Goal: Information Seeking & Learning: Learn about a topic

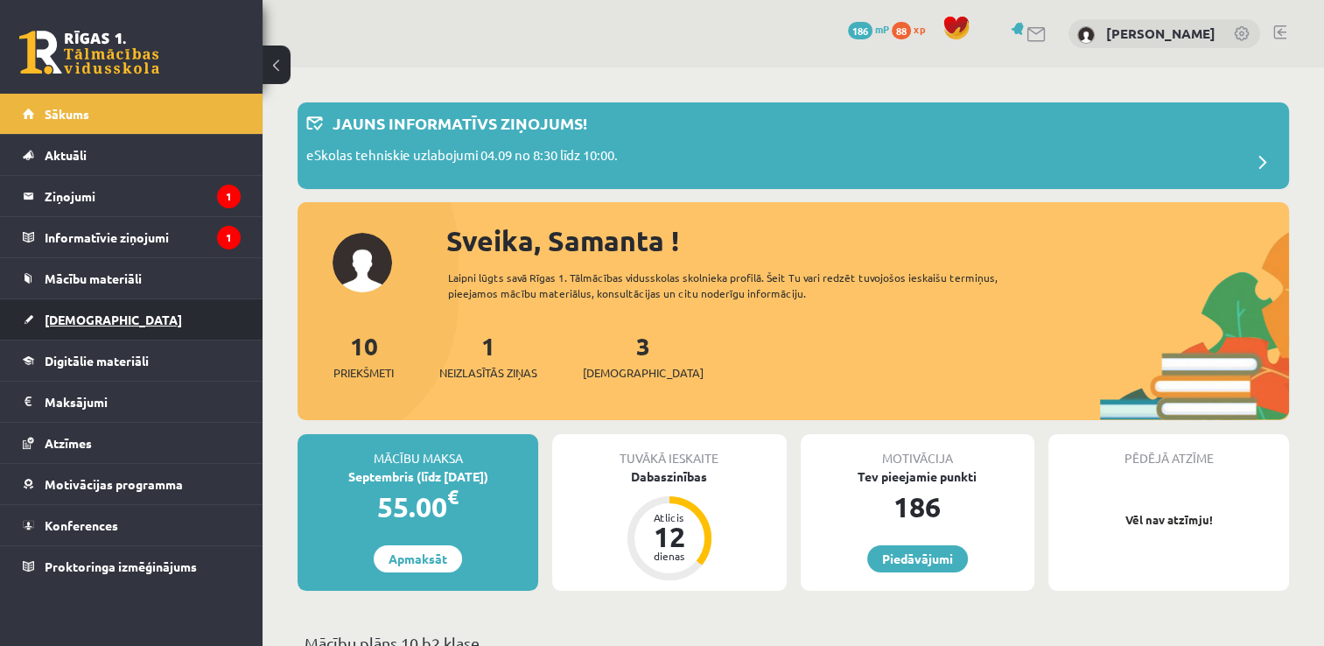
click at [158, 317] on link "[DEMOGRAPHIC_DATA]" at bounding box center [132, 319] width 218 height 40
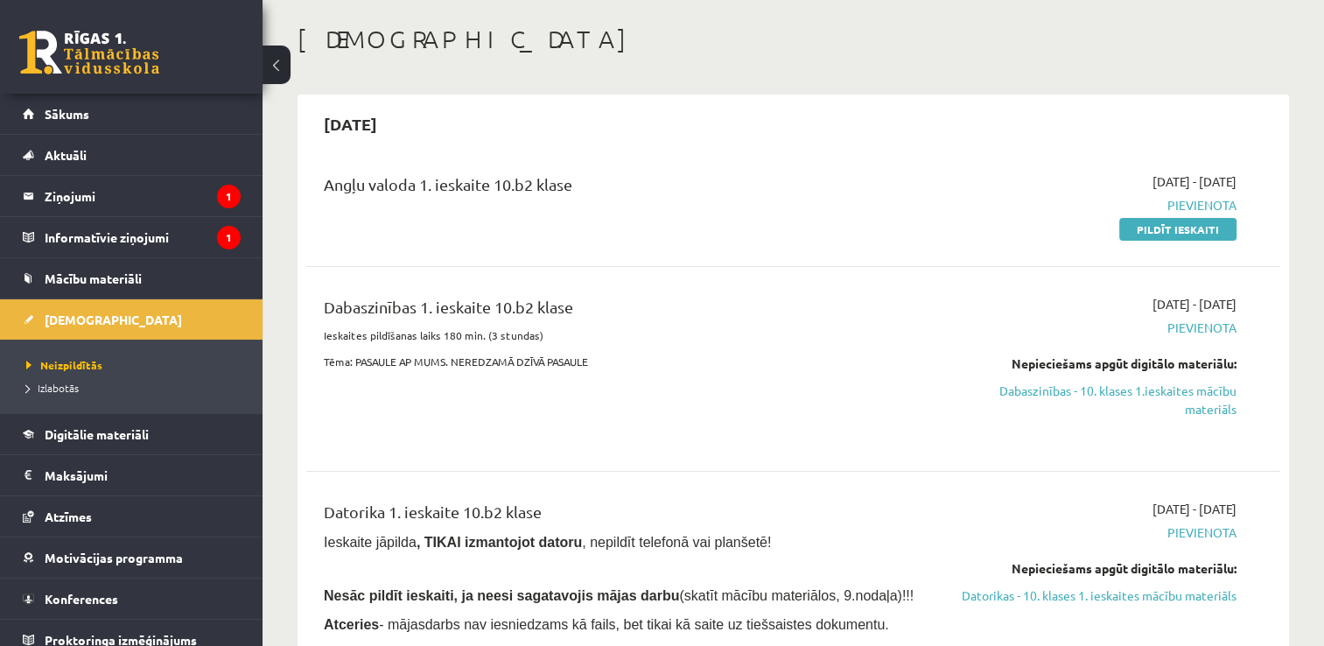
scroll to position [175, 0]
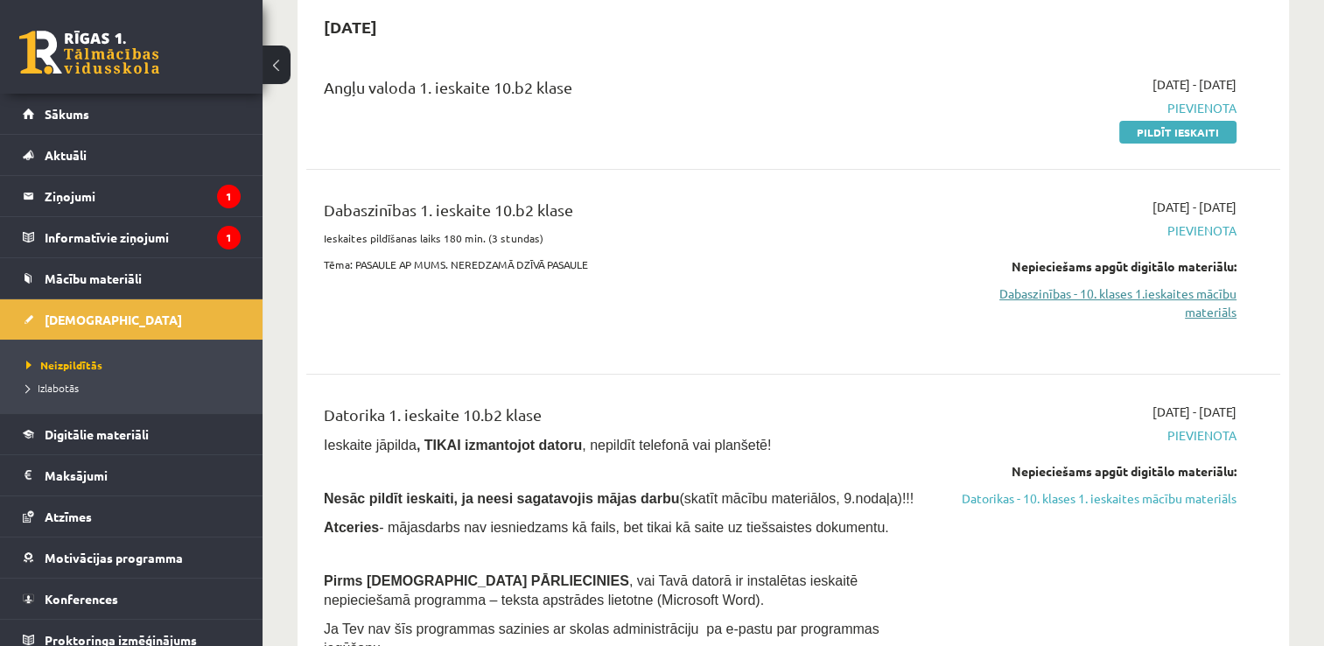
click at [1115, 297] on link "Dabaszinības - 10. klases 1.ieskaites mācību materiāls" at bounding box center [1092, 302] width 287 height 37
click at [205, 177] on legend "Ziņojumi 1" at bounding box center [143, 196] width 196 height 40
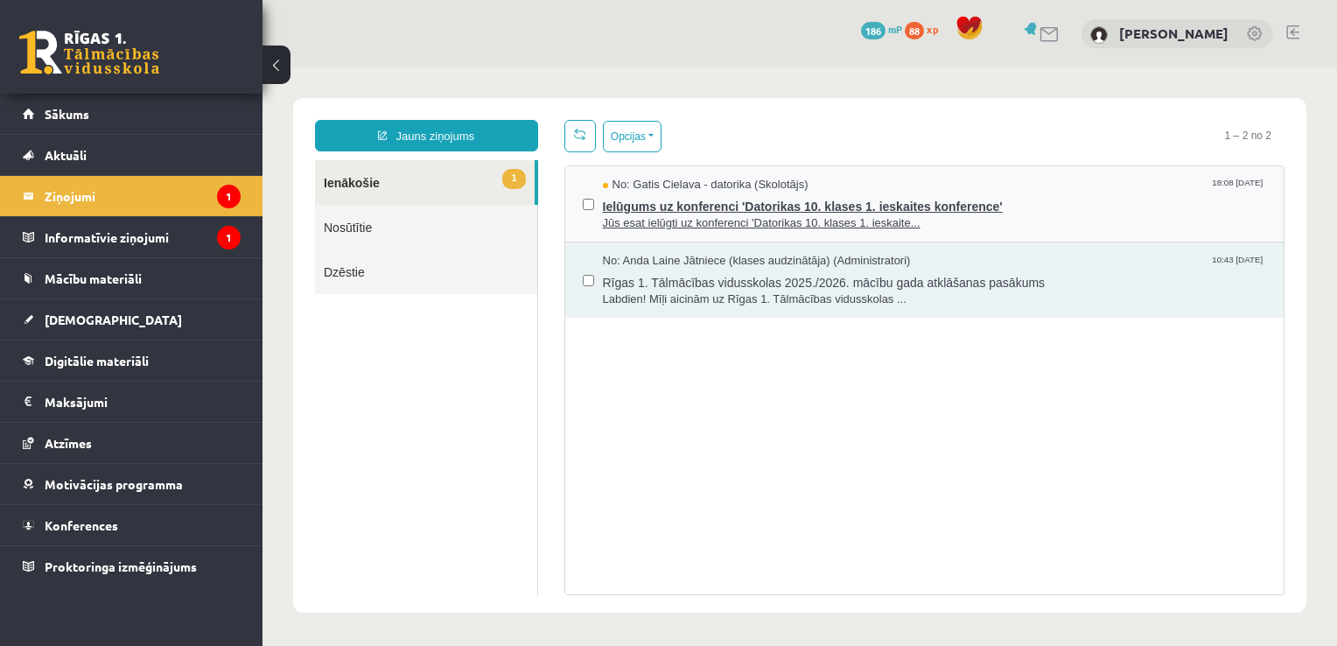
click at [675, 194] on span "Ielūgums uz konferenci 'Datorikas 10. klases 1. ieskaites konference'" at bounding box center [935, 204] width 664 height 22
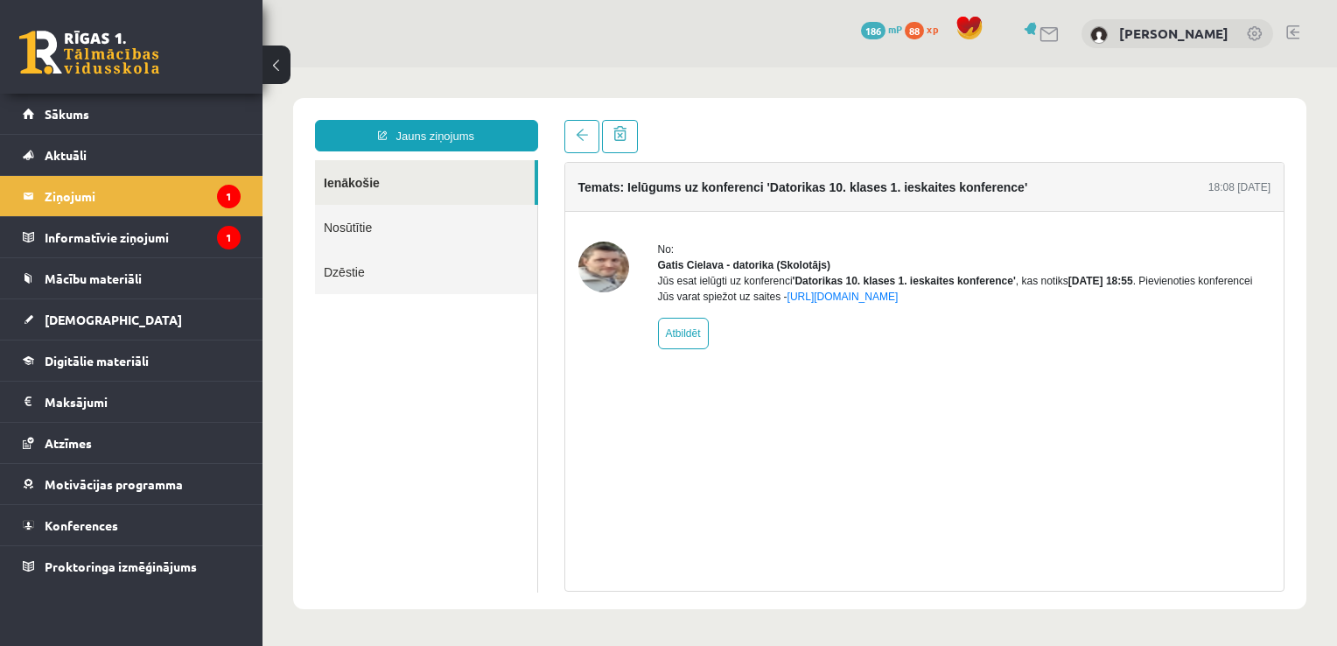
click at [362, 173] on link "Ienākošie" at bounding box center [425, 182] width 220 height 45
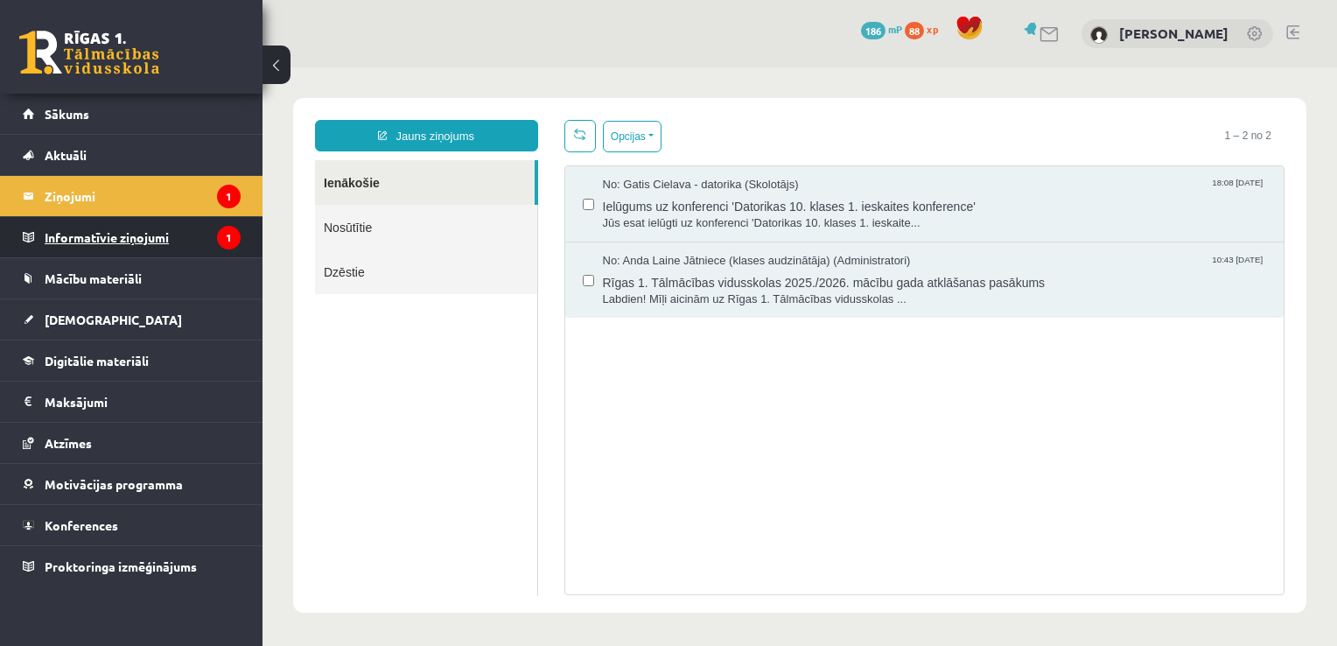
click at [235, 234] on icon "1" at bounding box center [229, 238] width 24 height 24
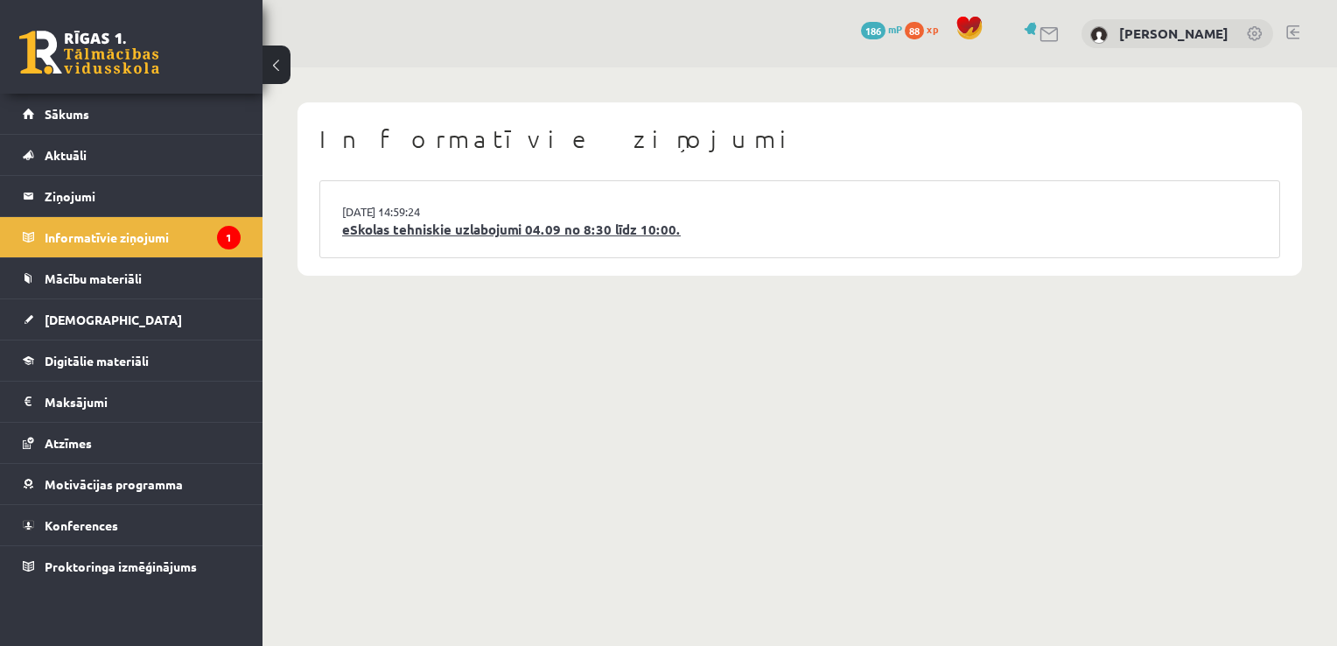
click at [403, 230] on link "eSkolas tehniskie uzlabojumi 04.09 no 8:30 līdz 10:00." at bounding box center [799, 230] width 915 height 20
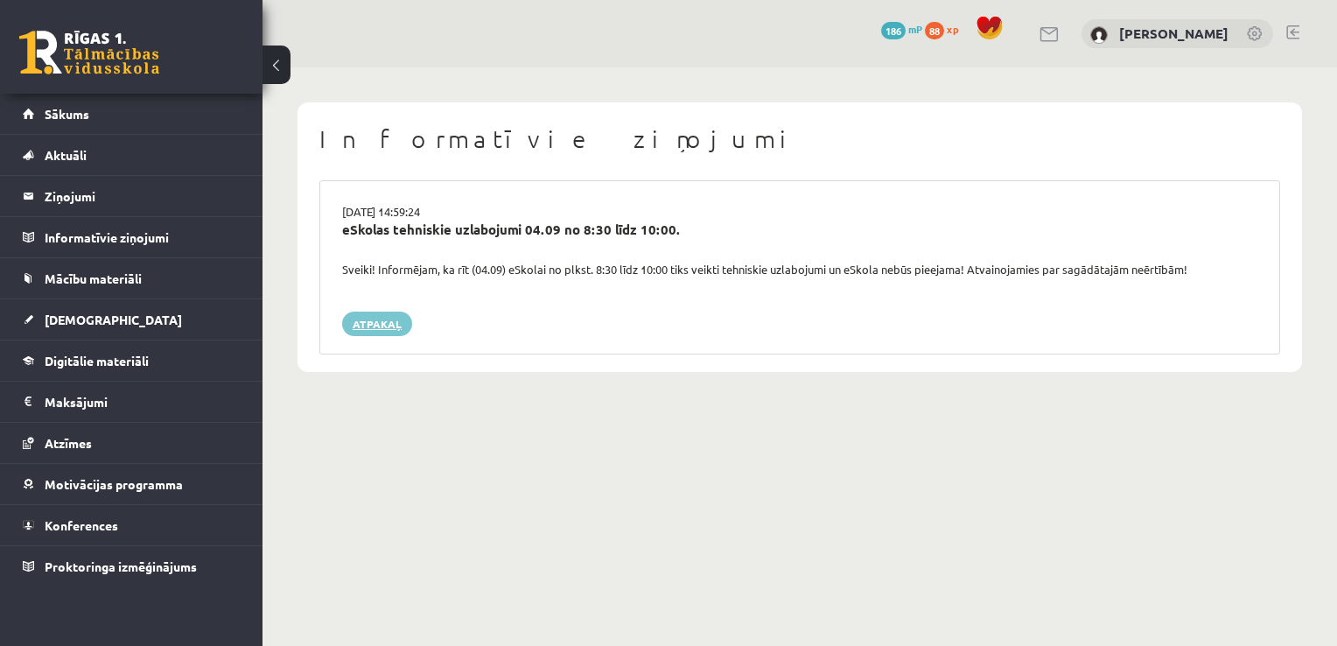
click at [395, 317] on link "Atpakaļ" at bounding box center [377, 323] width 70 height 24
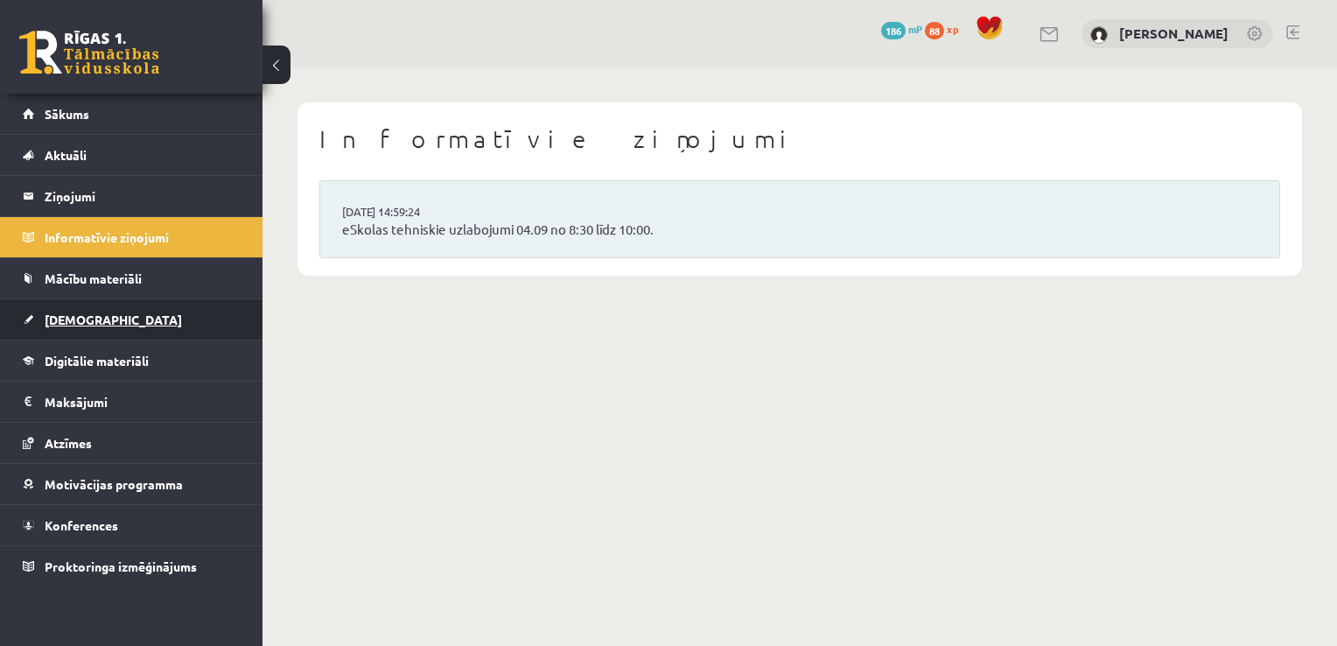
click at [203, 303] on link "[DEMOGRAPHIC_DATA]" at bounding box center [132, 319] width 218 height 40
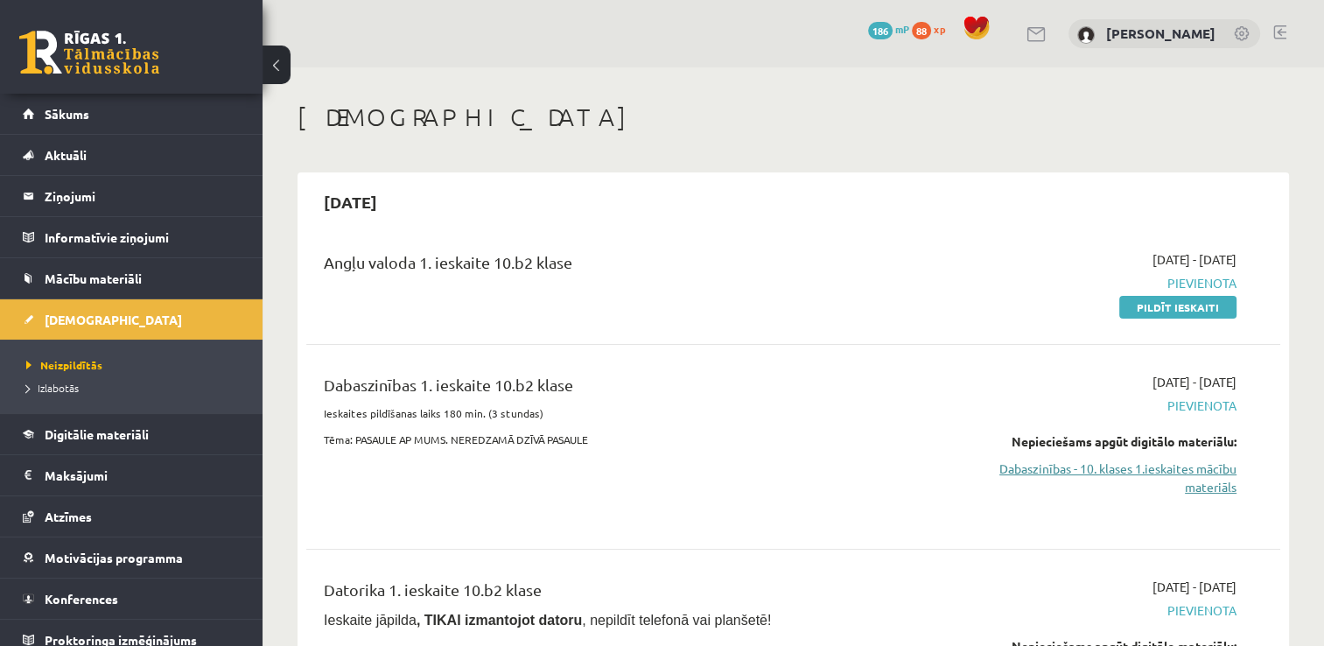
click at [1173, 472] on link "Dabaszinības - 10. klases 1.ieskaites mācību materiāls" at bounding box center [1092, 477] width 287 height 37
click at [1103, 465] on link "Dabaszinības - 10. klases 1.ieskaites mācību materiāls" at bounding box center [1092, 477] width 287 height 37
click at [1207, 471] on link "Dabaszinības - 10. klases 1.ieskaites mācību materiāls" at bounding box center [1092, 477] width 287 height 37
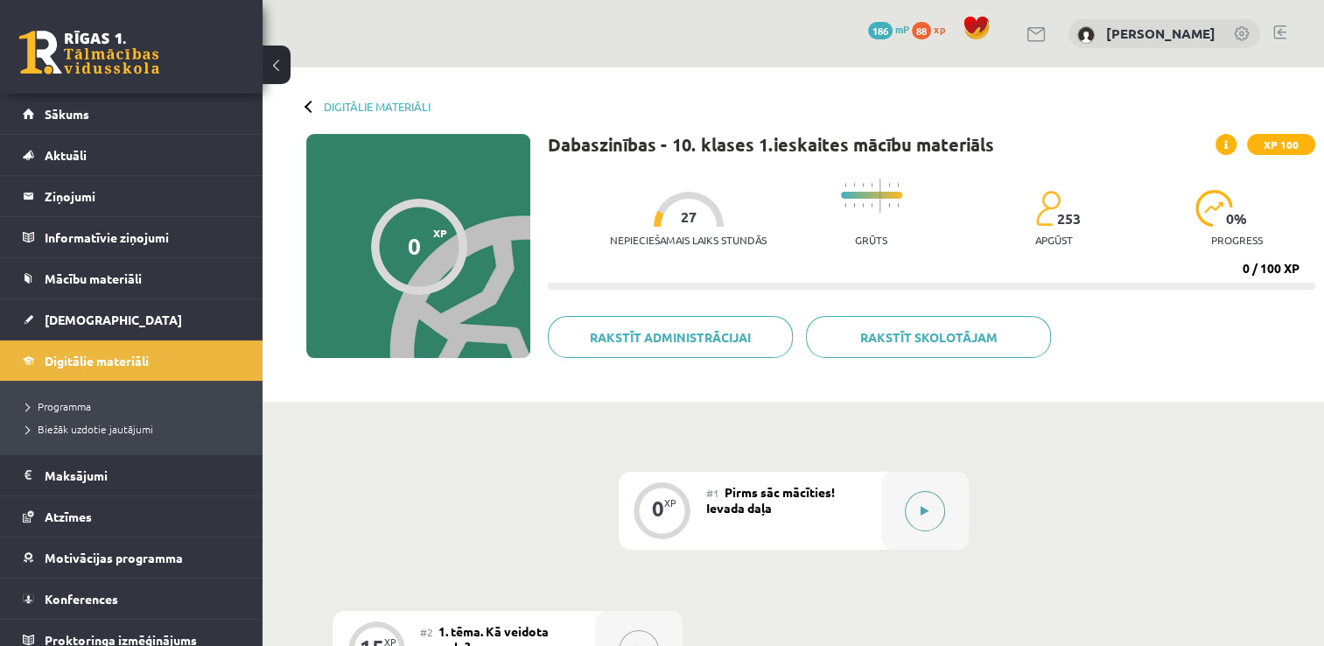
click at [932, 506] on button at bounding box center [925, 511] width 40 height 40
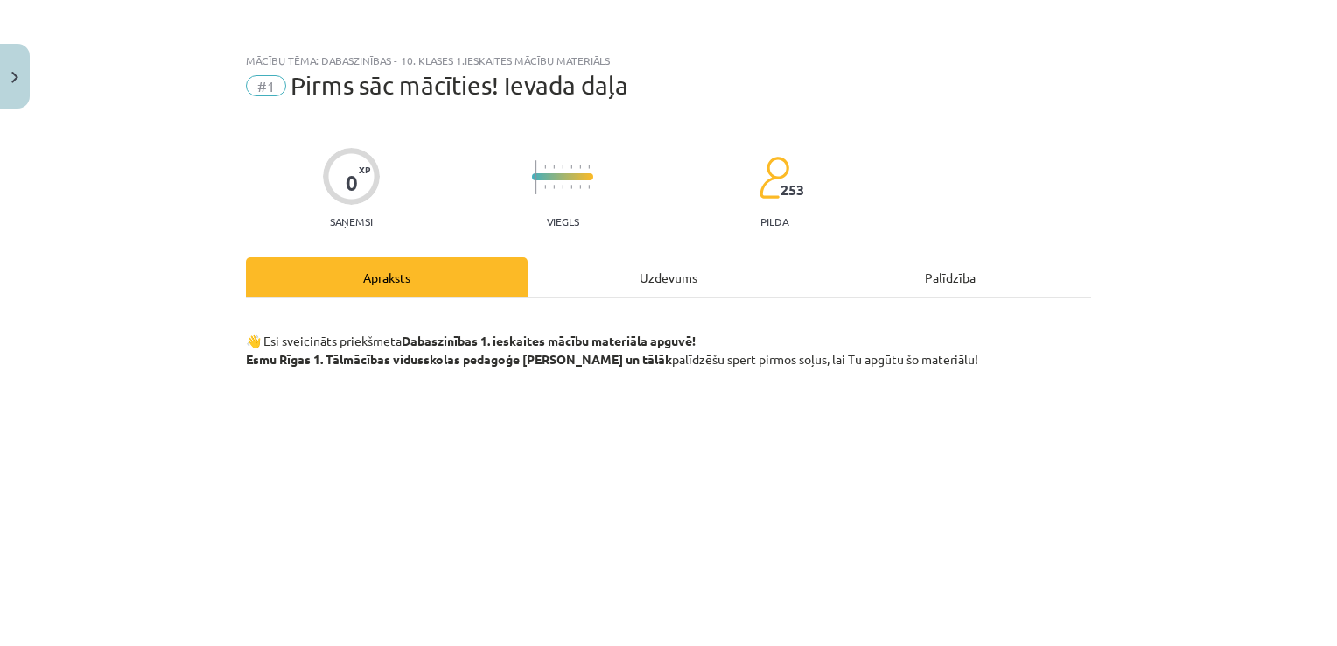
click at [693, 276] on div "Uzdevums" at bounding box center [669, 276] width 282 height 39
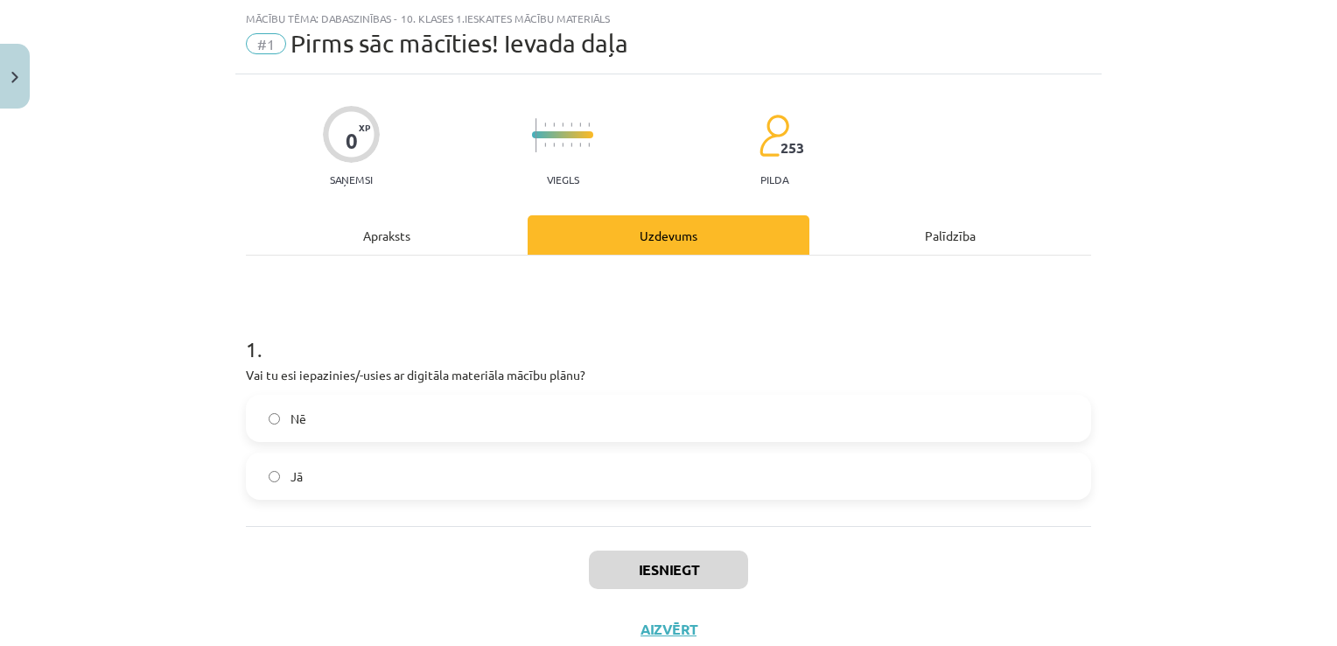
scroll to position [44, 0]
click at [598, 474] on label "Jā" at bounding box center [669, 474] width 842 height 44
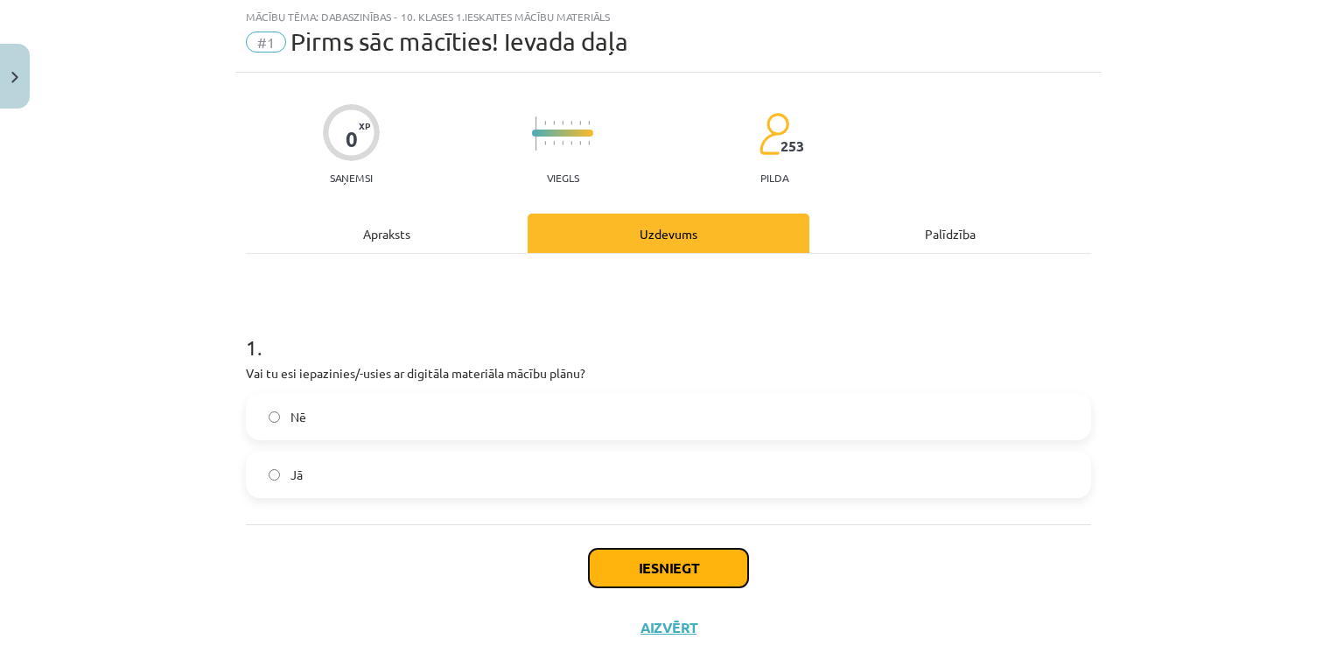
click at [617, 565] on button "Iesniegt" at bounding box center [668, 568] width 159 height 38
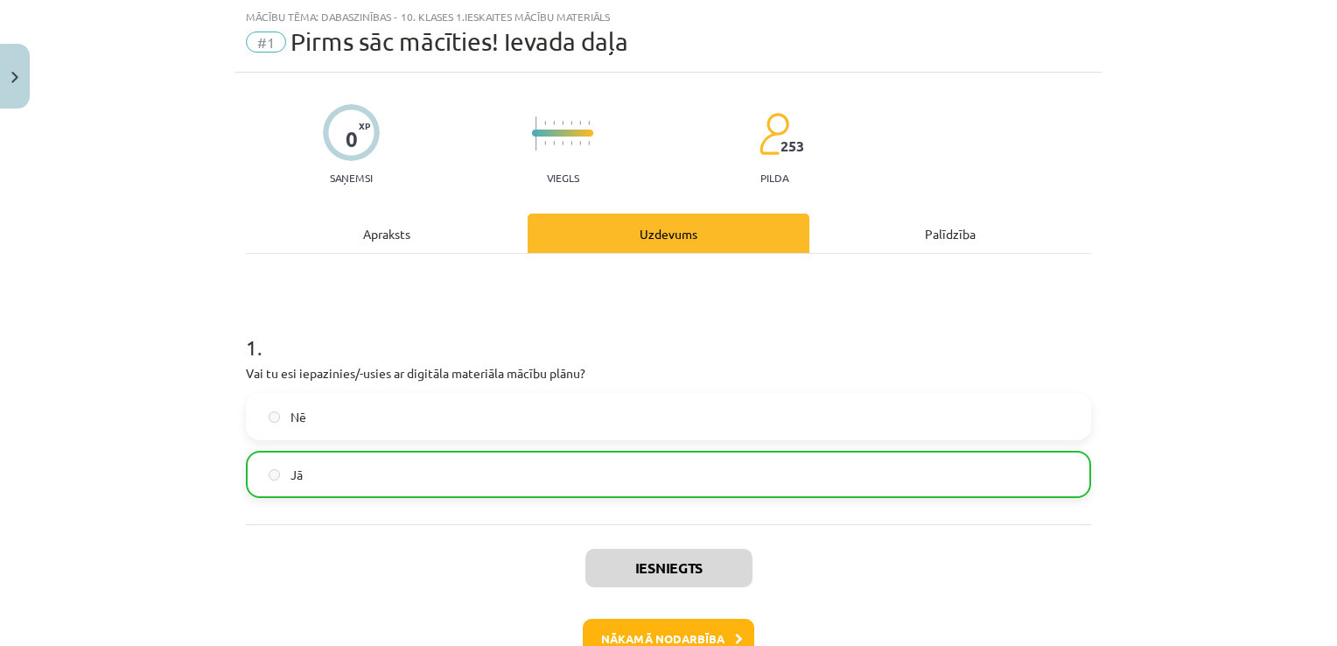
scroll to position [131, 0]
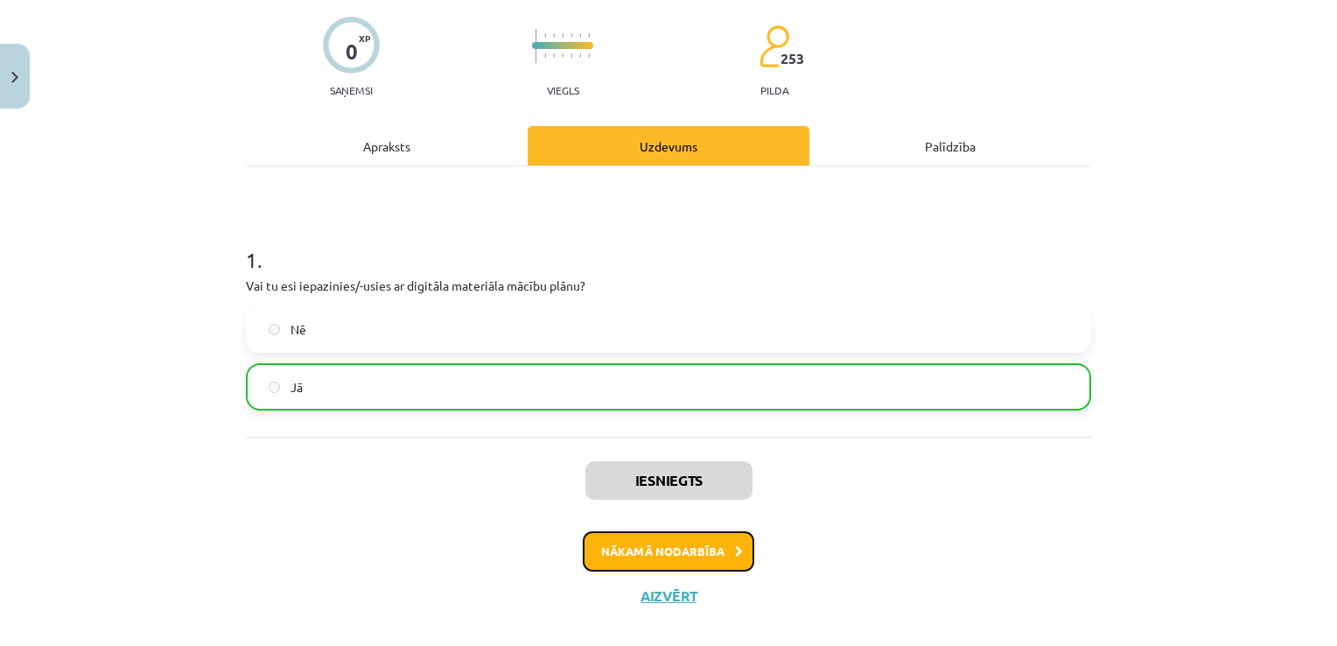
click at [709, 549] on button "Nākamā nodarbība" at bounding box center [668, 551] width 171 height 40
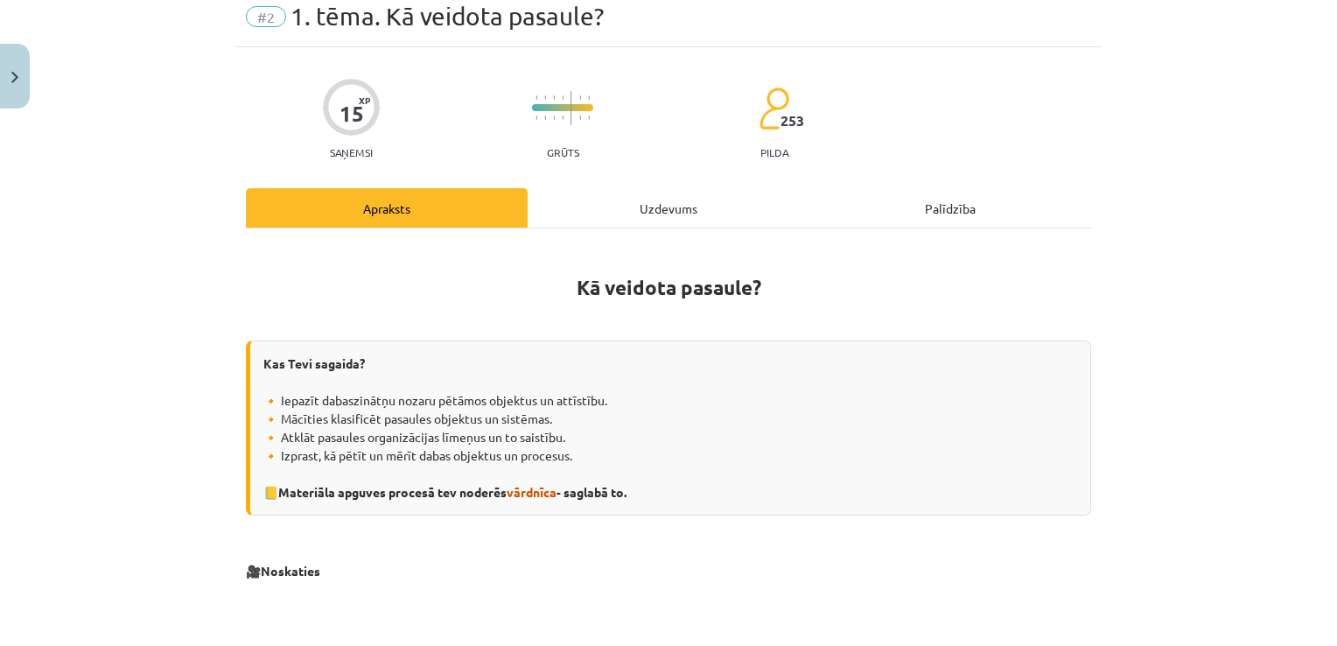
scroll to position [44, 0]
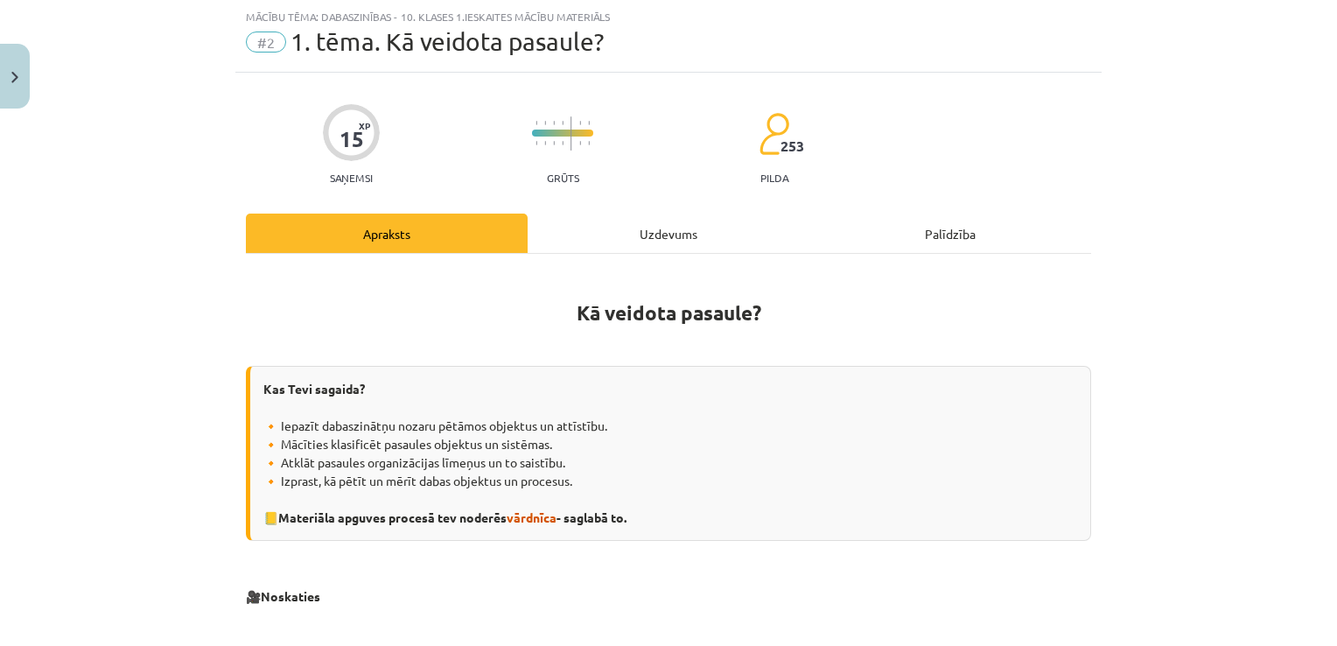
click at [661, 221] on div "Uzdevums" at bounding box center [669, 232] width 282 height 39
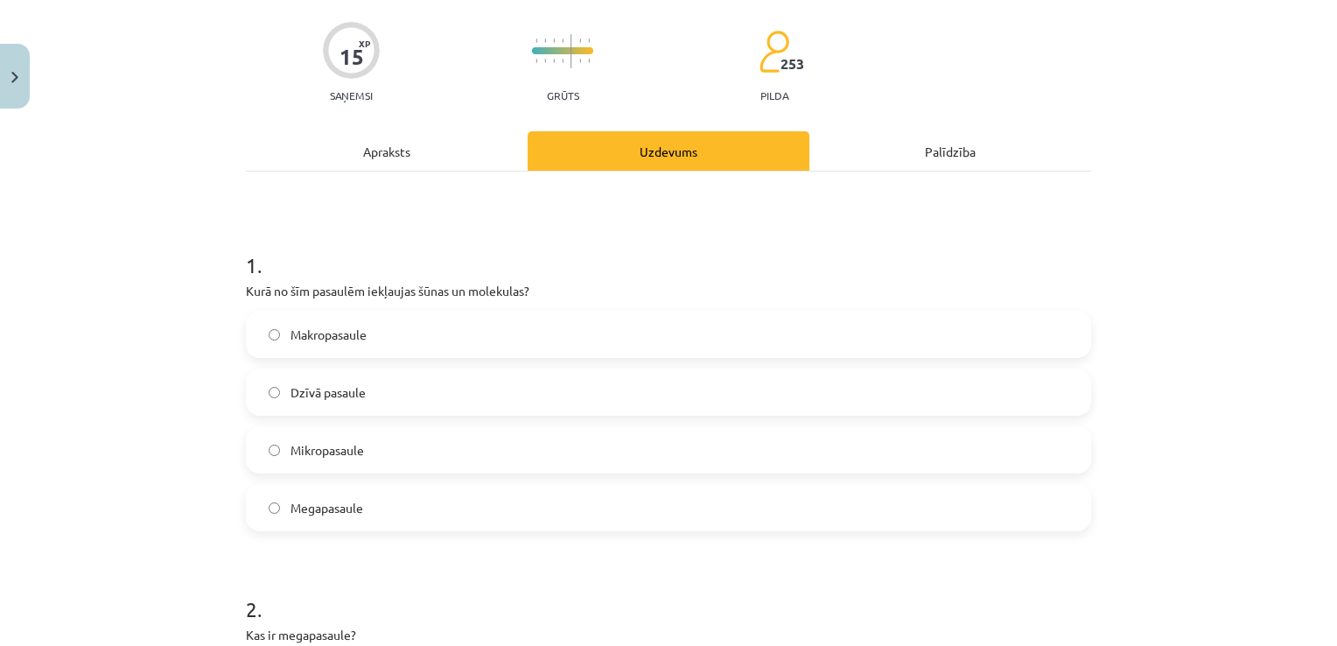
scroll to position [219, 0]
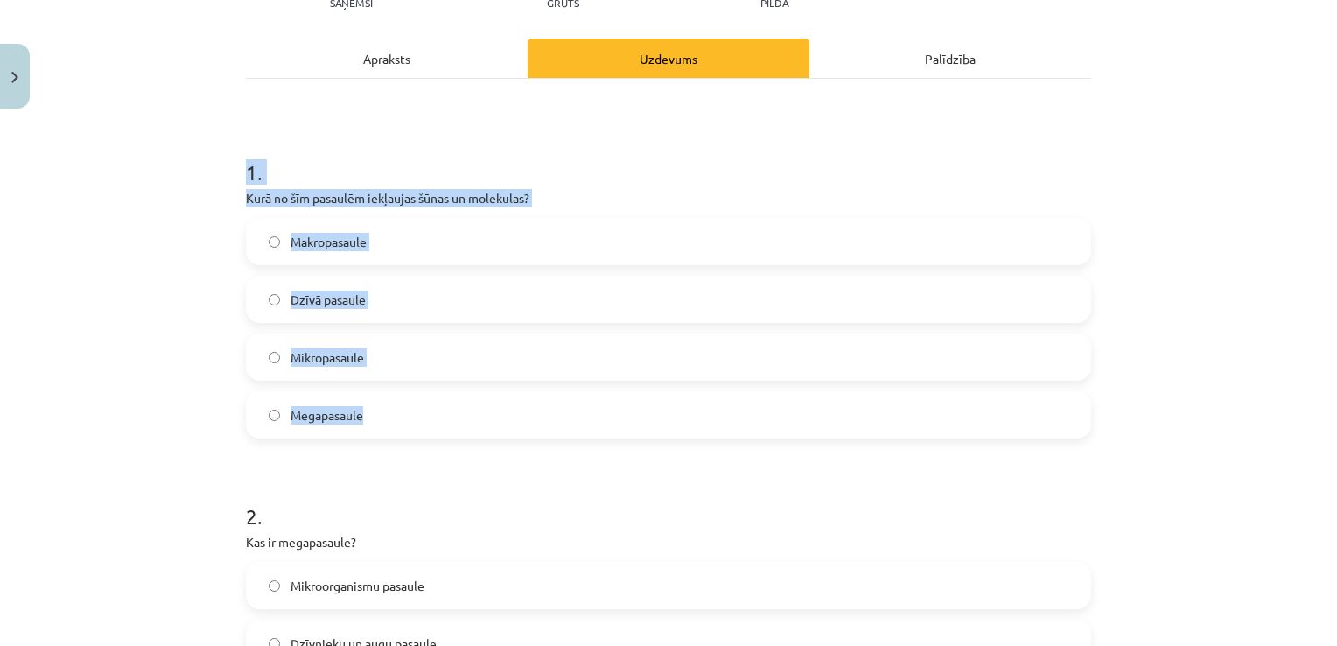
drag, startPoint x: 234, startPoint y: 171, endPoint x: 463, endPoint y: 396, distance: 321.1
copy div "1 . Kurā no šīm pasaulēm iekļaujas šūnas un molekulas? Makropasaule Dzīvā pasau…"
click at [315, 299] on span "Dzīvā pasaule" at bounding box center [327, 299] width 75 height 18
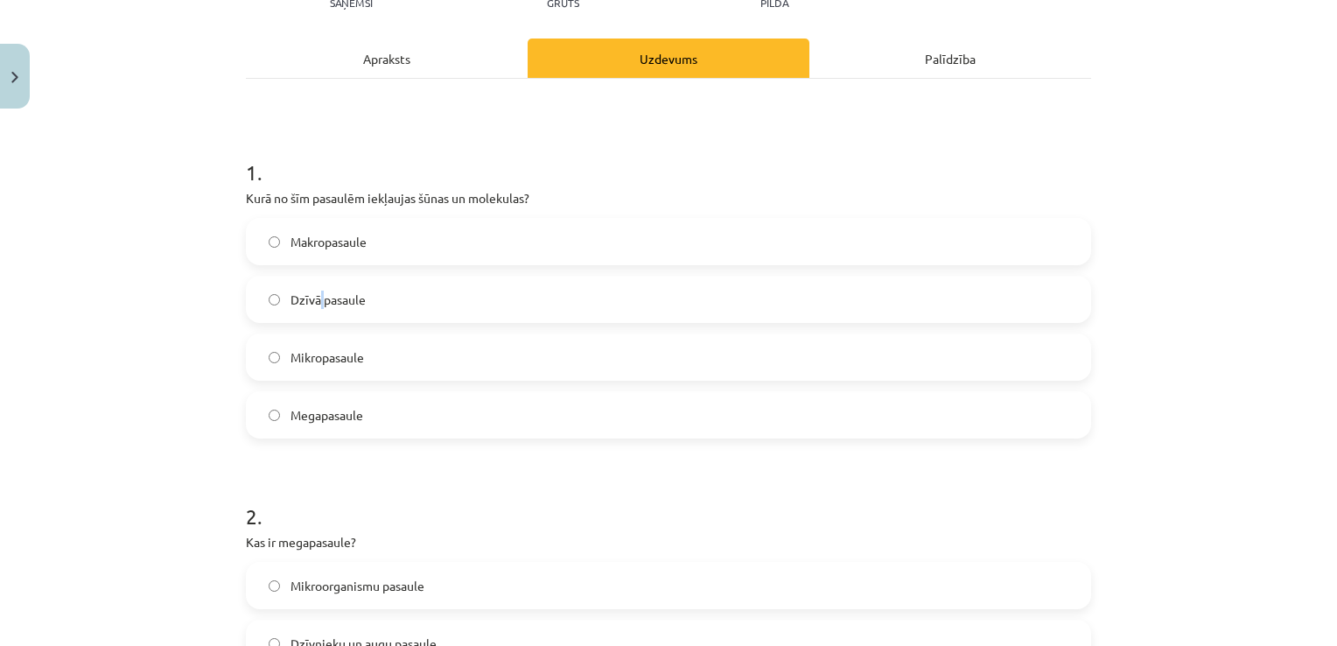
click at [315, 299] on span "Dzīvā pasaule" at bounding box center [327, 299] width 75 height 18
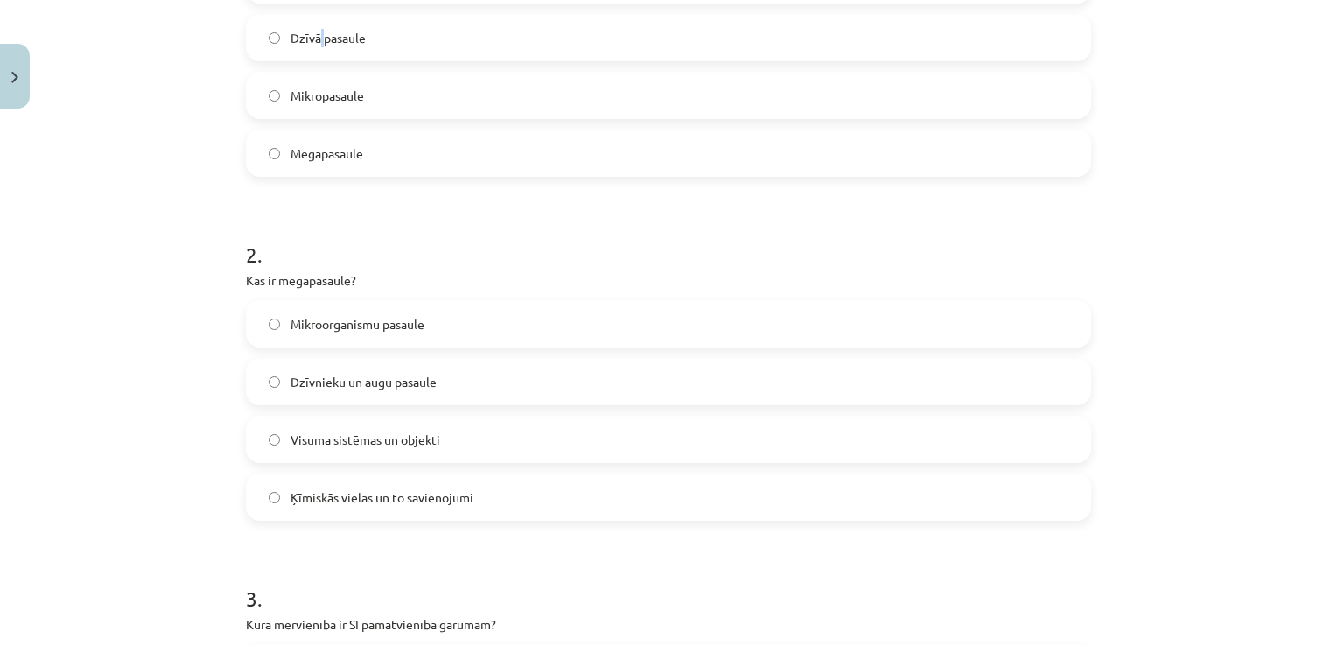
scroll to position [481, 0]
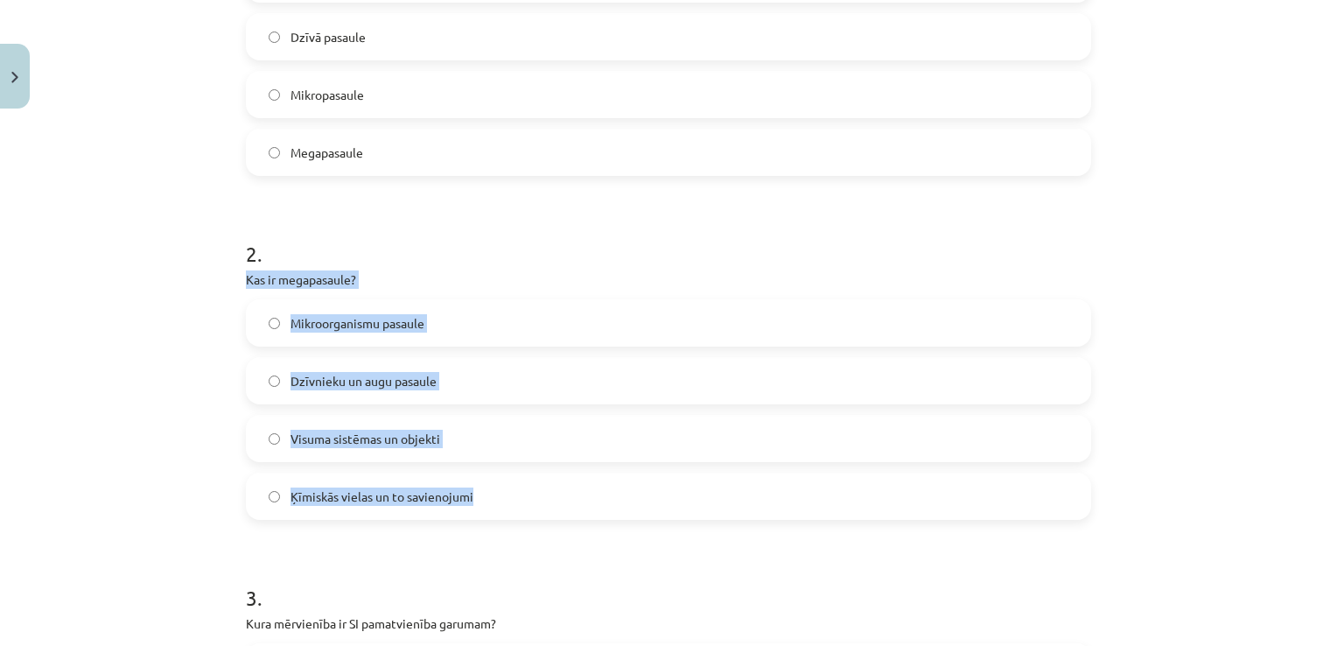
drag, startPoint x: 232, startPoint y: 273, endPoint x: 535, endPoint y: 495, distance: 376.2
copy div "Kas ir megapasaule? Mikroorganismu pasaule Dzīvnieku un augu pasaule Visuma sis…"
click at [305, 431] on span "Visuma sistēmas un objekti" at bounding box center [365, 439] width 150 height 18
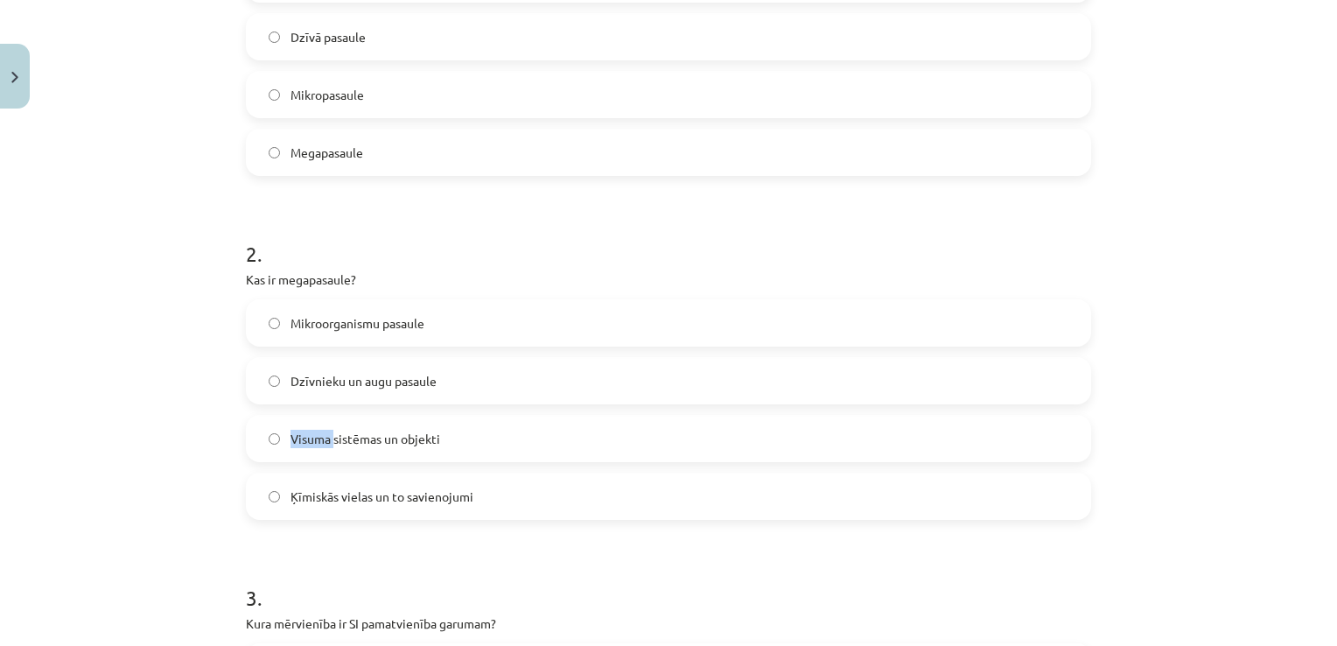
click at [305, 431] on span "Visuma sistēmas un objekti" at bounding box center [365, 439] width 150 height 18
drag, startPoint x: 305, startPoint y: 431, endPoint x: 275, endPoint y: 544, distance: 116.9
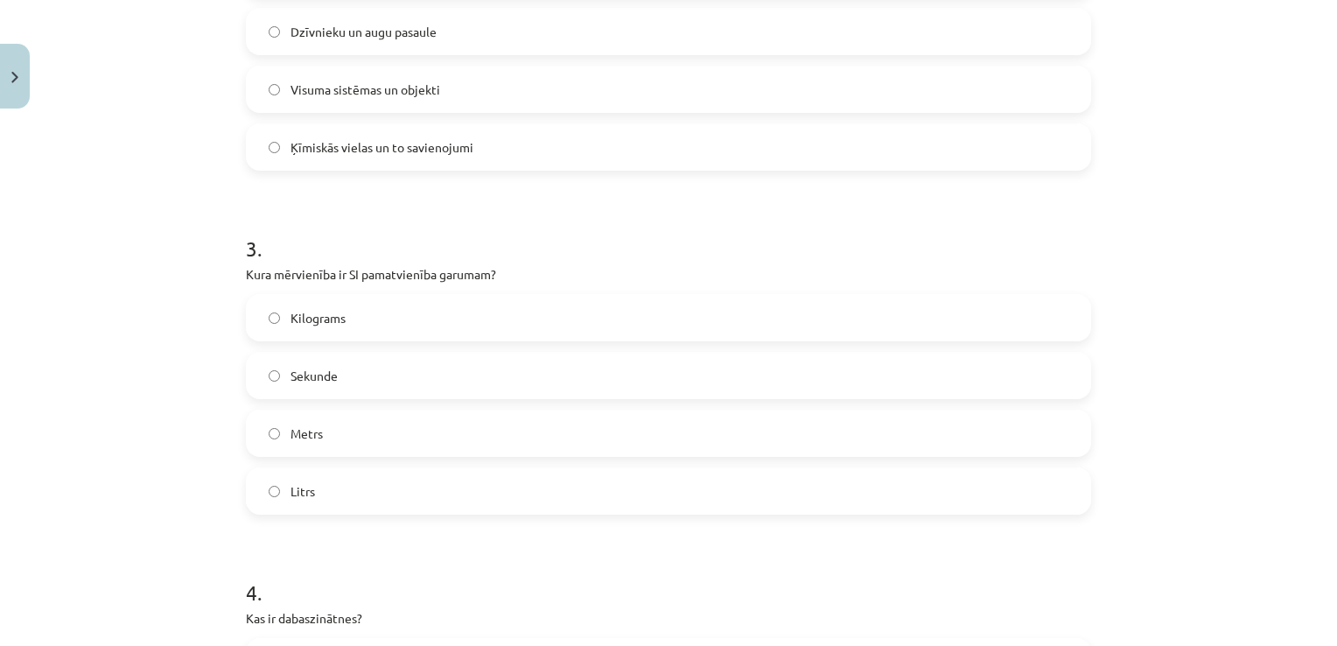
scroll to position [831, 0]
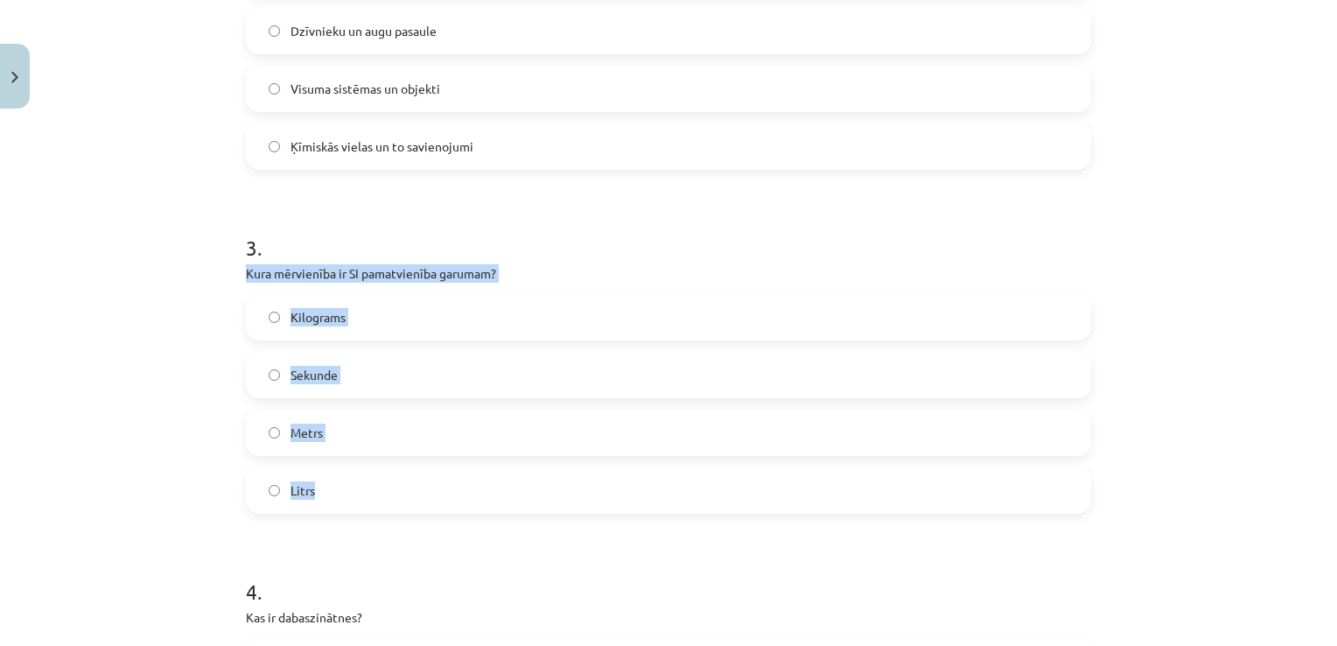
drag, startPoint x: 220, startPoint y: 278, endPoint x: 443, endPoint y: 481, distance: 301.6
click at [443, 481] on div "Mācību tēma: Dabaszinības - 10. klases 1.ieskaites mācību materiāls #2 1. tēma.…" at bounding box center [668, 323] width 1337 height 646
copy div "Kura mērvienība ir SI pamatvienība garumam? Kilograms Sekunde Metrs Litrs"
click at [290, 426] on span "Metrs" at bounding box center [306, 432] width 32 height 18
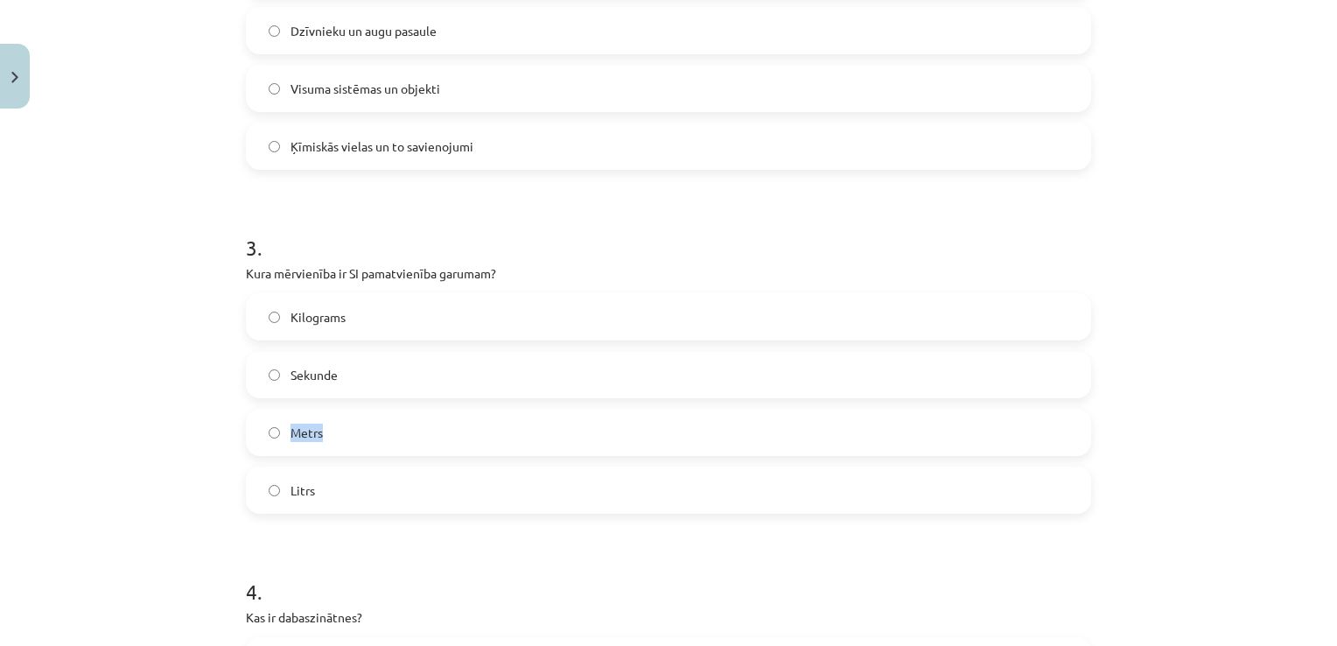
click at [290, 426] on span "Metrs" at bounding box center [306, 432] width 32 height 18
drag, startPoint x: 283, startPoint y: 426, endPoint x: 328, endPoint y: 535, distance: 118.1
click at [328, 535] on form "1 . Kurā no šīm pasaulēm iekļaujas šūnas un molekulas? Makropasaule Dzīvā pasau…" at bounding box center [668, 359] width 845 height 1684
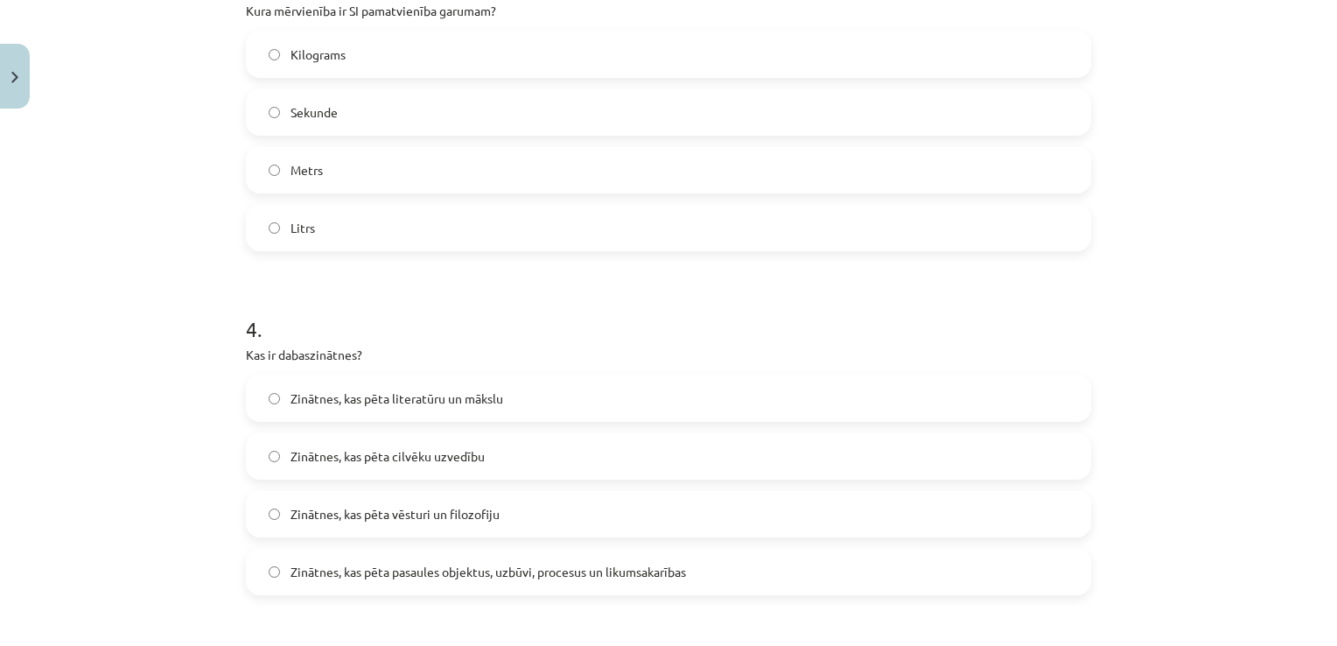
scroll to position [1181, 0]
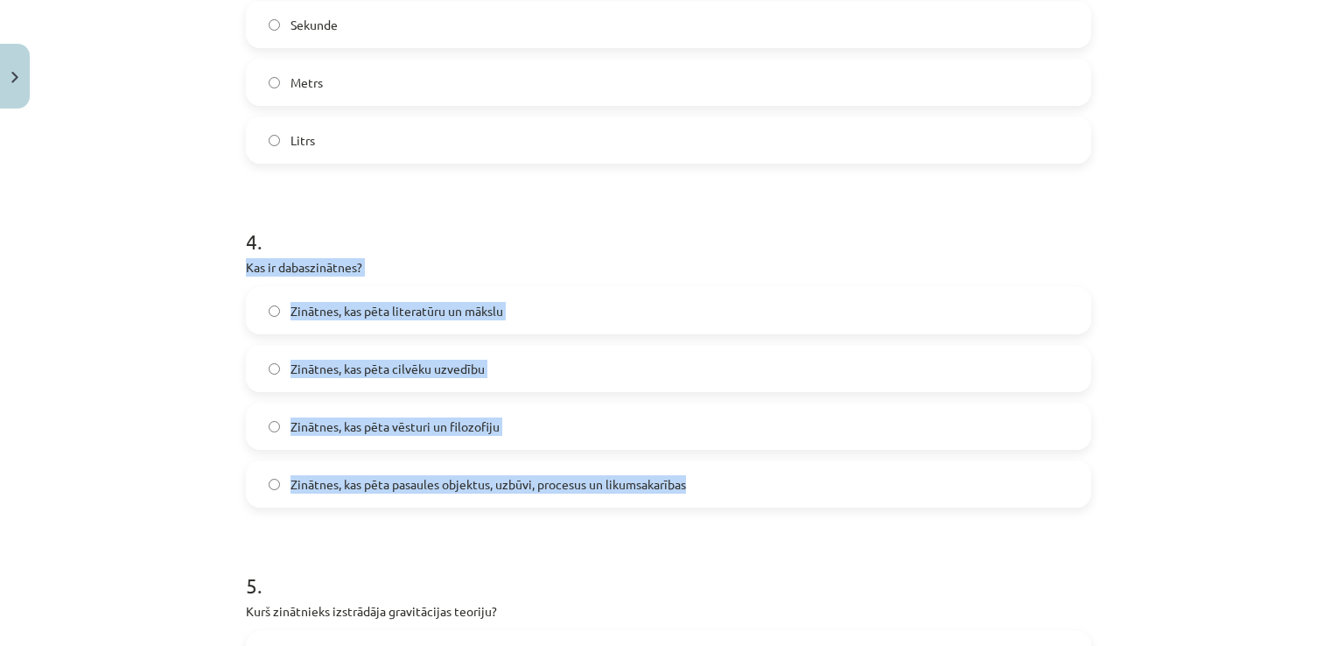
drag, startPoint x: 224, startPoint y: 255, endPoint x: 790, endPoint y: 479, distance: 608.4
click at [790, 479] on div "Mācību tēma: Dabaszinības - 10. klases 1.ieskaites mācību materiāls #2 1. tēma.…" at bounding box center [668, 323] width 1337 height 646
copy div "Kas ir dabaszinātnes? Zinātnes, kas pēta literatūru un mākslu Zinātnes, kas pēt…"
click at [381, 456] on div "Zinātnes, kas pēta literatūru un mākslu Zinātnes, kas pēta cilvēku uzvedību Zin…" at bounding box center [668, 397] width 845 height 220
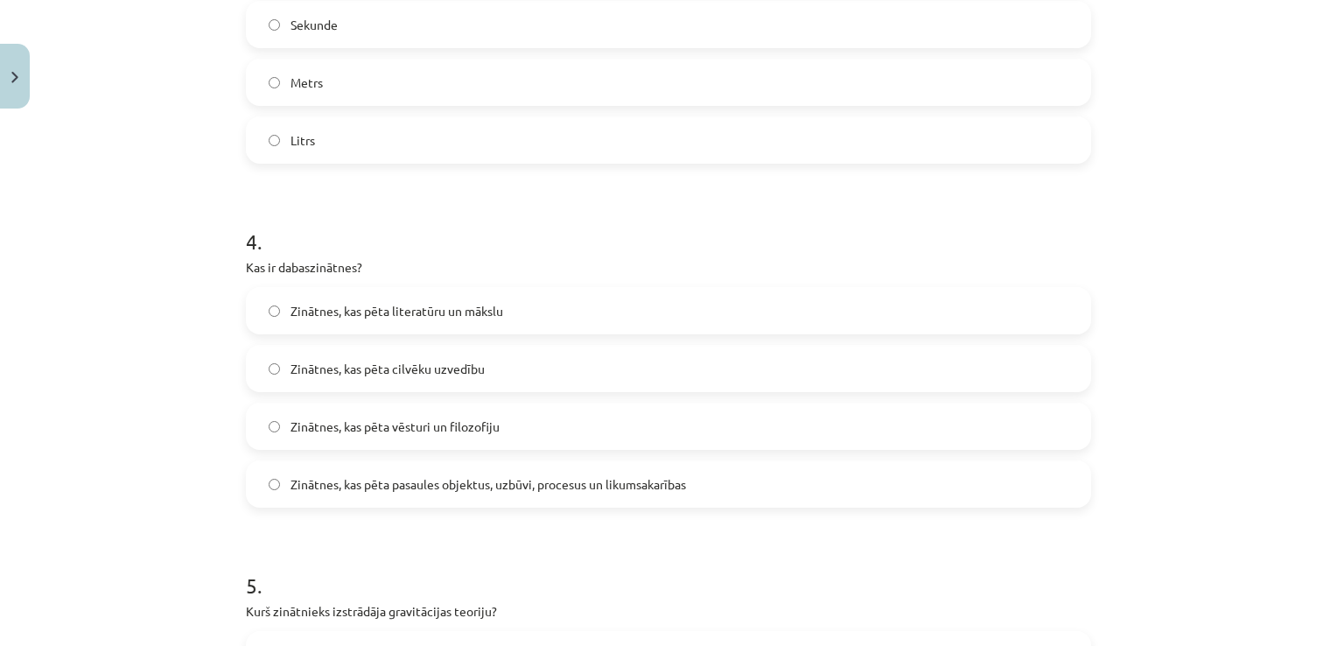
click at [385, 477] on span "Zinātnes, kas pēta pasaules objektus, uzbūvi, procesus un likumsakarības" at bounding box center [487, 484] width 395 height 18
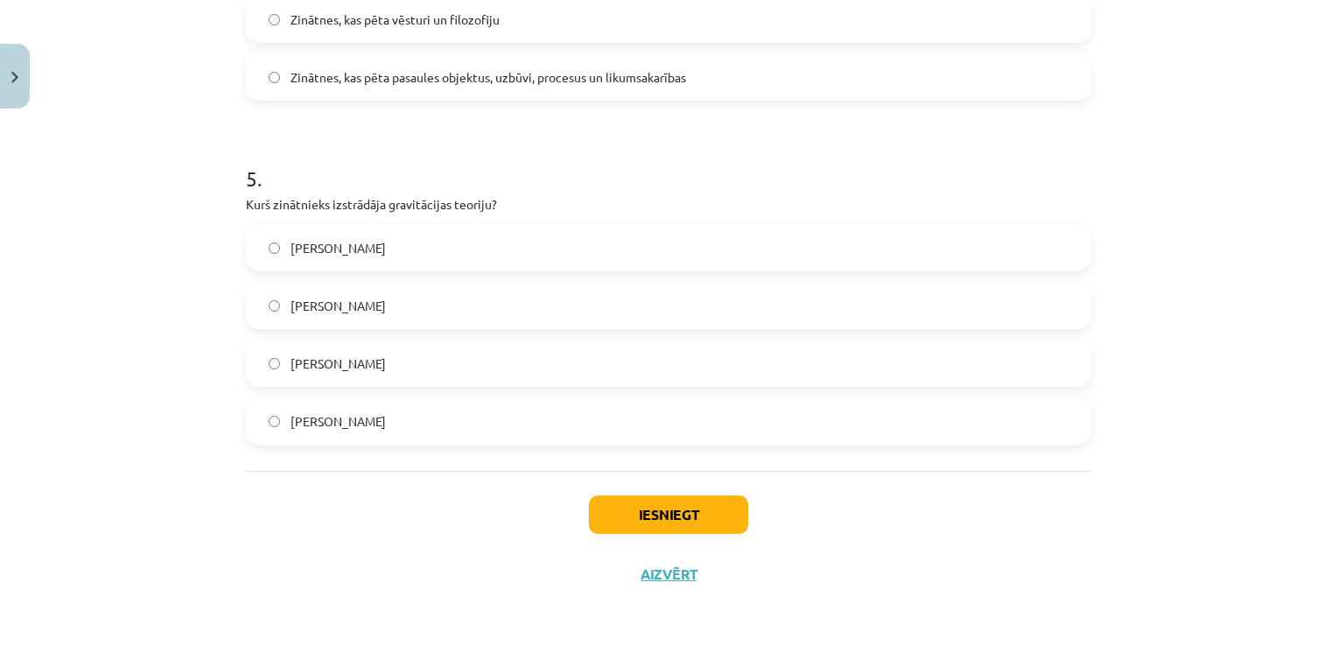
scroll to position [1589, 0]
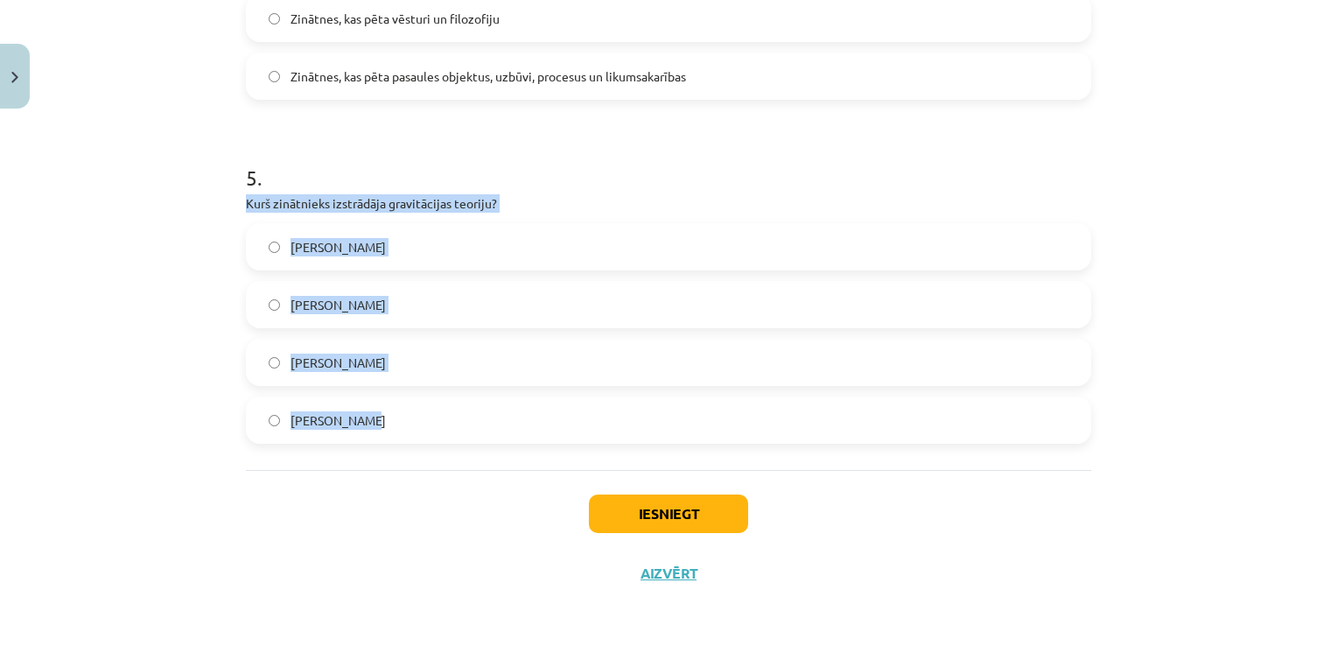
drag, startPoint x: 245, startPoint y: 228, endPoint x: 513, endPoint y: 404, distance: 320.3
copy div "Kurš zinātnieks izstrādāja gravitācijas teoriju? Alberts Einšteins Galileo Gali…"
click at [316, 418] on span "Īzaks Ņūtons" at bounding box center [337, 420] width 95 height 18
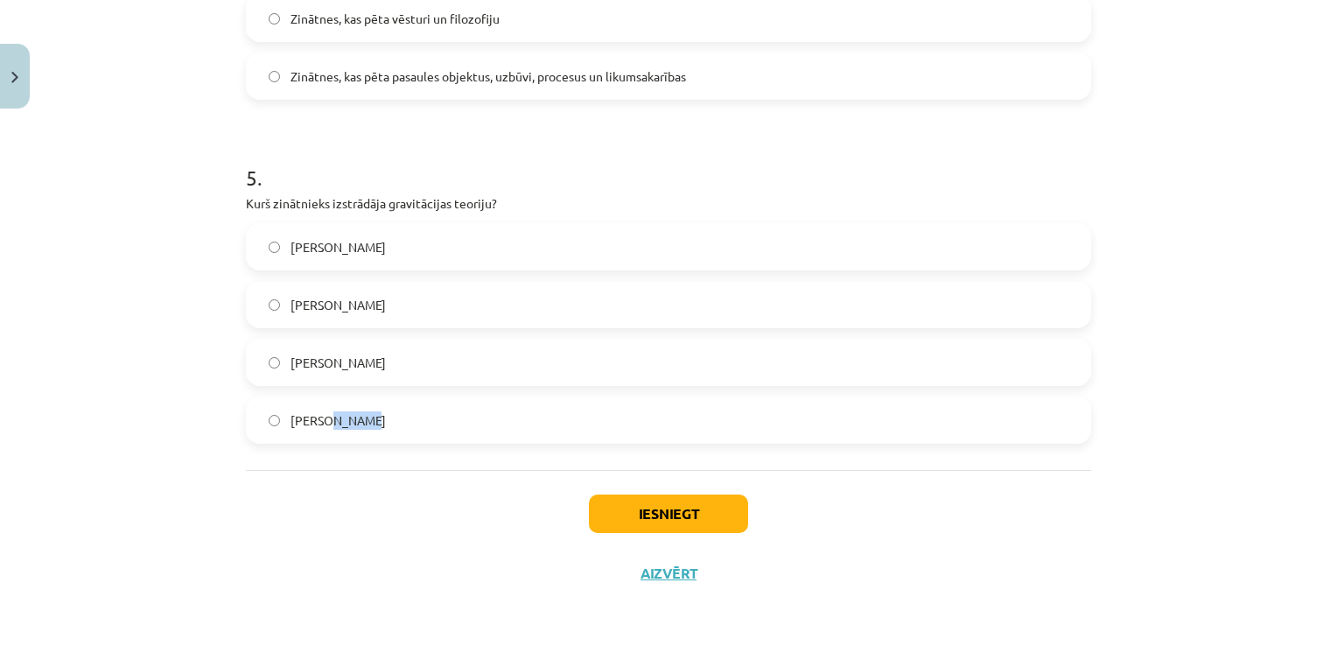
click at [316, 418] on span "Īzaks Ņūtons" at bounding box center [337, 420] width 95 height 18
drag, startPoint x: 316, startPoint y: 418, endPoint x: 325, endPoint y: 479, distance: 61.9
click at [325, 479] on div "Iesniegt Aizvērt" at bounding box center [668, 531] width 845 height 122
click at [607, 515] on button "Iesniegt" at bounding box center [668, 513] width 159 height 38
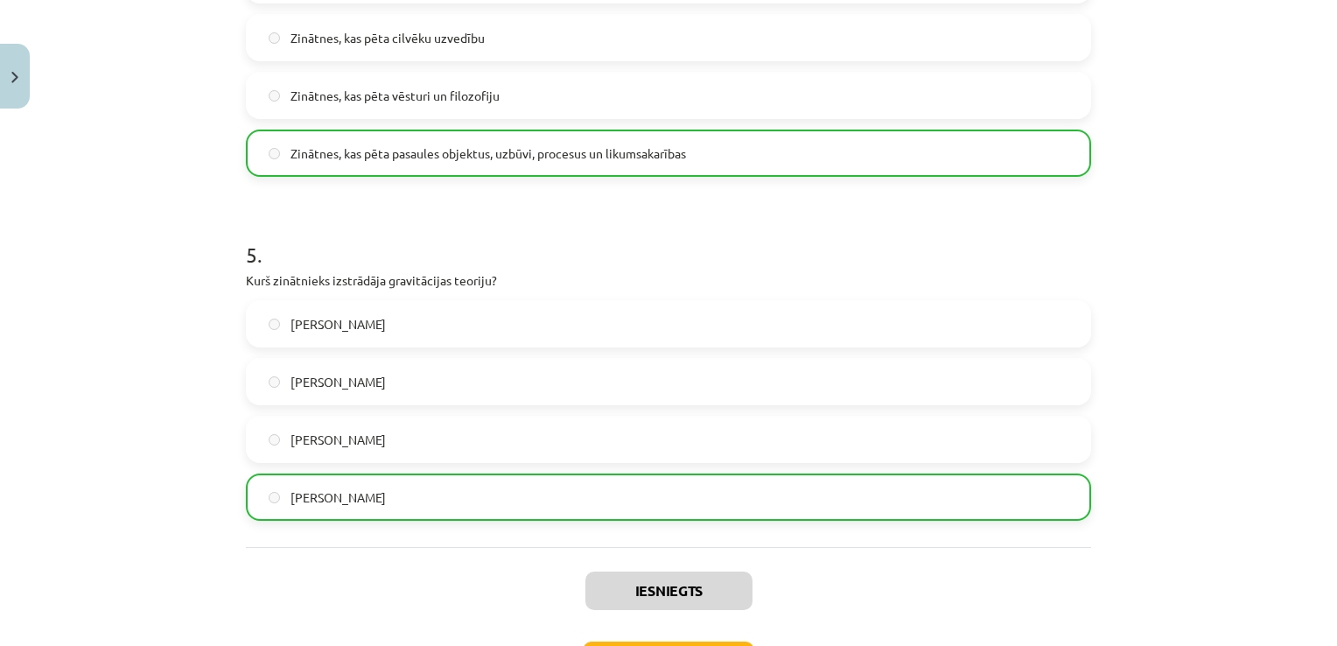
scroll to position [1644, 0]
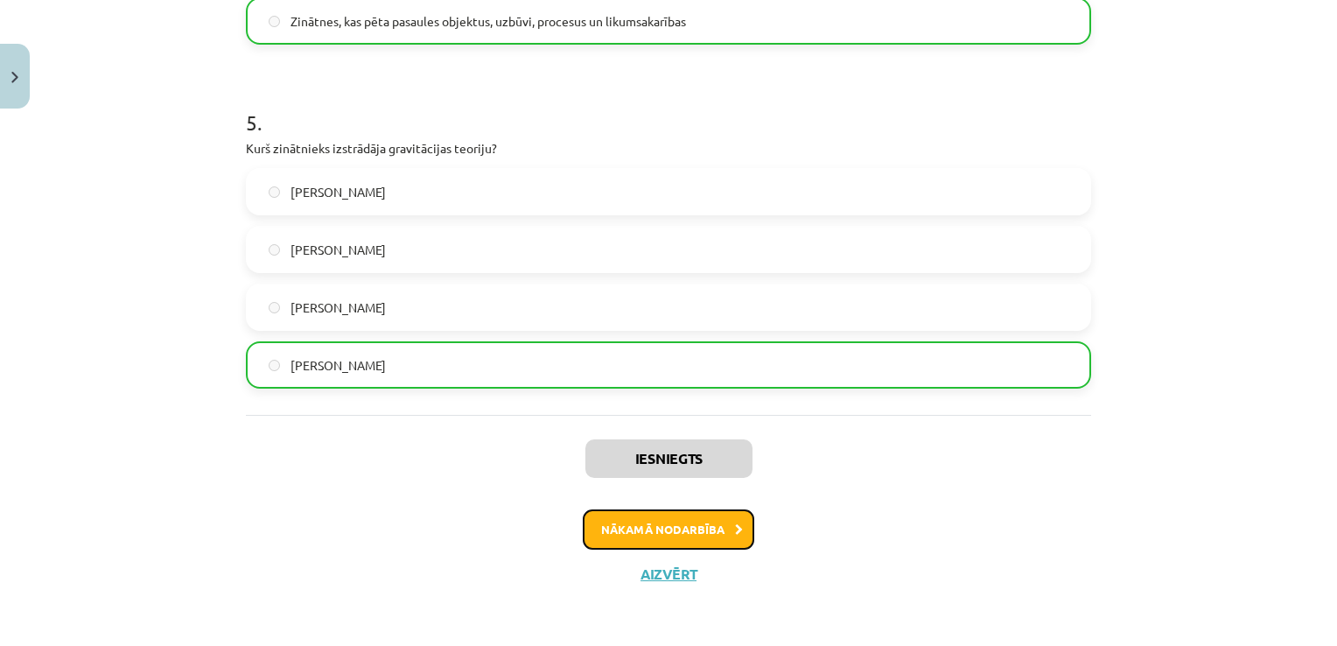
click at [657, 513] on button "Nākamā nodarbība" at bounding box center [668, 529] width 171 height 40
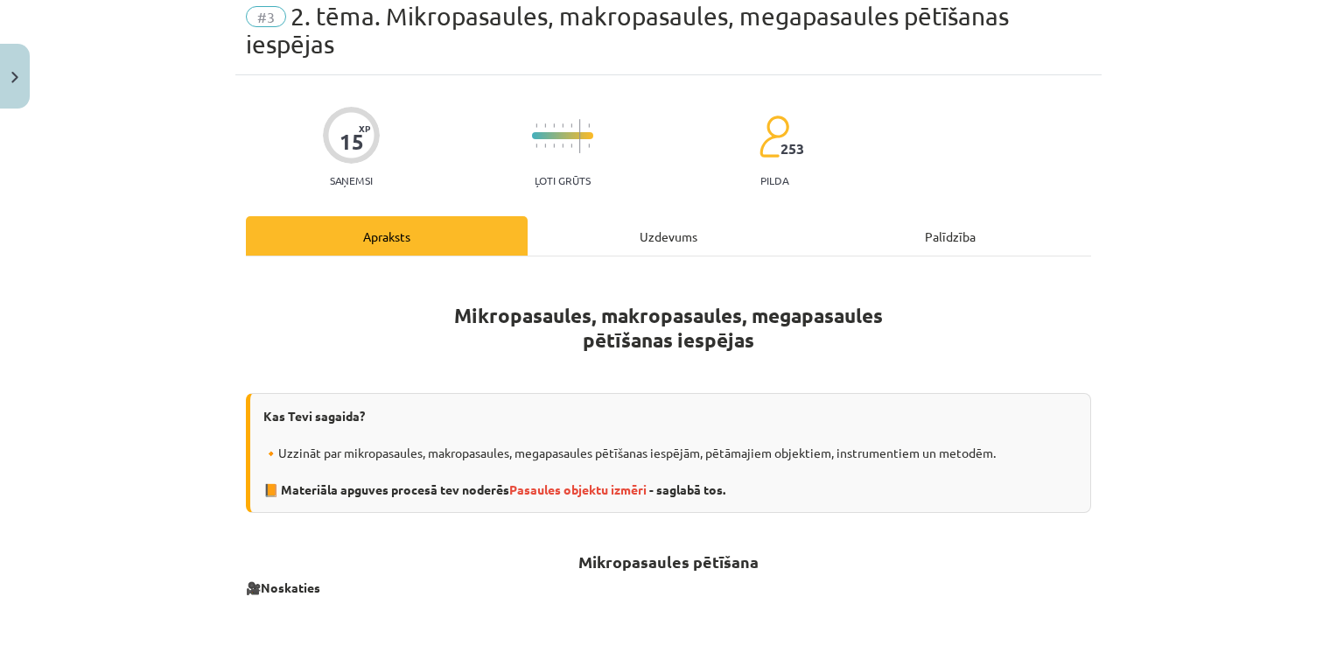
scroll to position [44, 0]
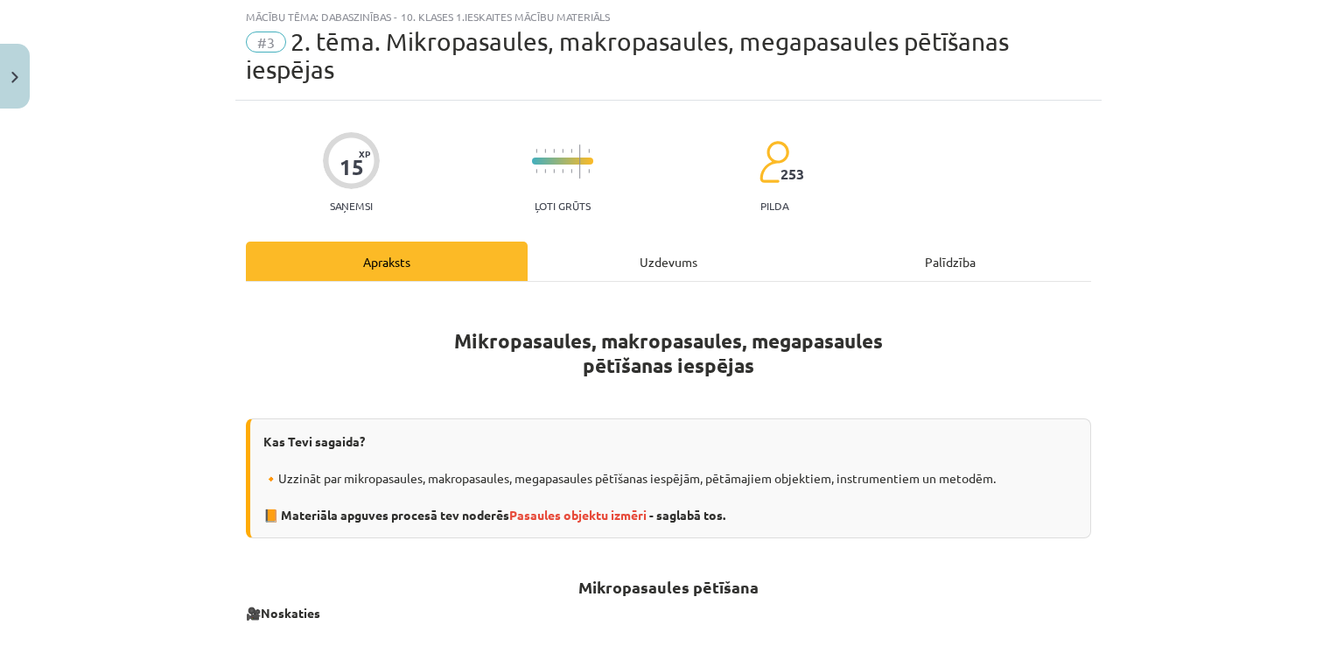
click at [595, 262] on div "Uzdevums" at bounding box center [669, 260] width 282 height 39
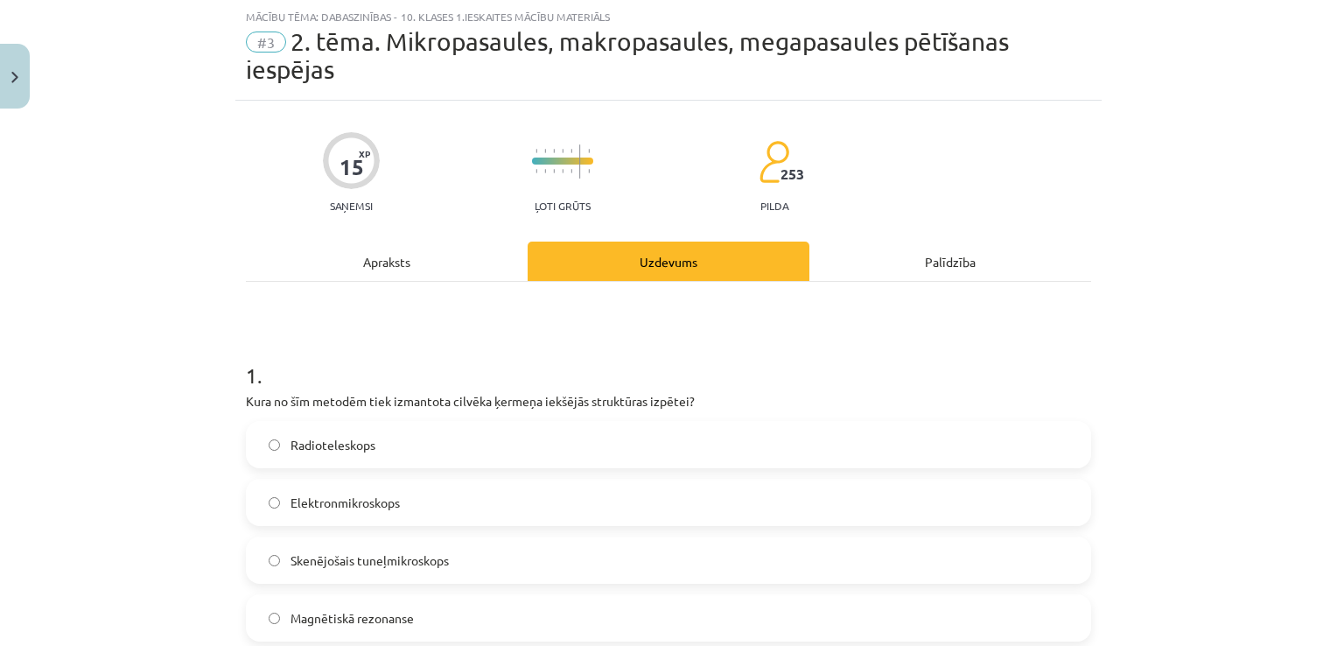
scroll to position [131, 0]
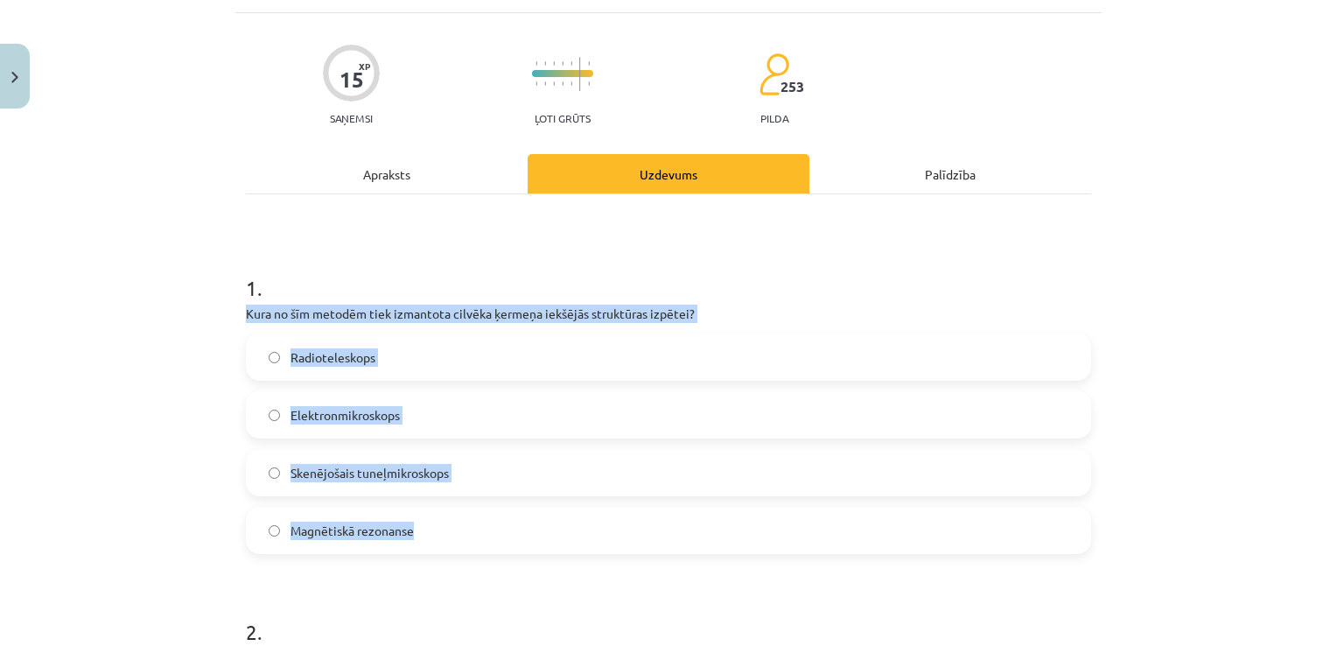
drag, startPoint x: 240, startPoint y: 304, endPoint x: 481, endPoint y: 530, distance: 331.1
click at [481, 530] on div "1 . Kura no šīm metodēm tiek izmantota cilvēka ķermeņa iekšējās struktūras izpē…" at bounding box center [668, 399] width 845 height 309
copy div "Kura no šīm metodēm tiek izmantota cilvēka ķermeņa iekšējās struktūras izpētei?…"
click at [364, 523] on span "Magnētiskā rezonanse" at bounding box center [351, 530] width 123 height 18
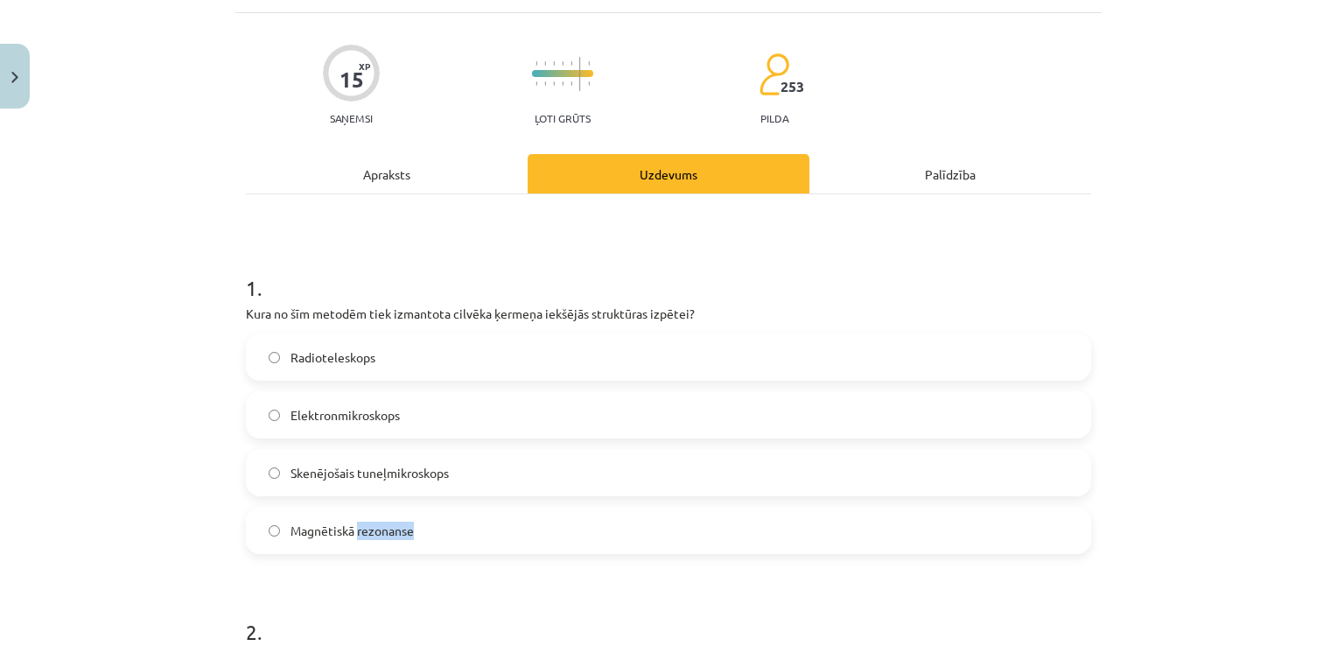
click at [364, 523] on span "Magnētiskā rezonanse" at bounding box center [351, 530] width 123 height 18
drag, startPoint x: 364, startPoint y: 523, endPoint x: 379, endPoint y: 591, distance: 69.0
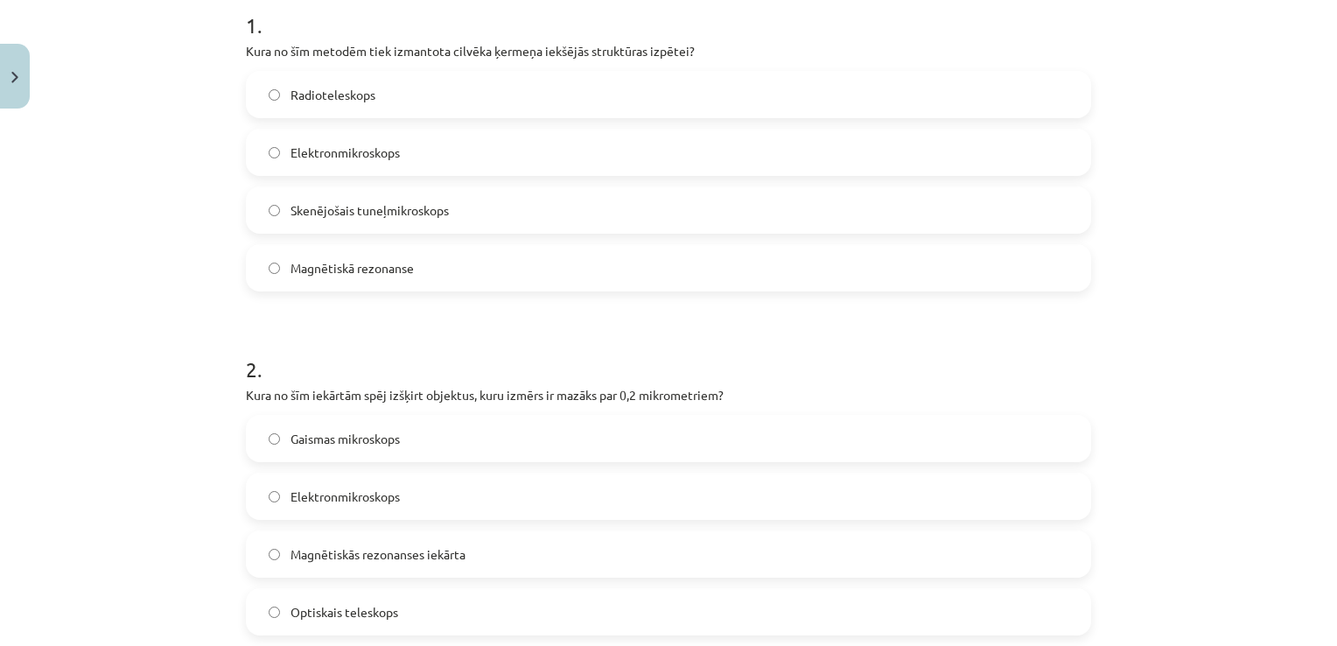
scroll to position [481, 0]
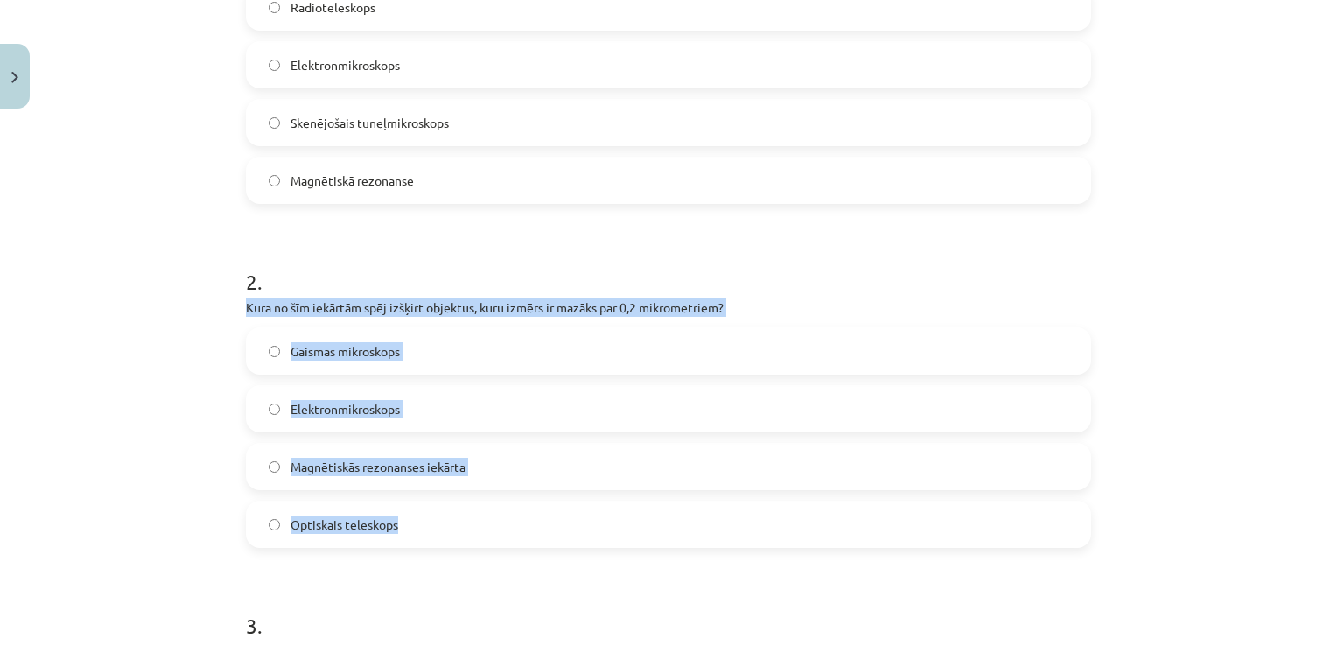
drag, startPoint x: 234, startPoint y: 304, endPoint x: 447, endPoint y: 538, distance: 316.4
copy div "Kura no šīm iekārtām spēj izšķirt objektus, kuru izmērs ir mazāks par 0,2 mikro…"
click at [295, 397] on label "Elektronmikroskops" at bounding box center [669, 409] width 842 height 44
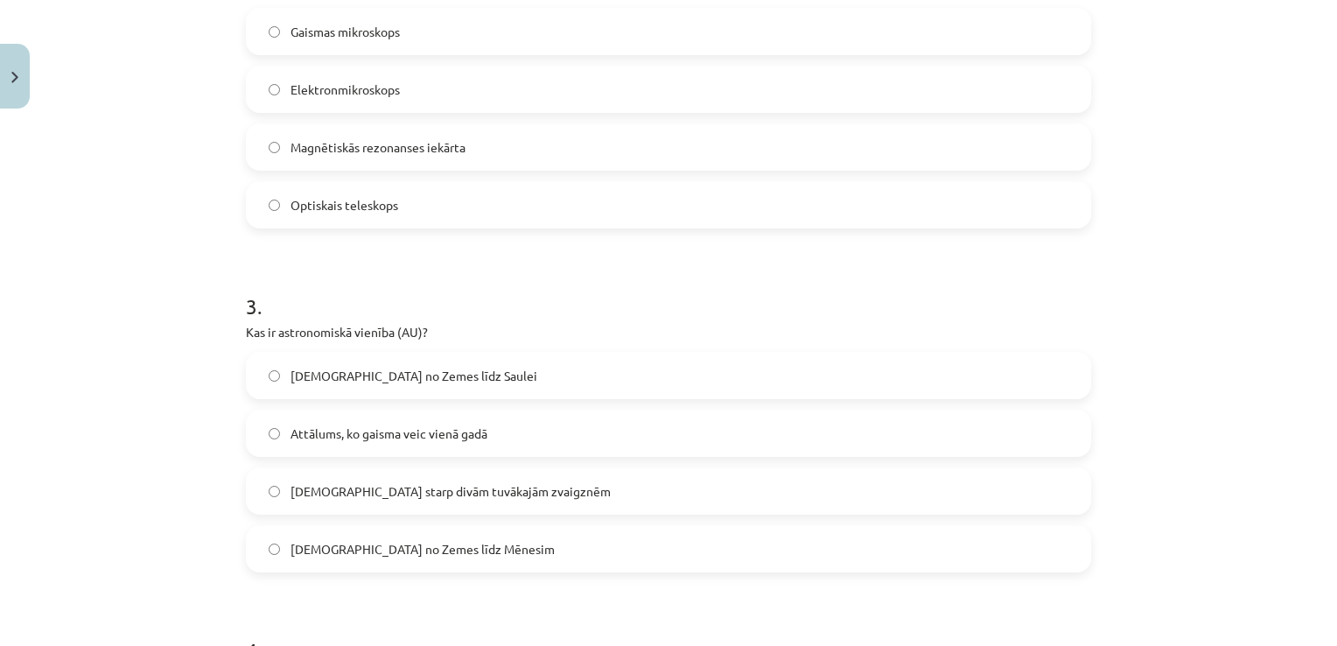
scroll to position [831, 0]
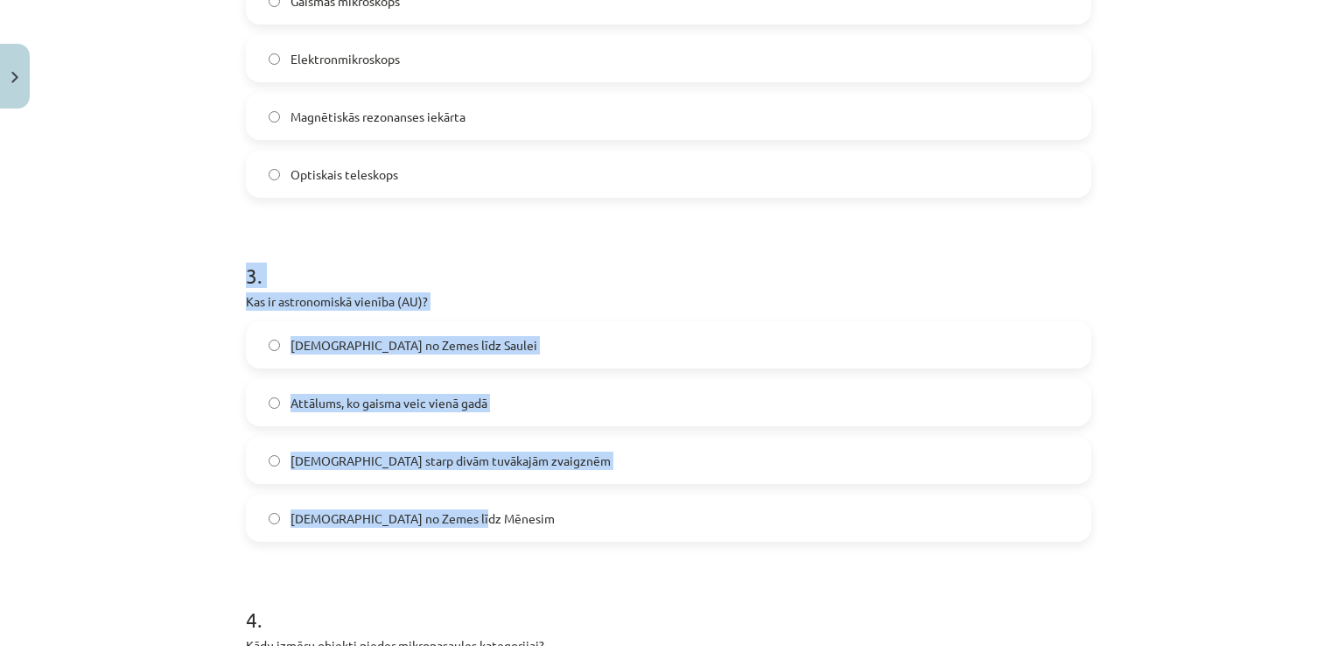
drag, startPoint x: 230, startPoint y: 283, endPoint x: 583, endPoint y: 527, distance: 428.3
click at [583, 527] on div "15 XP Saņemsi Ļoti grūts 253 pilda Apraksts Uzdevums Palīdzība 1 . Kura no šīm …" at bounding box center [668, 350] width 866 height 2075
copy div "3 . Kas ir astronomiskā vienība (AU)? Attālums no Zemes līdz Saulei Attālums, k…"
click at [347, 355] on label "Attālums no Zemes līdz Saulei" at bounding box center [669, 345] width 842 height 44
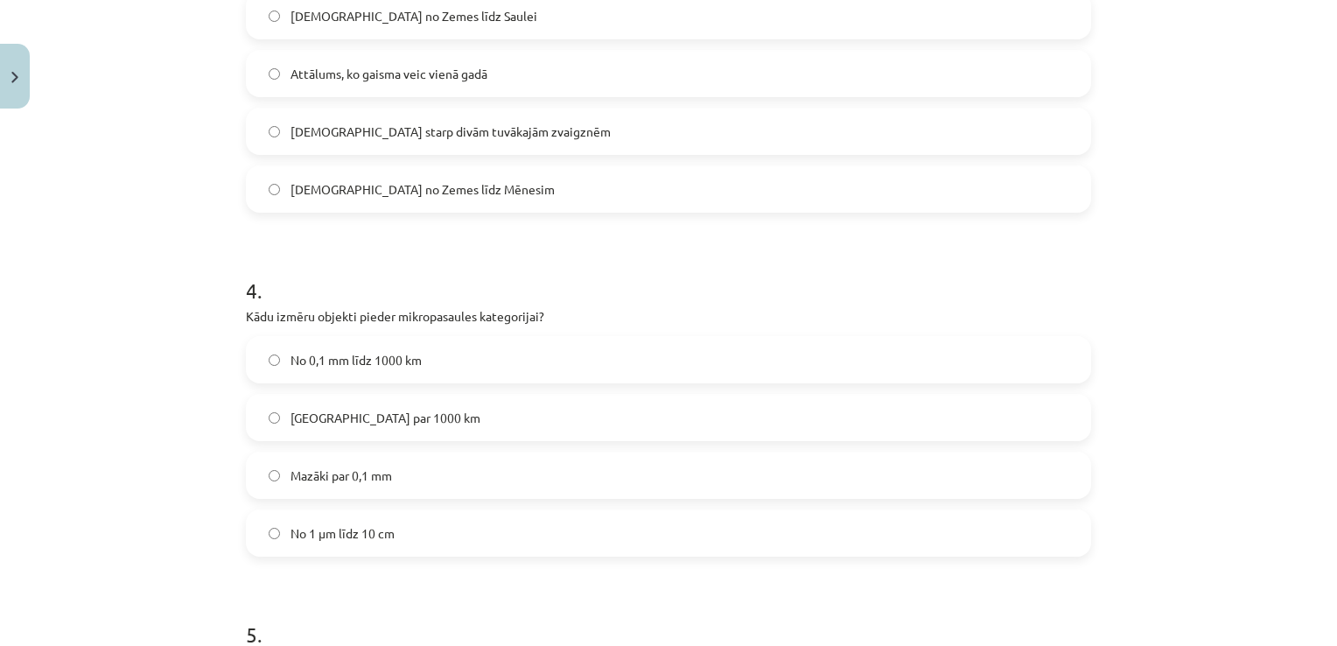
scroll to position [1181, 0]
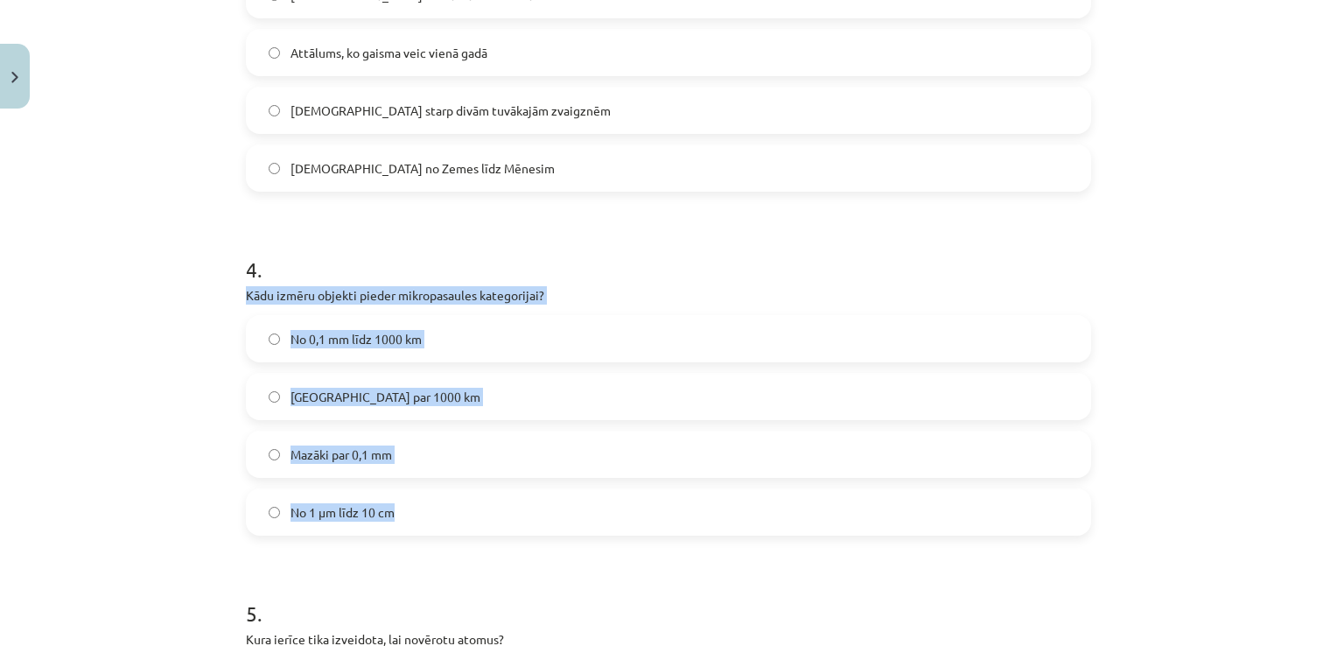
drag, startPoint x: 232, startPoint y: 286, endPoint x: 451, endPoint y: 493, distance: 302.0
click at [451, 493] on div "15 XP Saņemsi Ļoti grūts 253 pilda Apraksts Uzdevums Palīdzība 1 . Kura no šīm …" at bounding box center [668, 0] width 866 height 2075
copy div "Kādu izmēru objekti pieder mikropasaules kategorijai? No 0,1 mm līdz 1000 km Li…"
click at [326, 464] on label "Mazāki par 0,1 mm" at bounding box center [669, 454] width 842 height 44
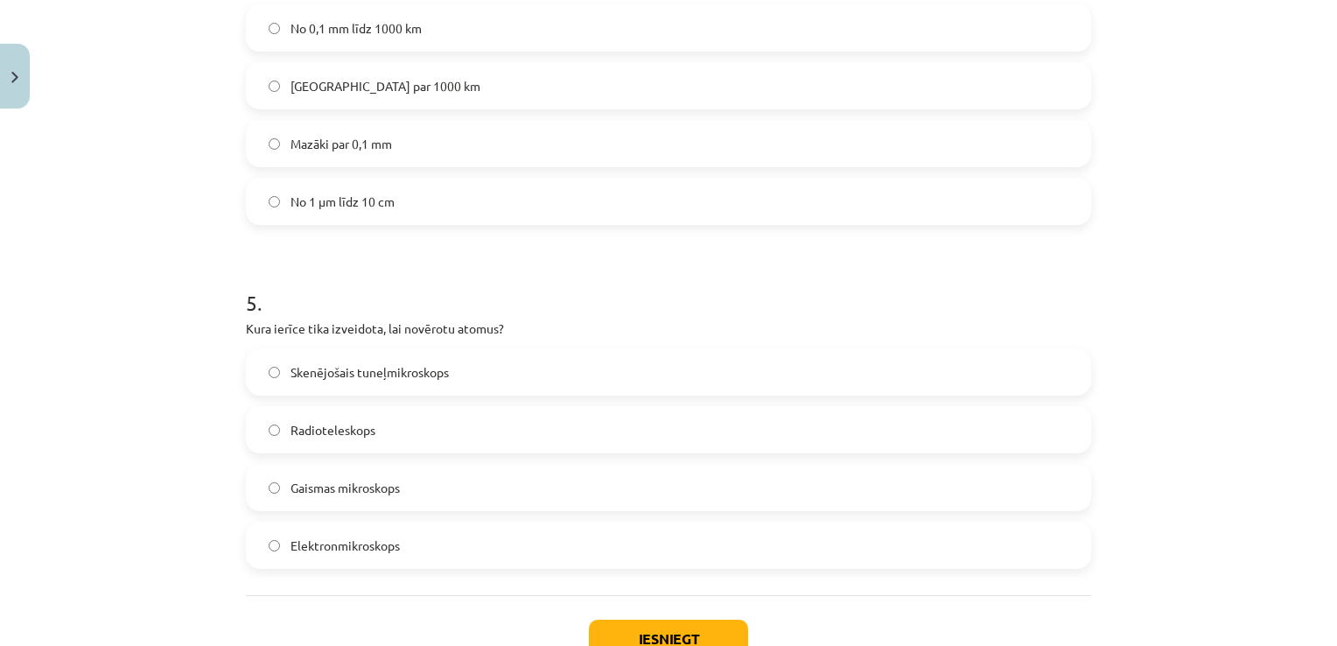
scroll to position [1531, 0]
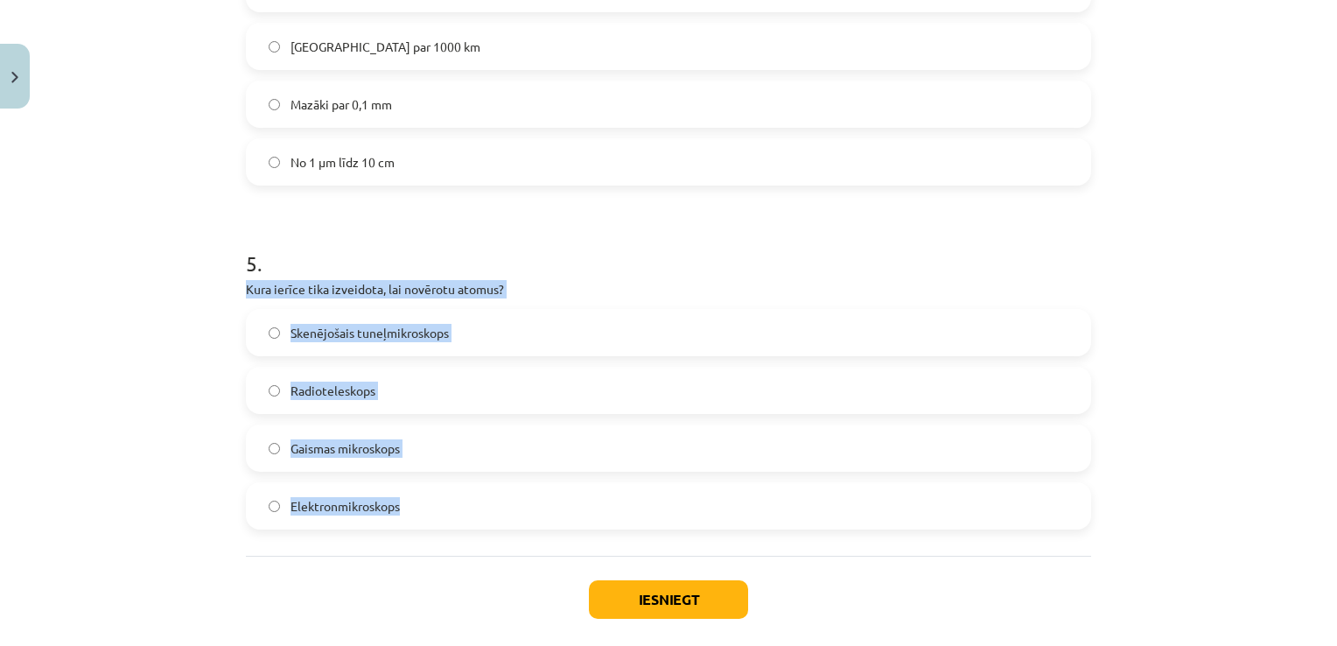
drag, startPoint x: 224, startPoint y: 283, endPoint x: 475, endPoint y: 496, distance: 329.6
click at [475, 496] on div "Mācību tēma: Dabaszinības - 10. klases 1.ieskaites mācību materiāls #3 2. tēma.…" at bounding box center [668, 323] width 1337 height 646
copy div "Kura ierīce tika izveidota, lai novērotu atomus? Skenējošais tuneļmikroskops Ra…"
click at [304, 334] on span "Skenējošais tuneļmikroskops" at bounding box center [369, 333] width 158 height 18
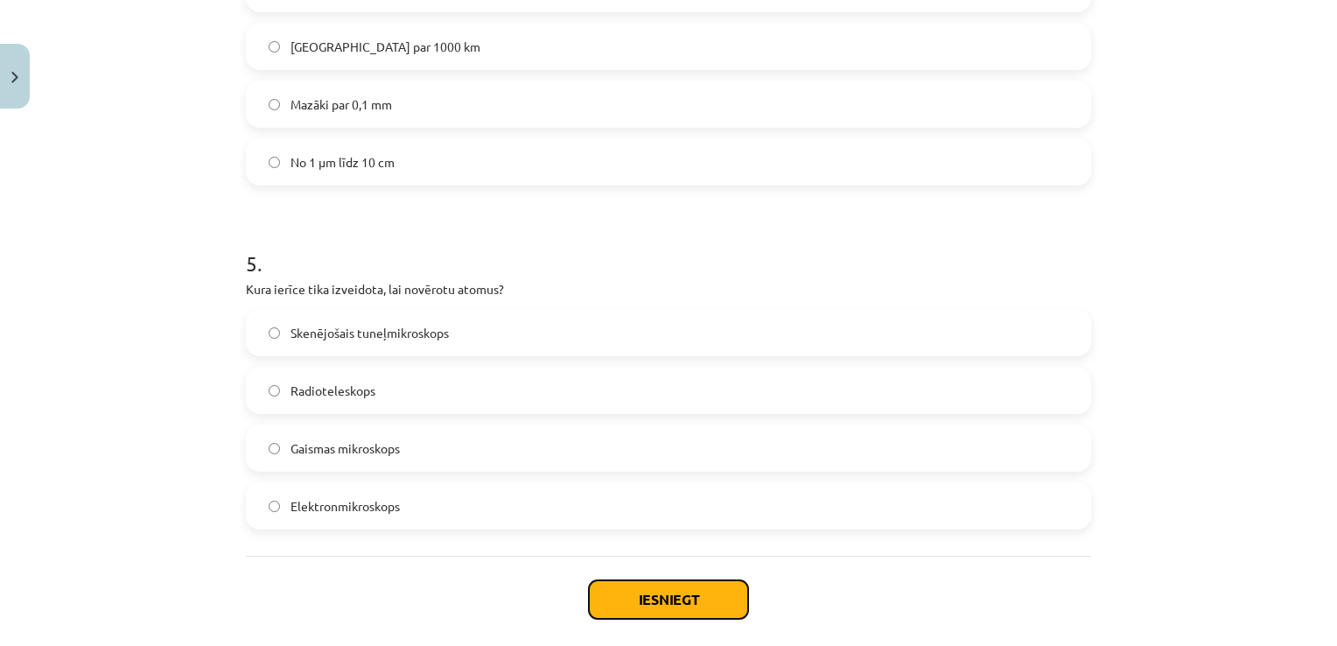
click at [672, 600] on button "Iesniegt" at bounding box center [668, 599] width 159 height 38
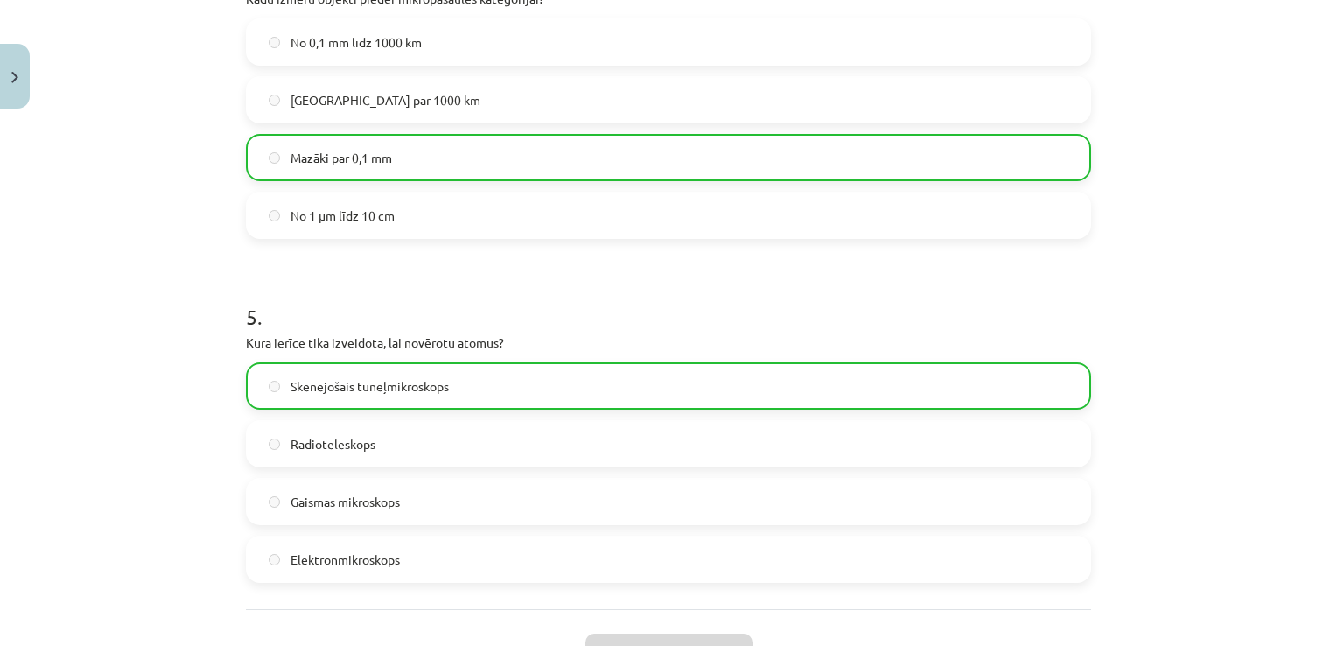
scroll to position [1672, 0]
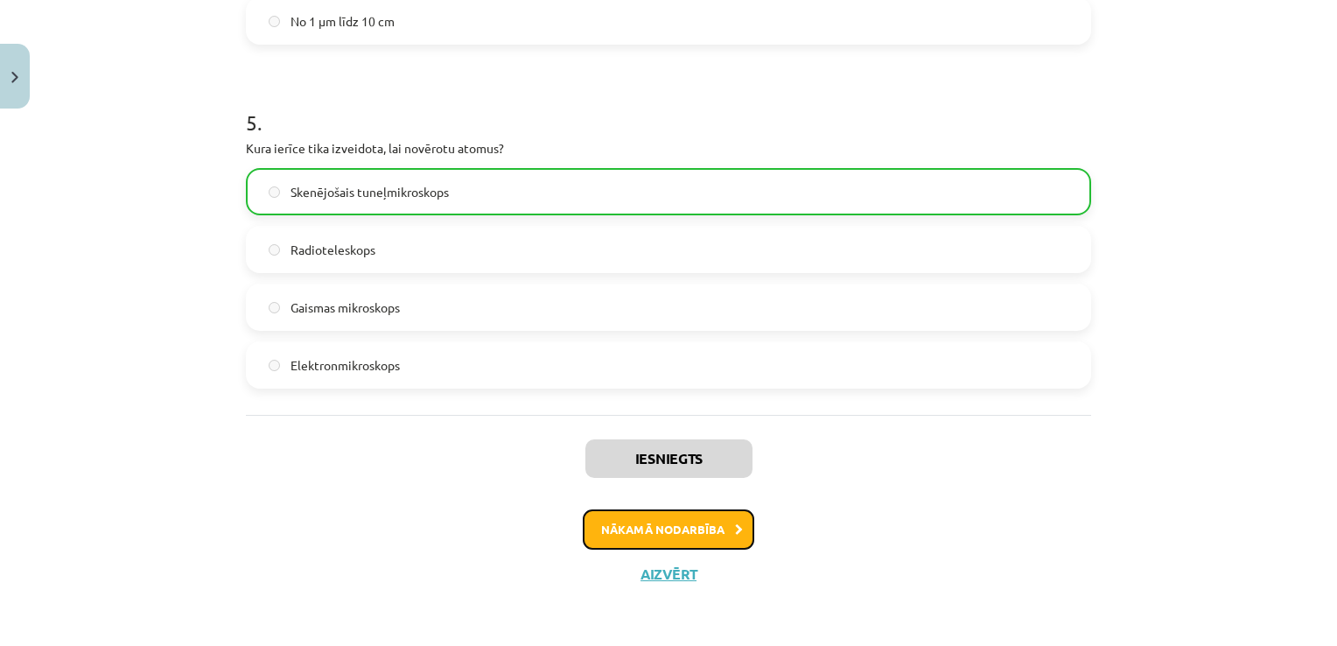
drag, startPoint x: 605, startPoint y: 524, endPoint x: 612, endPoint y: 546, distance: 23.0
click at [612, 546] on button "Nākamā nodarbība" at bounding box center [668, 529] width 171 height 40
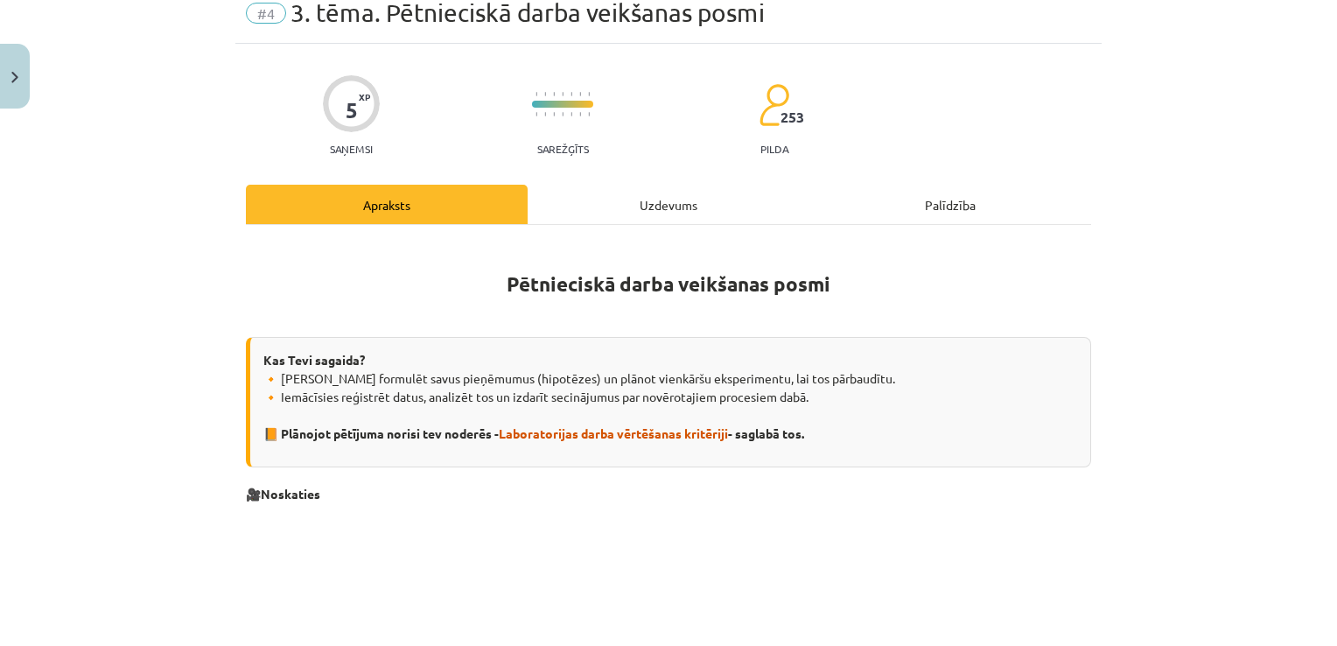
scroll to position [44, 0]
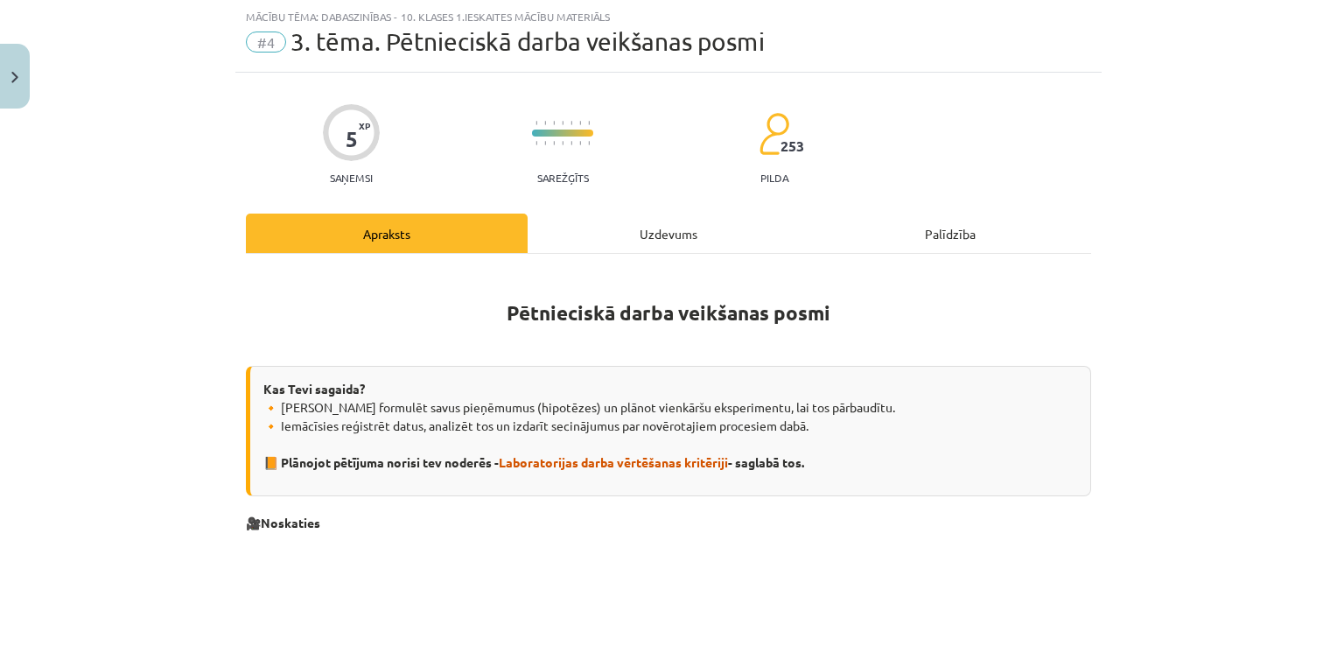
click at [647, 222] on div "Uzdevums" at bounding box center [669, 232] width 282 height 39
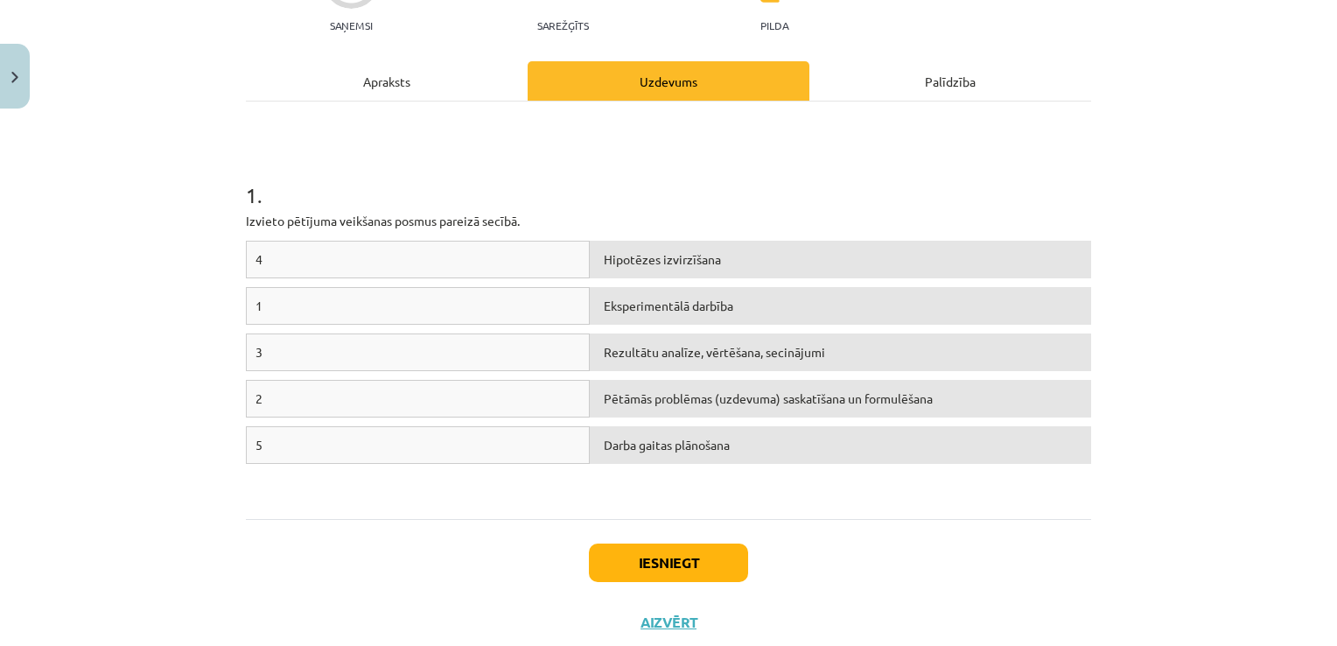
scroll to position [157, 0]
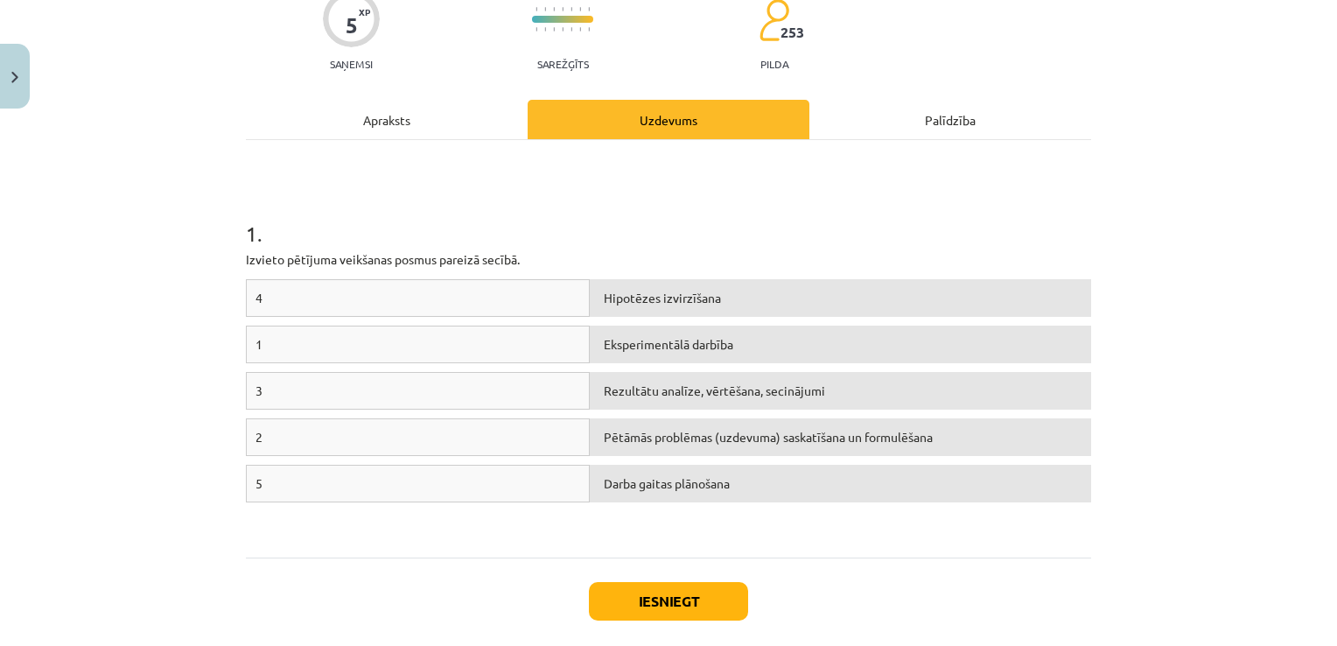
click at [281, 333] on div "1" at bounding box center [418, 344] width 344 height 38
click at [661, 481] on div "Darba gaitas plānošana" at bounding box center [840, 484] width 501 height 38
drag, startPoint x: 495, startPoint y: 335, endPoint x: 535, endPoint y: 367, distance: 51.0
click at [532, 368] on div "1 Eksperimentālā darbība" at bounding box center [668, 348] width 845 height 46
click at [526, 321] on div "4 Hipotēzes izvirzīšana" at bounding box center [668, 302] width 845 height 46
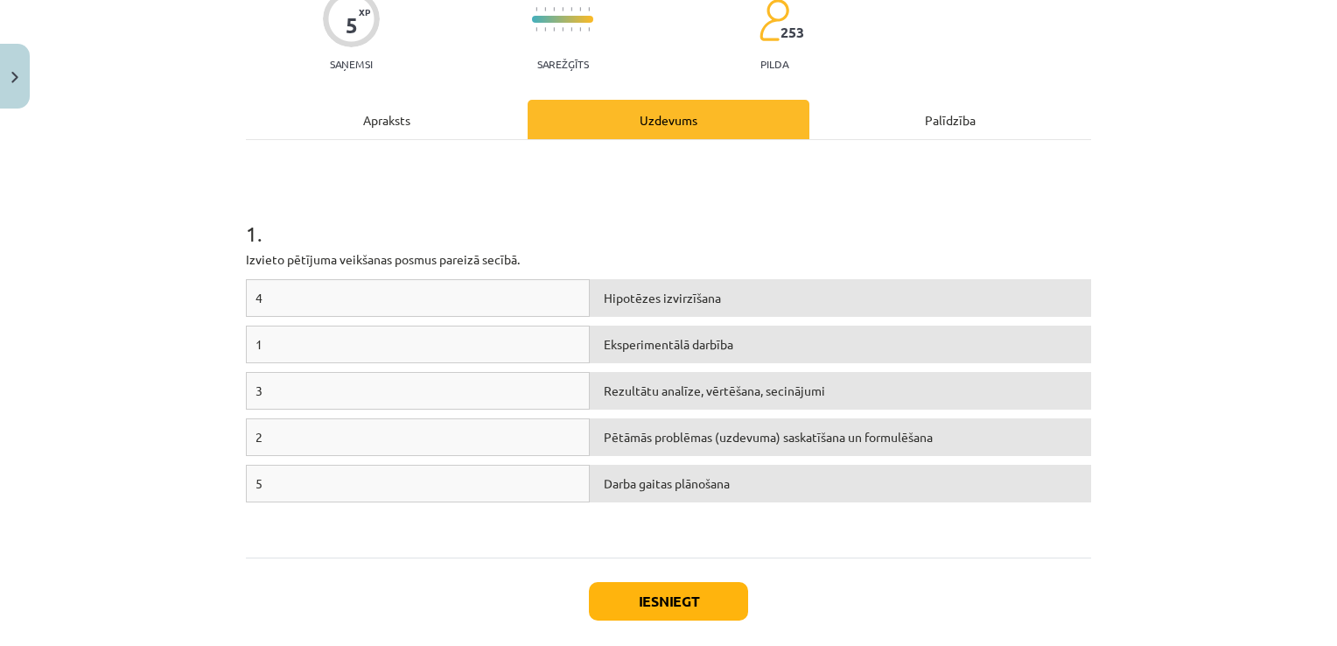
click at [526, 321] on div "4 Hipotēzes izvirzīšana" at bounding box center [668, 302] width 845 height 46
drag, startPoint x: 526, startPoint y: 321, endPoint x: 449, endPoint y: 364, distance: 88.1
click at [451, 367] on div "1 Eksperimentālā darbība" at bounding box center [668, 348] width 845 height 46
drag, startPoint x: 444, startPoint y: 342, endPoint x: 457, endPoint y: 342, distance: 12.2
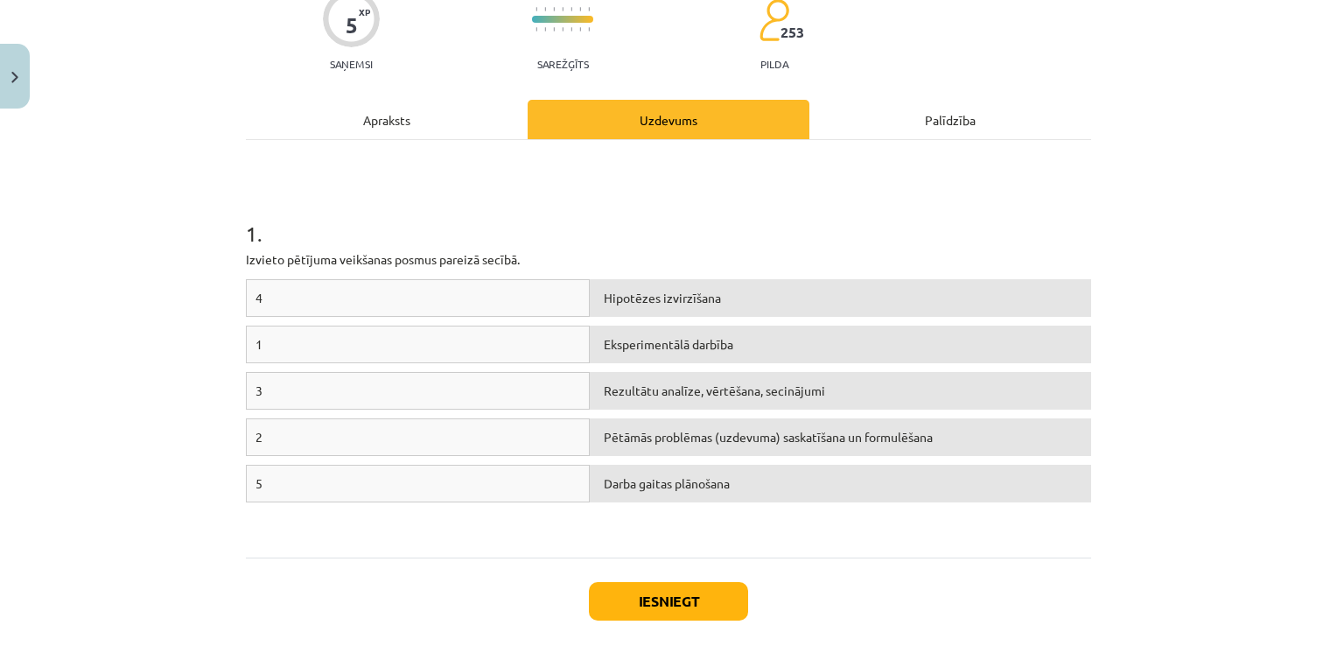
click at [457, 342] on div "1" at bounding box center [418, 344] width 344 height 38
click at [777, 477] on div "Darba gaitas plānošana" at bounding box center [840, 484] width 501 height 38
click at [611, 479] on div "Darba gaitas plānošana" at bounding box center [840, 484] width 501 height 38
drag, startPoint x: 441, startPoint y: 332, endPoint x: 462, endPoint y: 486, distance: 156.3
click at [462, 486] on div "4 Hipotēzes izvirzīšana 1 Eksperimentālā darbība 3 Rezultātu analīze, vērtēšana…" at bounding box center [668, 410] width 845 height 262
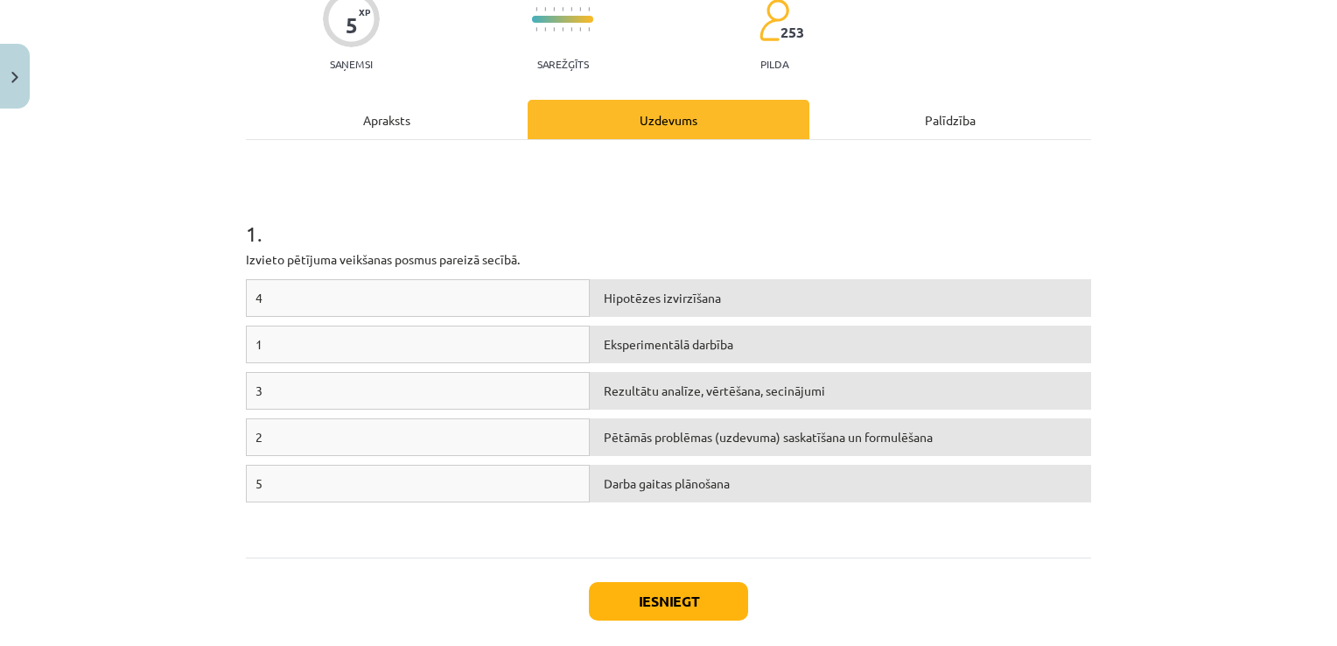
drag, startPoint x: 462, startPoint y: 486, endPoint x: 451, endPoint y: 564, distance: 78.6
click at [454, 568] on div "Iesniegt Aizvērt" at bounding box center [668, 618] width 845 height 122
click at [430, 455] on div "2 Pētāmās problēmas (uzdevuma) saskatīšana un formulēšana" at bounding box center [668, 441] width 845 height 46
click at [437, 476] on div "5" at bounding box center [418, 484] width 344 height 38
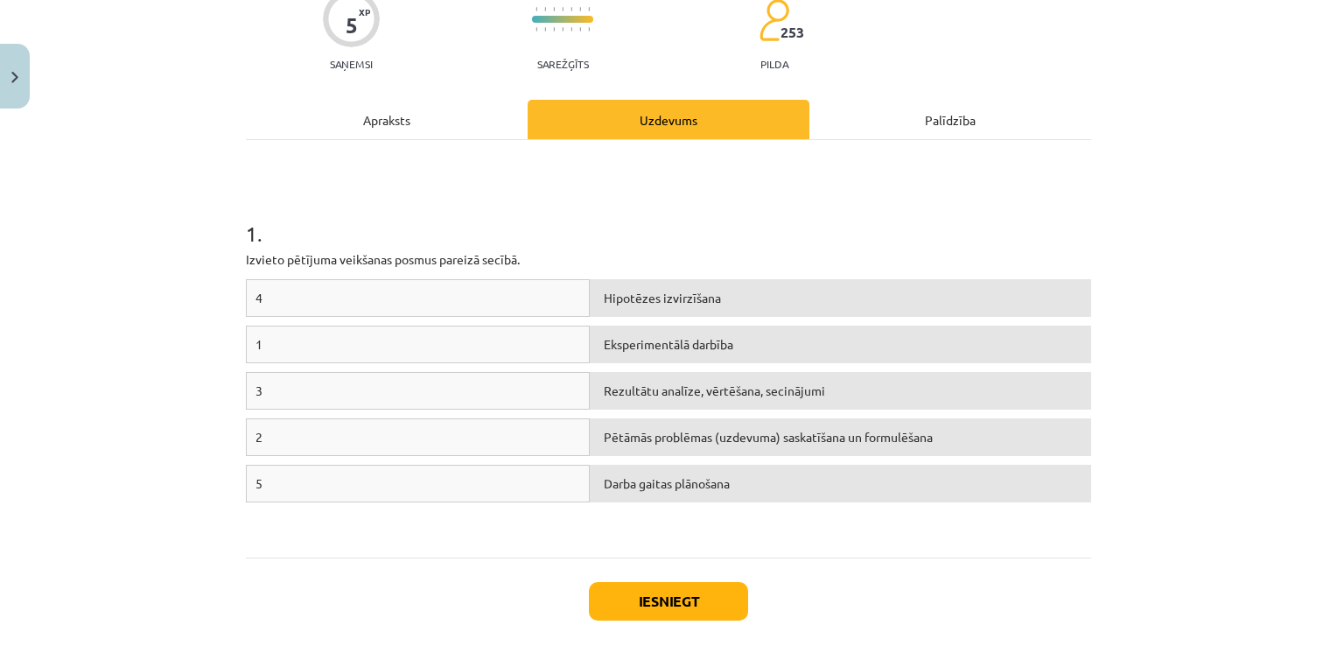
drag, startPoint x: 437, startPoint y: 476, endPoint x: 700, endPoint y: 210, distance: 373.7
click at [700, 210] on h1 "1 ." at bounding box center [668, 218] width 845 height 54
click at [902, 130] on div "Palīdzība" at bounding box center [950, 119] width 282 height 39
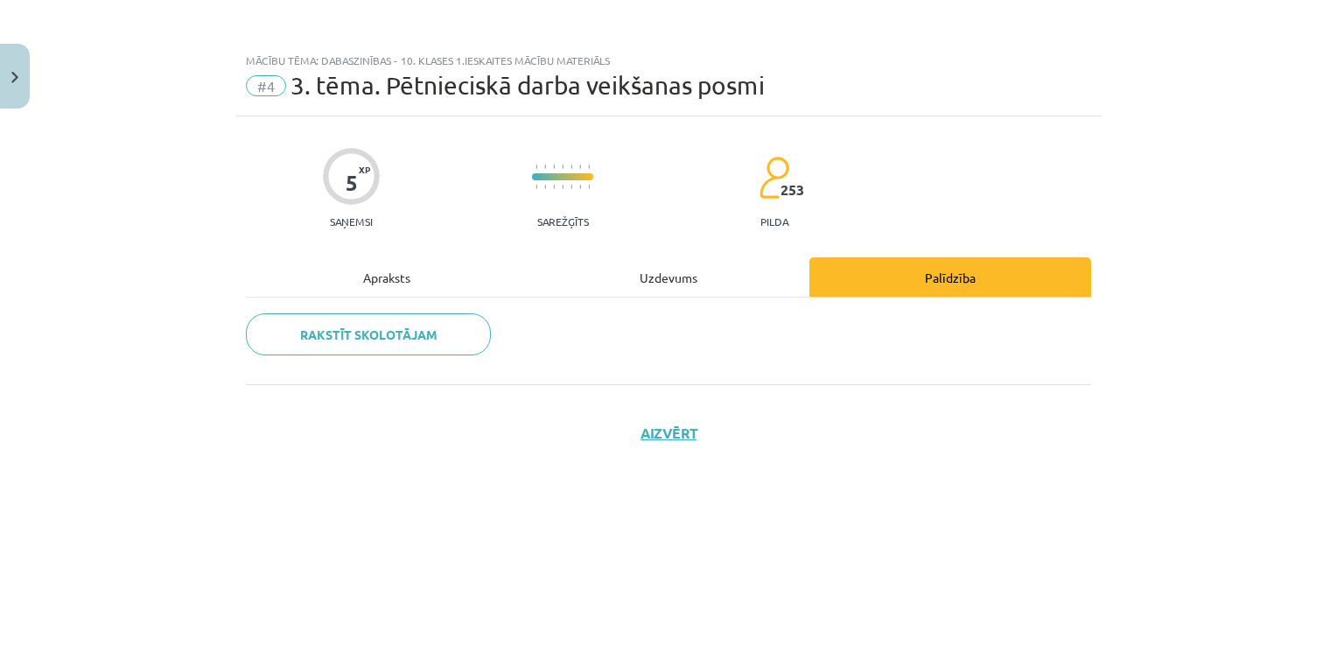
scroll to position [0, 0]
click at [609, 274] on div "Uzdevums" at bounding box center [669, 276] width 282 height 39
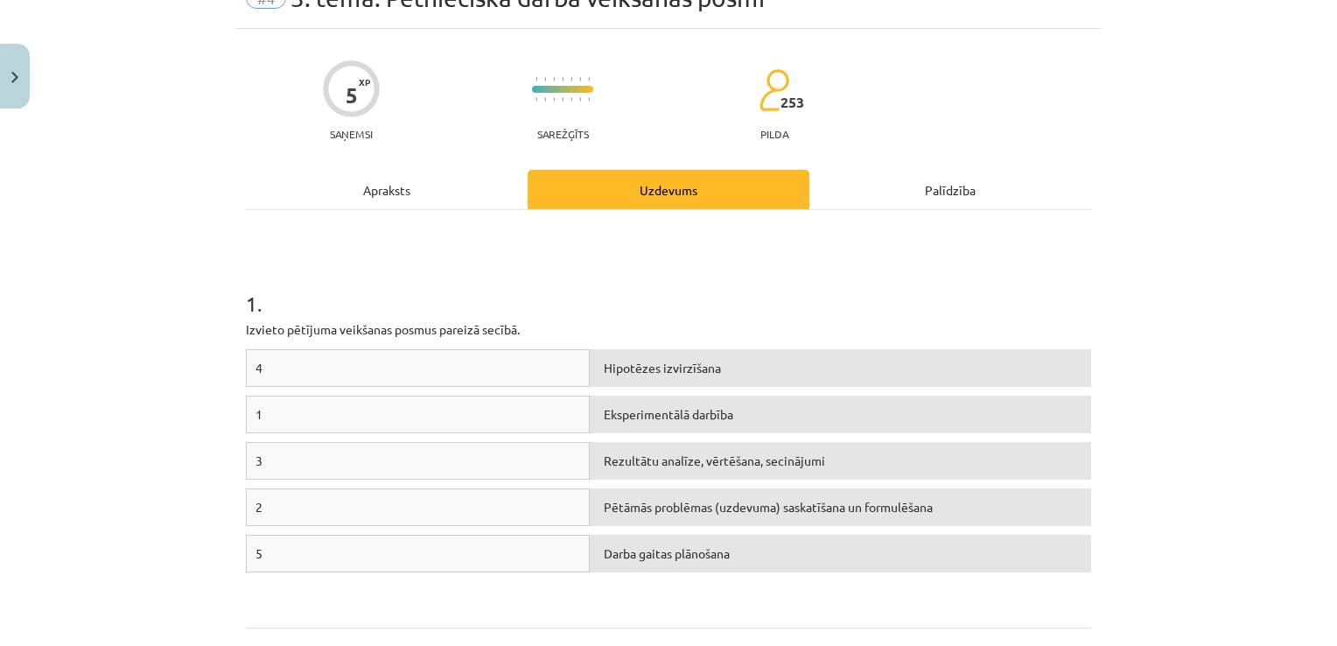
click at [435, 175] on div "Apraksts" at bounding box center [387, 189] width 282 height 39
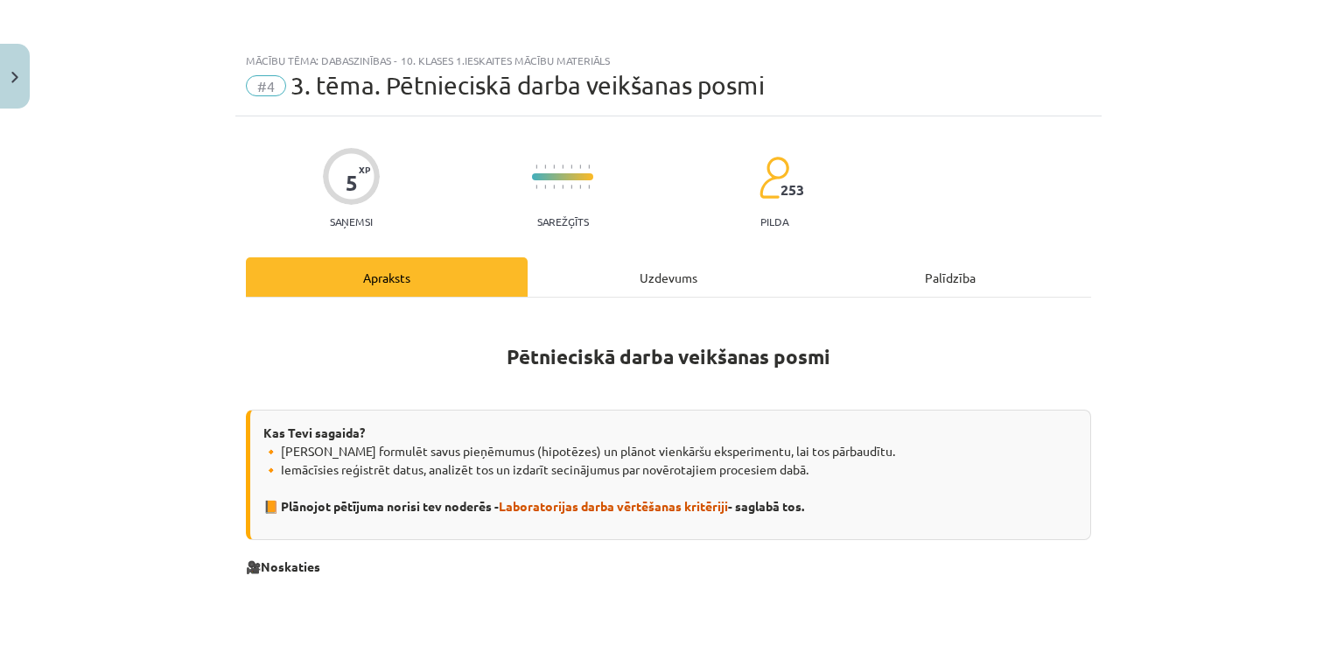
click at [612, 268] on div "Uzdevums" at bounding box center [669, 276] width 282 height 39
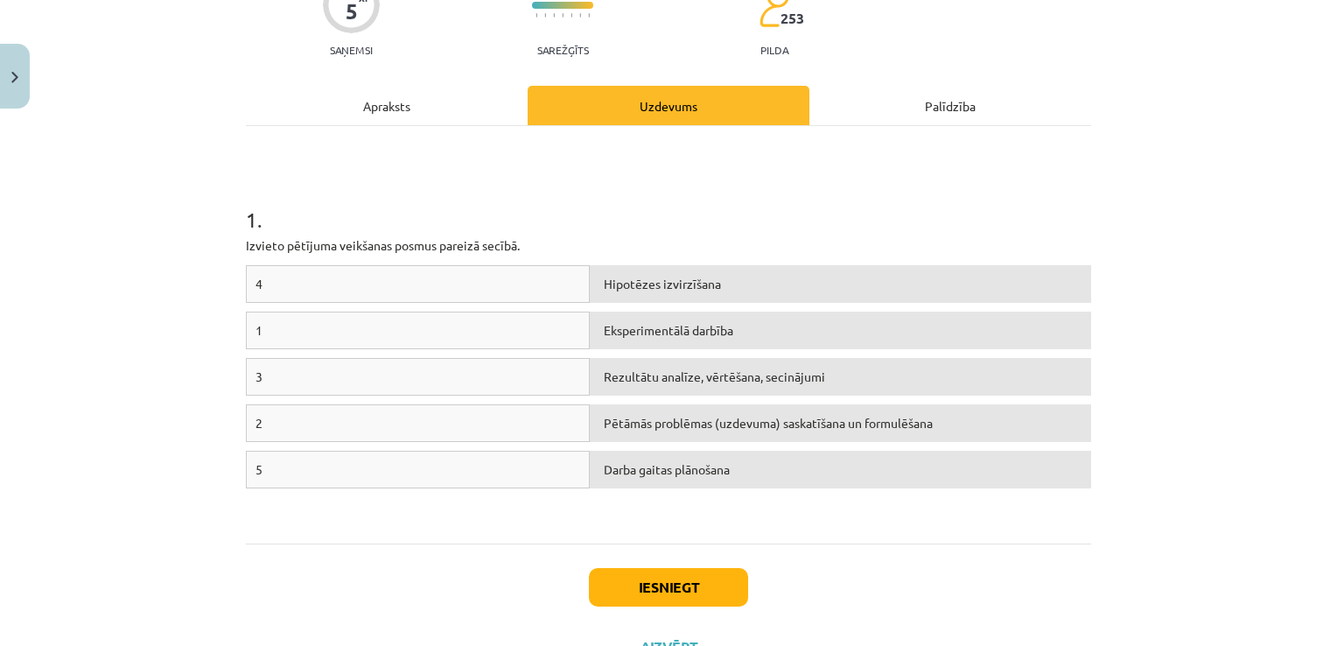
scroll to position [131, 0]
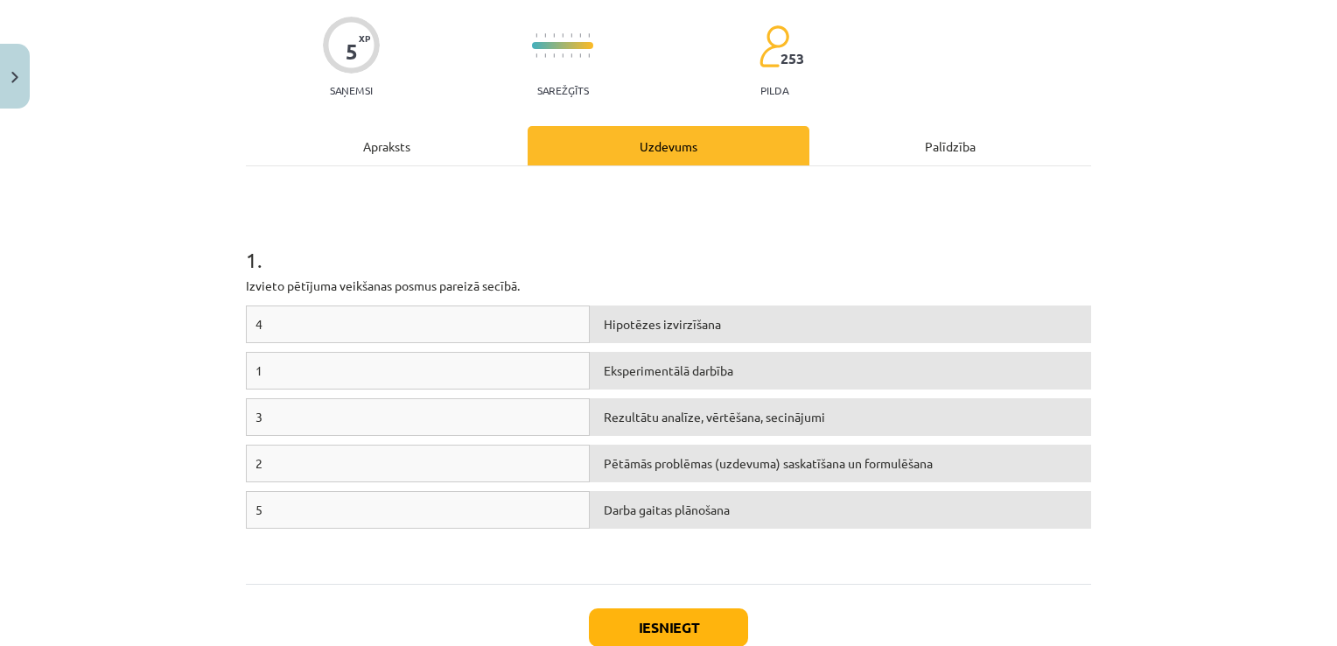
click at [493, 510] on div "5" at bounding box center [418, 510] width 344 height 38
click at [405, 355] on div "1" at bounding box center [418, 371] width 344 height 38
click at [380, 270] on div "1 . Izvieto pētījuma veikšanas posmus pareizā secībā. 4 Hipotēzes izvirzīšana 1…" at bounding box center [668, 375] width 845 height 386
click at [399, 318] on div "4" at bounding box center [418, 324] width 344 height 38
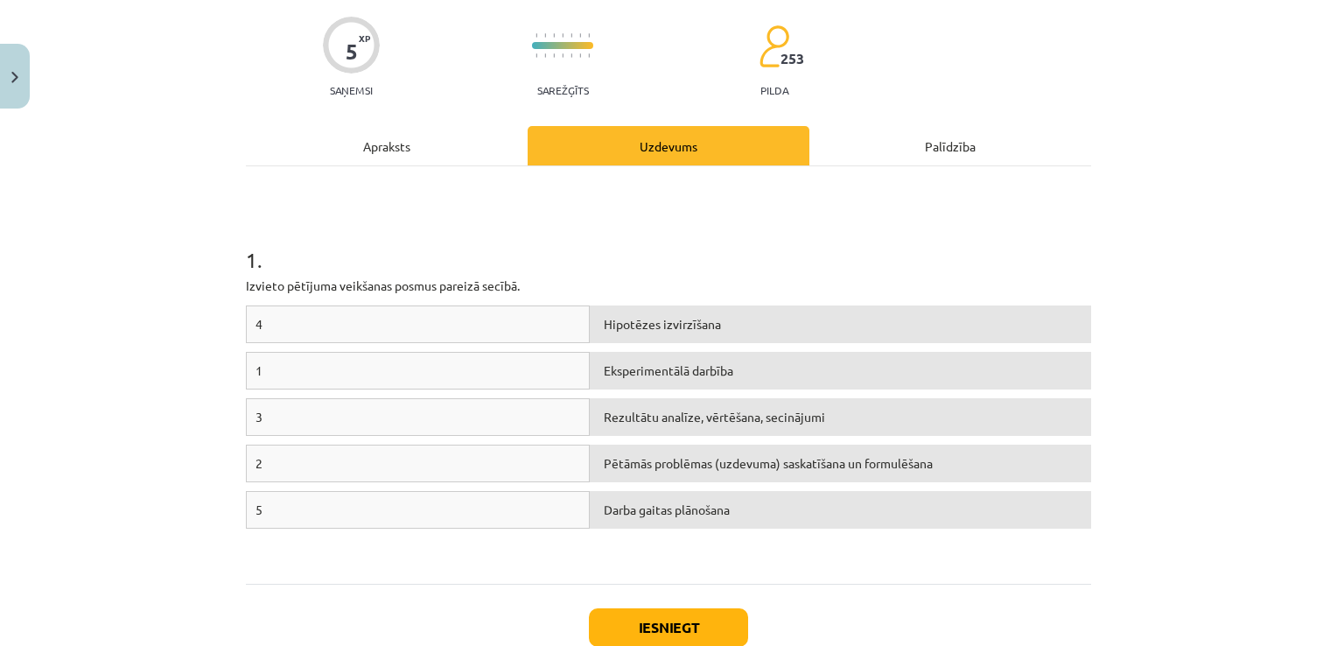
click at [420, 363] on div "1" at bounding box center [418, 371] width 344 height 38
click at [603, 318] on div "Hipotēzes izvirzīšana" at bounding box center [840, 324] width 501 height 38
drag, startPoint x: 603, startPoint y: 318, endPoint x: 416, endPoint y: 354, distance: 189.8
click at [416, 354] on div "4 Hipotēzes izvirzīšana 1 Eksperimentālā darbība 3 Rezultātu analīze, vērtēšana…" at bounding box center [668, 436] width 845 height 262
drag, startPoint x: 443, startPoint y: 358, endPoint x: 483, endPoint y: 397, distance: 56.3
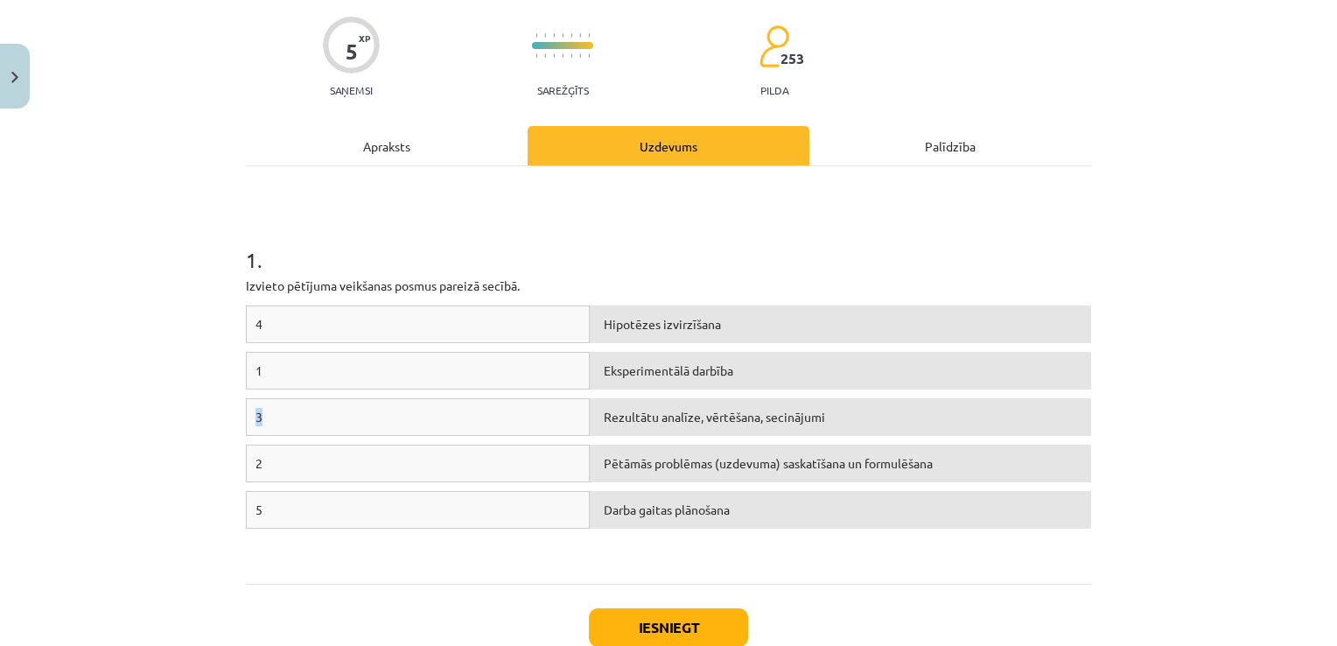
click at [483, 397] on div "4 Hipotēzes izvirzīšana 1 Eksperimentālā darbība 3 Rezultātu analīze, vērtēšana…" at bounding box center [668, 436] width 845 height 262
click at [703, 514] on div "Darba gaitas plānošana" at bounding box center [840, 510] width 501 height 38
drag, startPoint x: 703, startPoint y: 514, endPoint x: 537, endPoint y: 522, distance: 165.5
click at [537, 522] on div "5 Darba gaitas plānošana" at bounding box center [668, 514] width 845 height 46
click at [929, 600] on div "Iesniegt Aizvērt" at bounding box center [668, 645] width 845 height 122
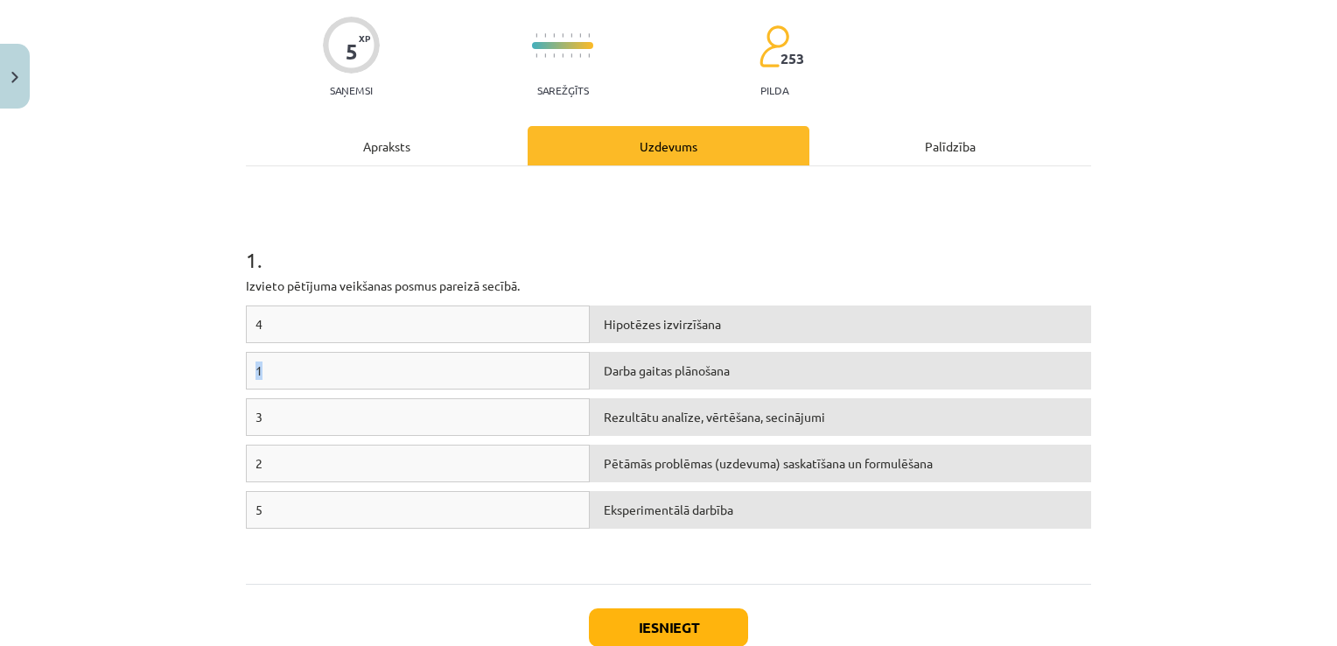
drag, startPoint x: 418, startPoint y: 360, endPoint x: 408, endPoint y: 306, distance: 54.4
click at [408, 306] on div "4 Hipotēzes izvirzīšana 1 Darba gaitas plānošana 3 Rezultātu analīze, vērtēšana…" at bounding box center [668, 436] width 845 height 262
drag, startPoint x: 408, startPoint y: 306, endPoint x: 416, endPoint y: 374, distance: 67.8
click at [416, 374] on div "1" at bounding box center [418, 371] width 344 height 38
click at [333, 567] on div "1 . Izvieto pētījuma veikšanas posmus pareizā secībā. 4 Hipotēzes izvirzīšana 1…" at bounding box center [668, 374] width 845 height 417
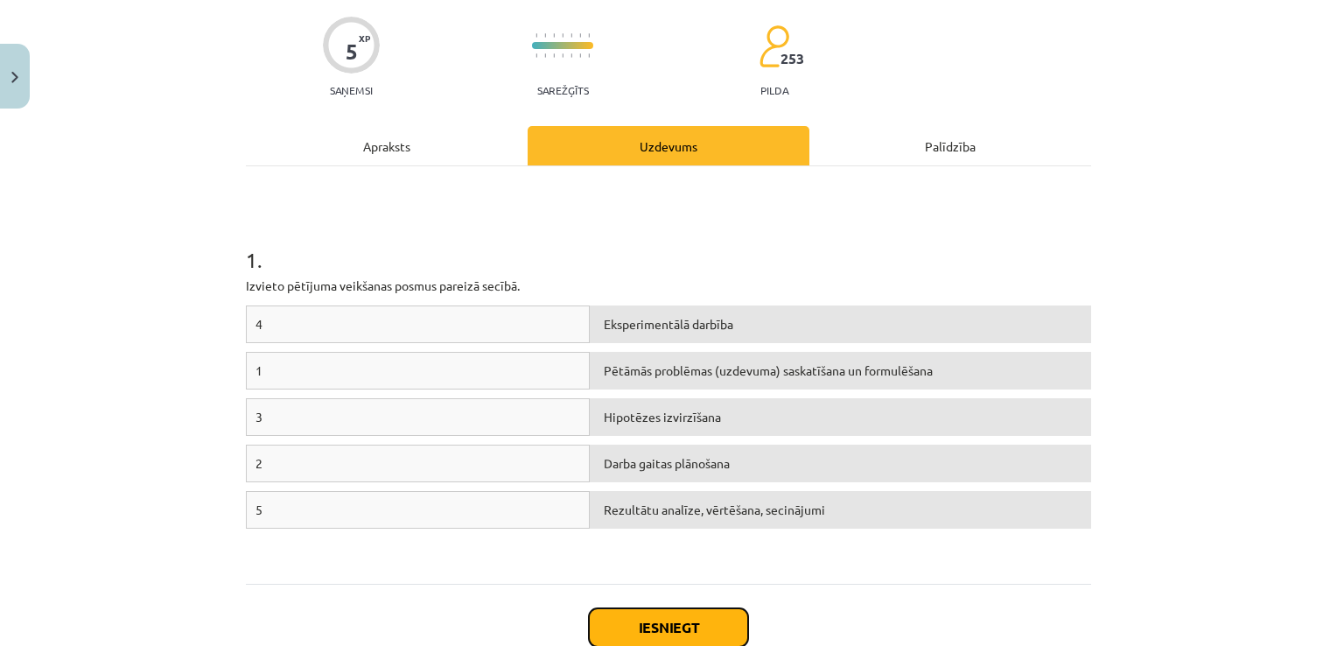
click at [651, 619] on button "Iesniegt" at bounding box center [668, 627] width 159 height 38
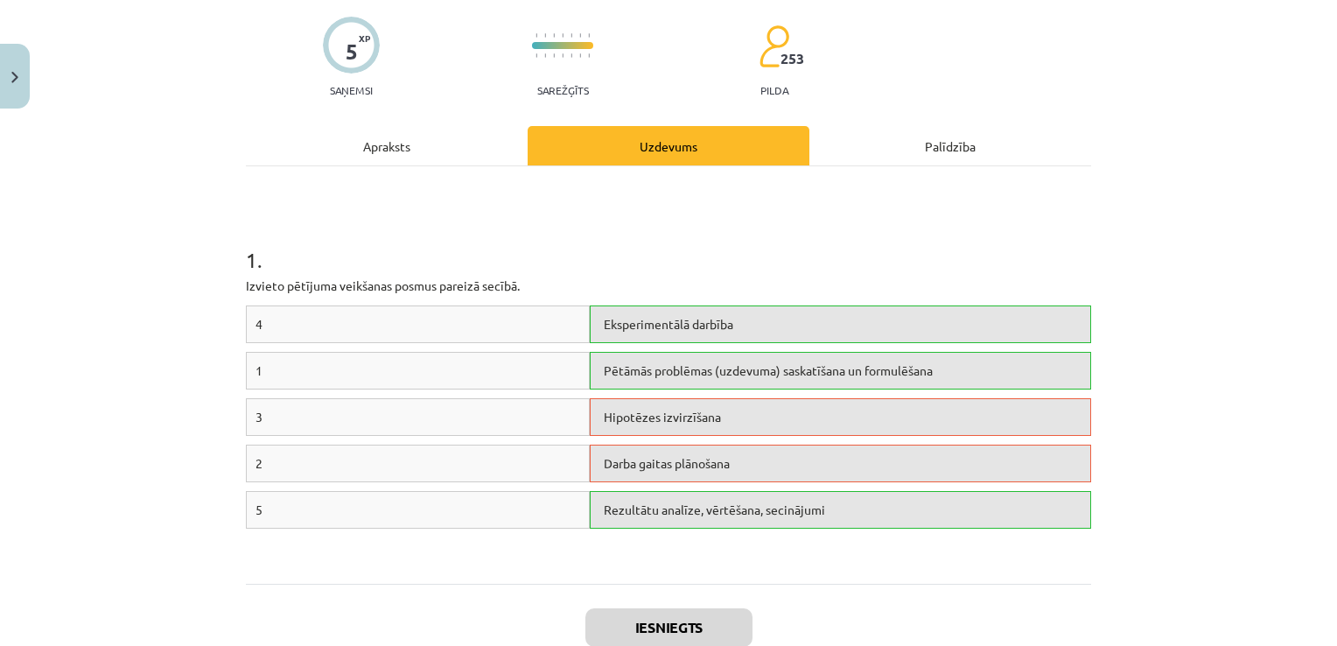
click at [686, 423] on div "Hipotēzes izvirzīšana" at bounding box center [840, 417] width 501 height 38
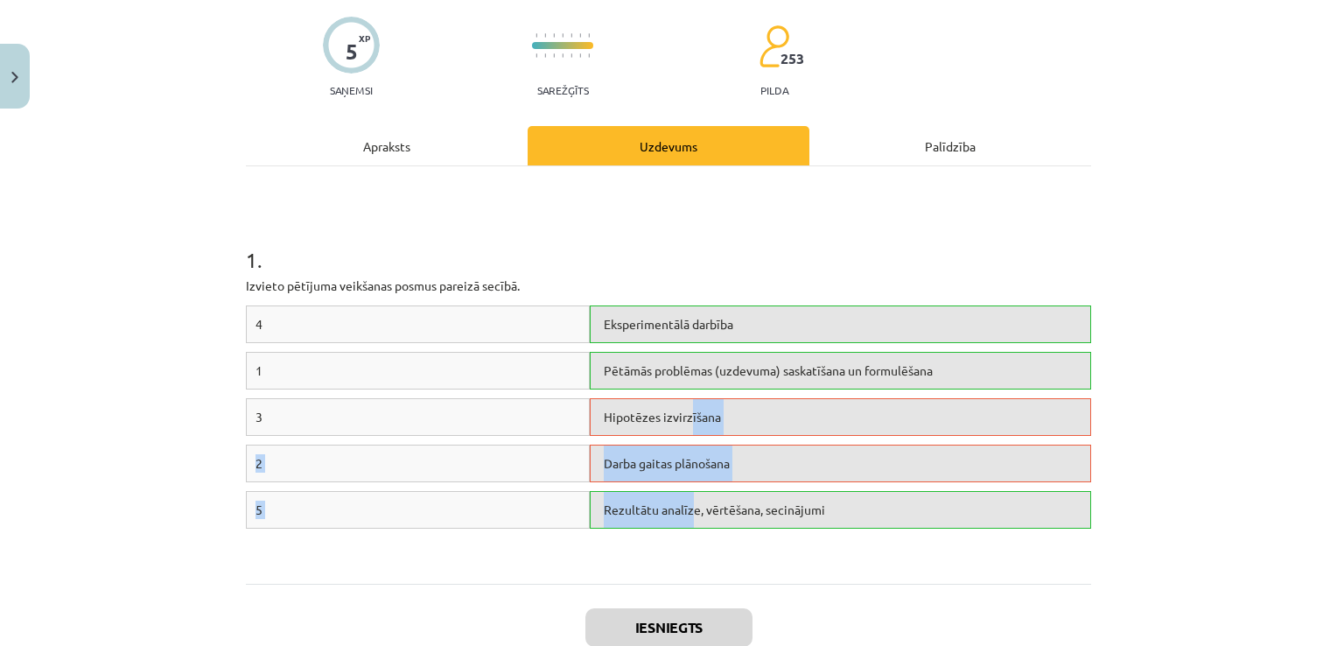
drag, startPoint x: 682, startPoint y: 414, endPoint x: 683, endPoint y: 506, distance: 91.9
click at [683, 506] on div "4 Eksperimentālā darbība 1 Pētāmās problēmas (uzdevuma) saskatīšana un formulēš…" at bounding box center [668, 436] width 845 height 262
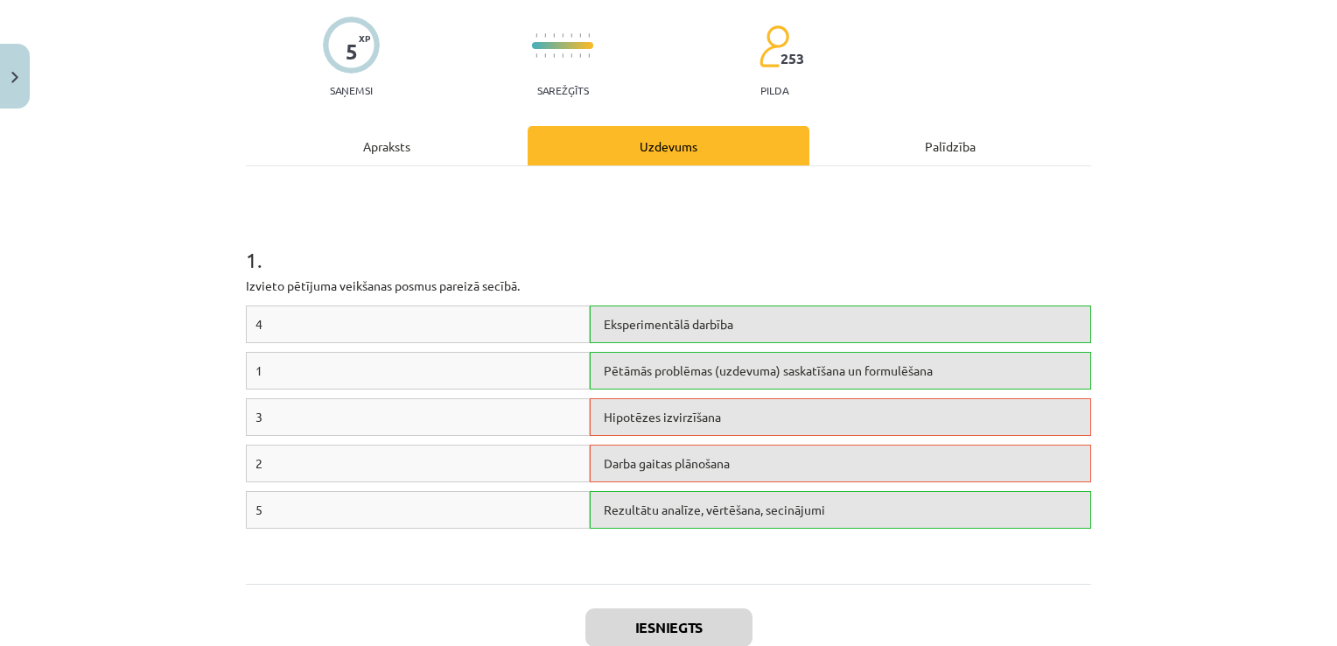
drag, startPoint x: 683, startPoint y: 506, endPoint x: 759, endPoint y: 590, distance: 113.3
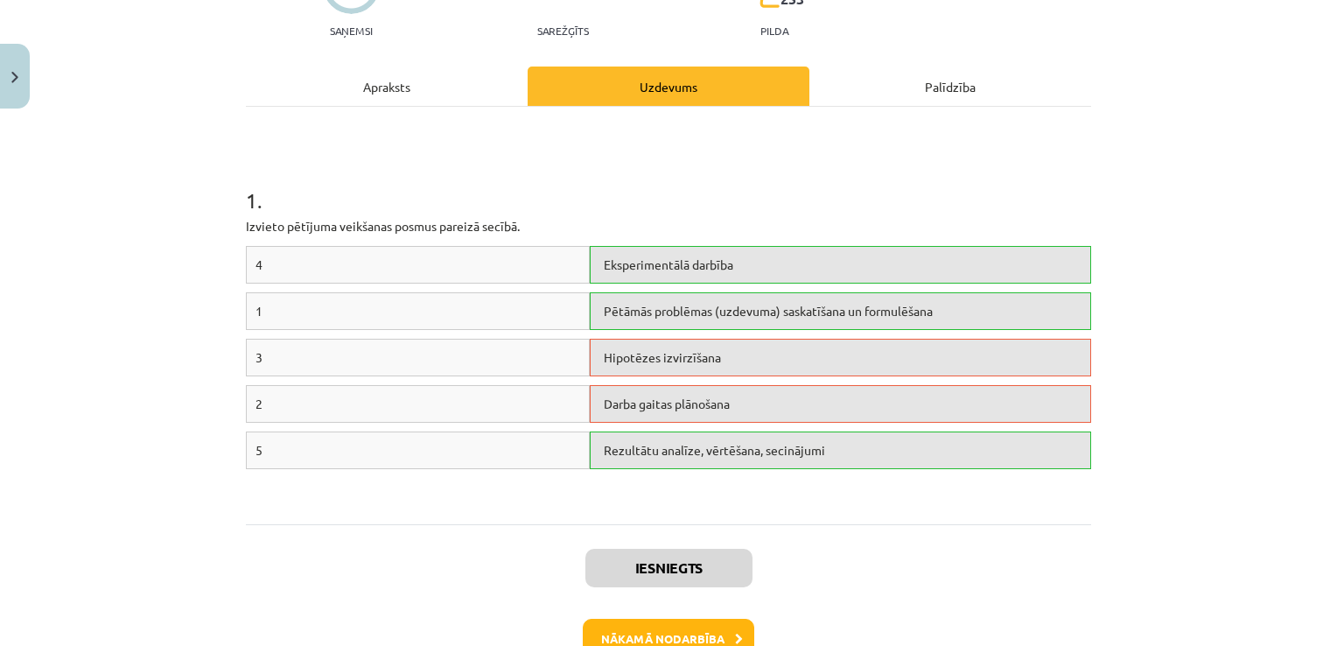
scroll to position [219, 0]
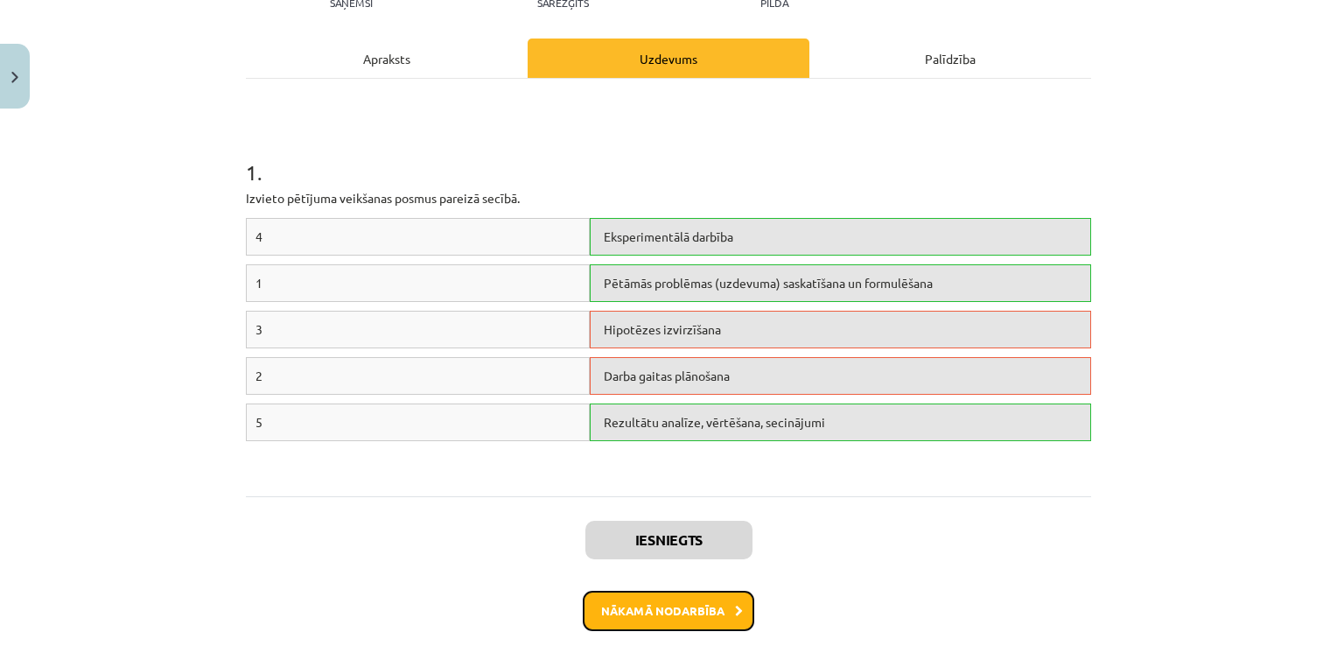
click at [686, 616] on button "Nākamā nodarbība" at bounding box center [668, 611] width 171 height 40
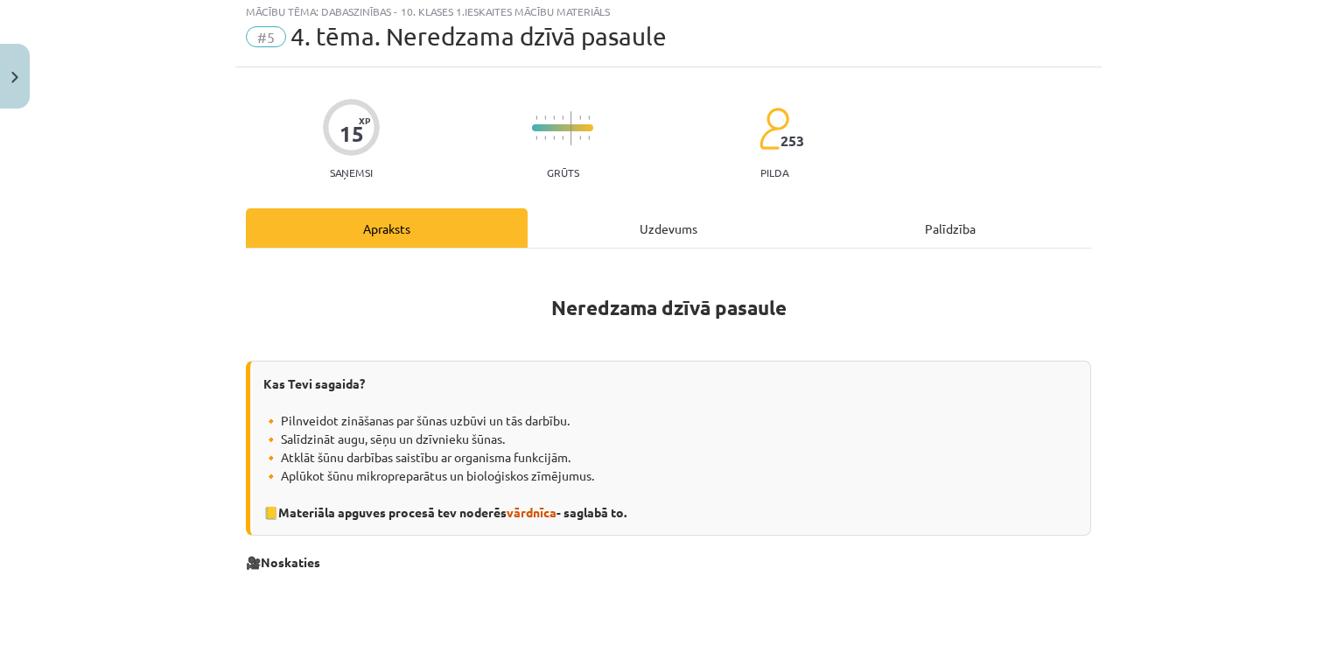
scroll to position [44, 0]
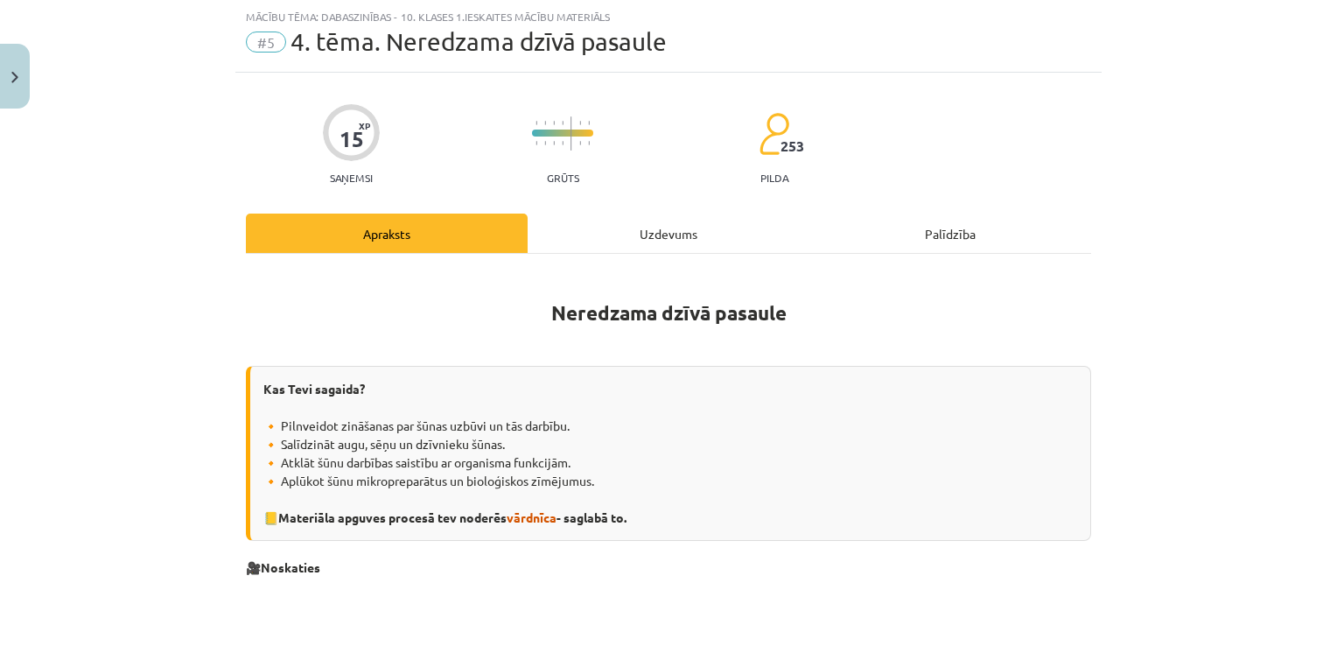
click at [650, 223] on div "Uzdevums" at bounding box center [669, 232] width 282 height 39
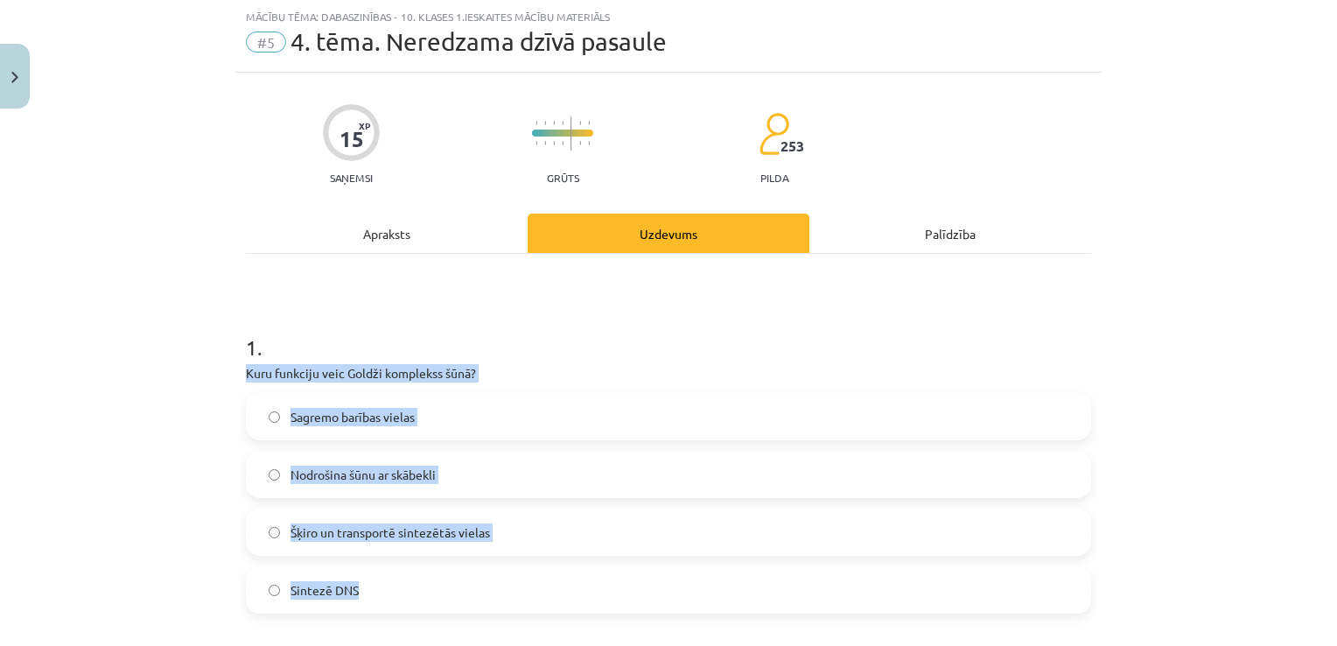
drag, startPoint x: 224, startPoint y: 362, endPoint x: 423, endPoint y: 589, distance: 301.9
click at [423, 589] on div "Mācību tēma: Dabaszinības - 10. klases 1.ieskaites mācību materiāls #5 4. tēma.…" at bounding box center [668, 323] width 1337 height 646
click at [378, 541] on label "Šķiro un transportē sintezētās vielas" at bounding box center [669, 532] width 842 height 44
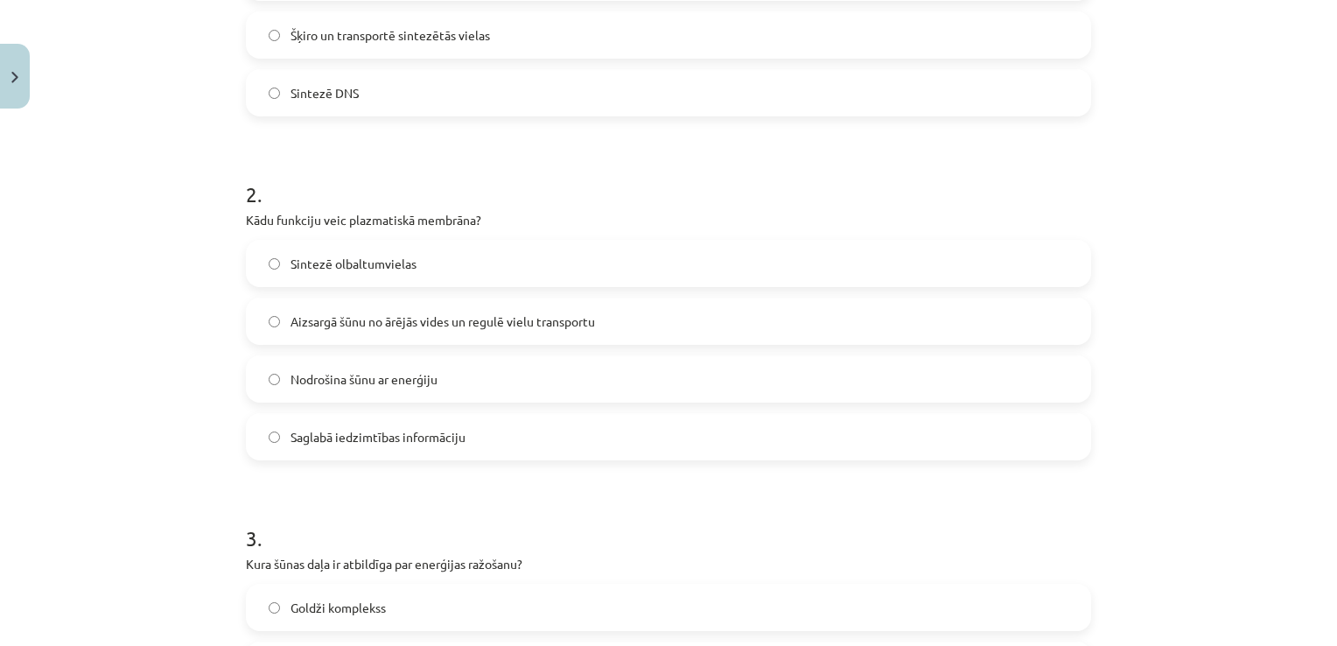
scroll to position [539, 0]
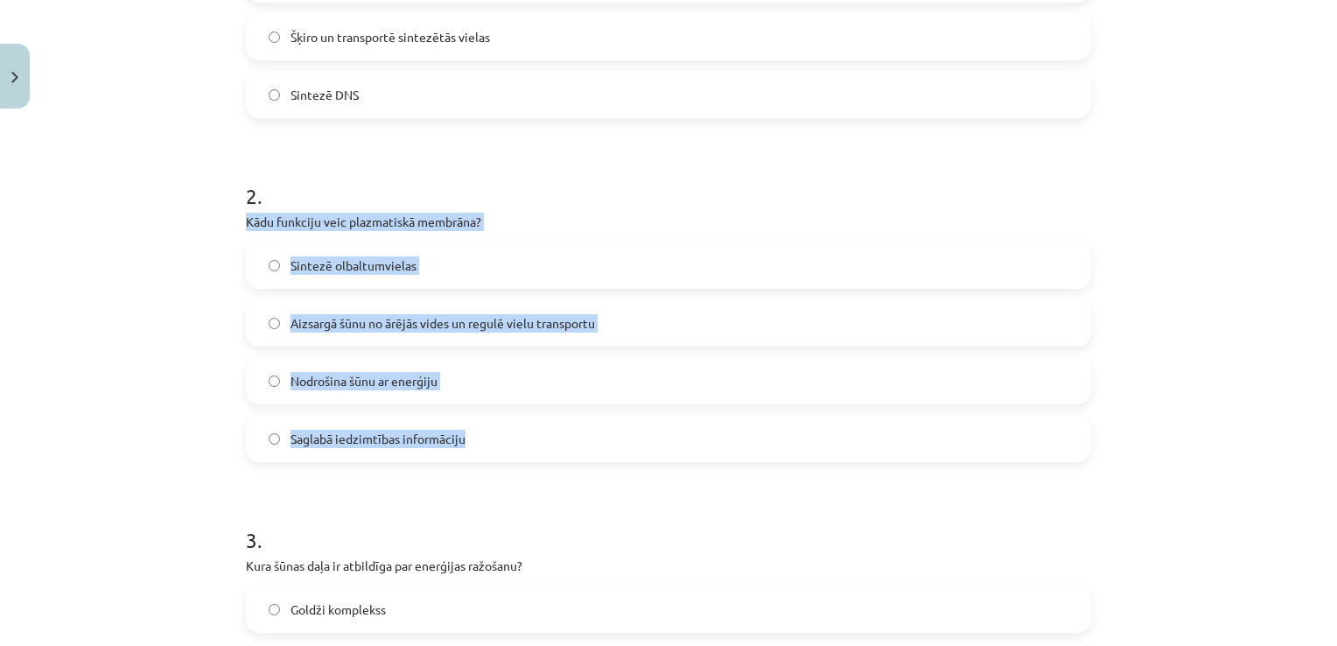
drag, startPoint x: 227, startPoint y: 224, endPoint x: 486, endPoint y: 441, distance: 337.8
click at [486, 441] on div "Mācību tēma: Dabaszinības - 10. klases 1.ieskaites mācību materiāls #5 4. tēma.…" at bounding box center [668, 323] width 1337 height 646
click at [357, 331] on span "Aizsargā šūnu no ārējās vides un regulē vielu transportu" at bounding box center [442, 323] width 304 height 18
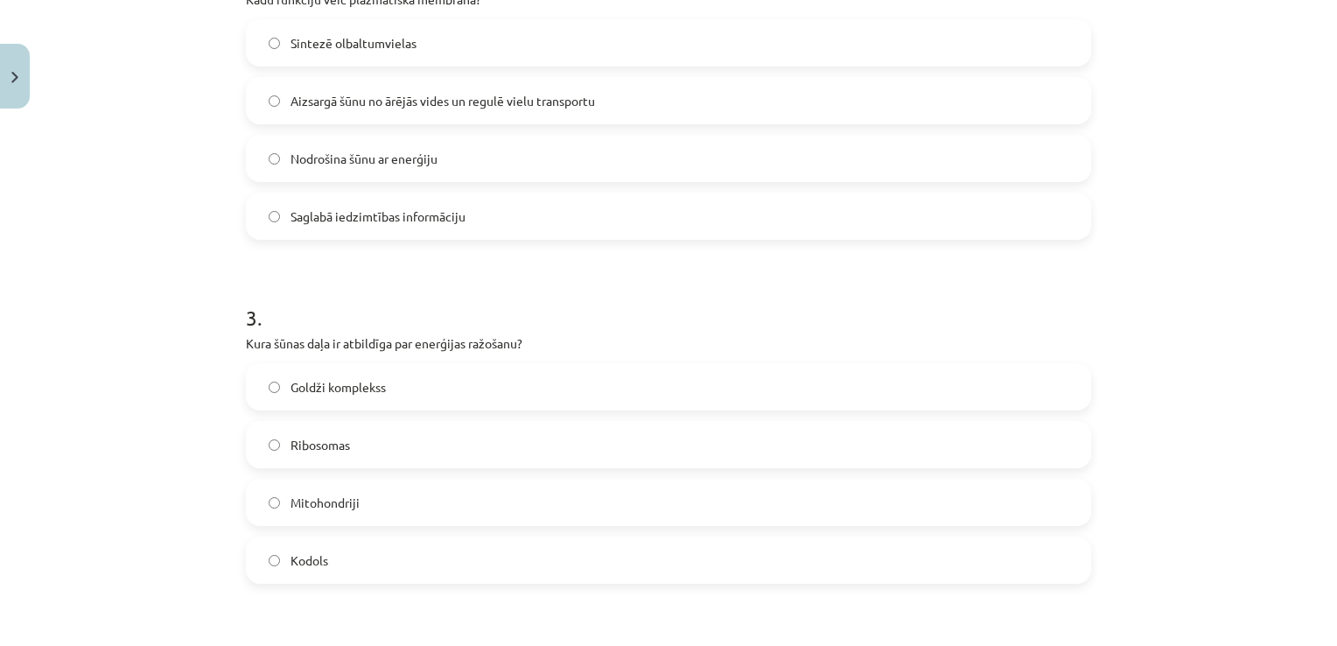
scroll to position [801, 0]
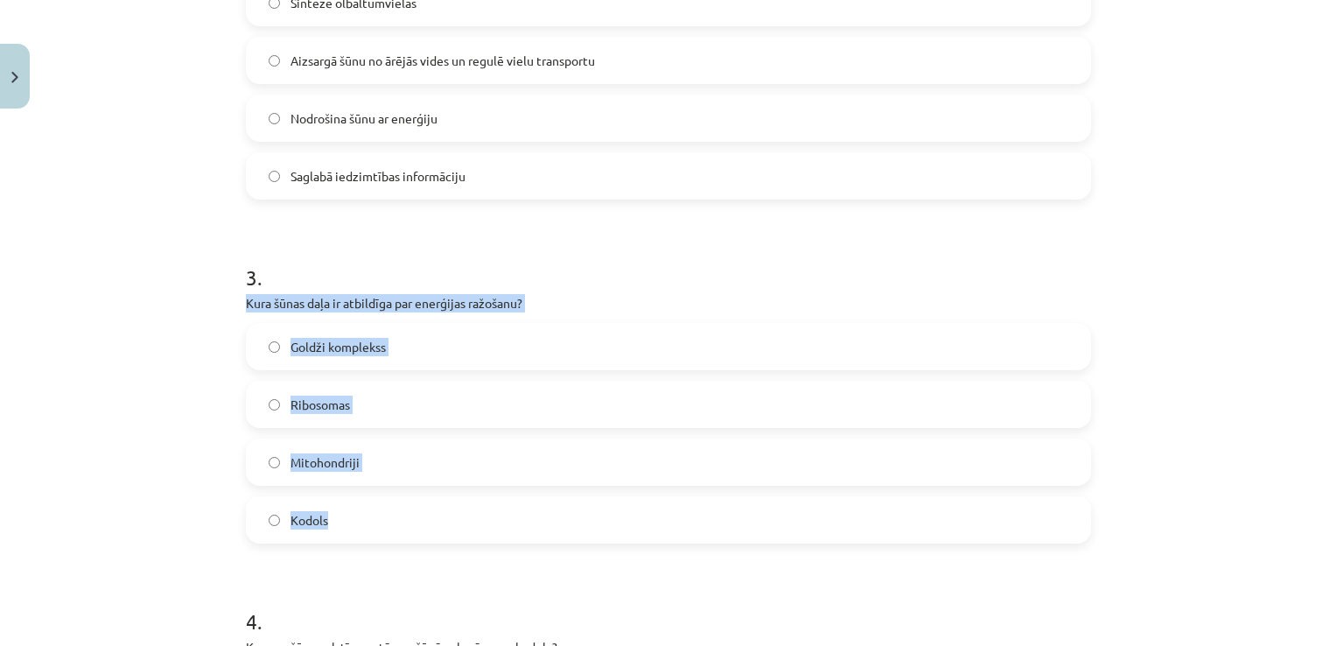
drag, startPoint x: 240, startPoint y: 303, endPoint x: 444, endPoint y: 516, distance: 295.2
click at [444, 516] on div "3 . Kura šūnas daļa ir atbildīga par enerģijas ražošanu? Goldži komplekss Ribos…" at bounding box center [668, 388] width 845 height 309
click at [364, 452] on label "Mitohondriji" at bounding box center [669, 462] width 842 height 44
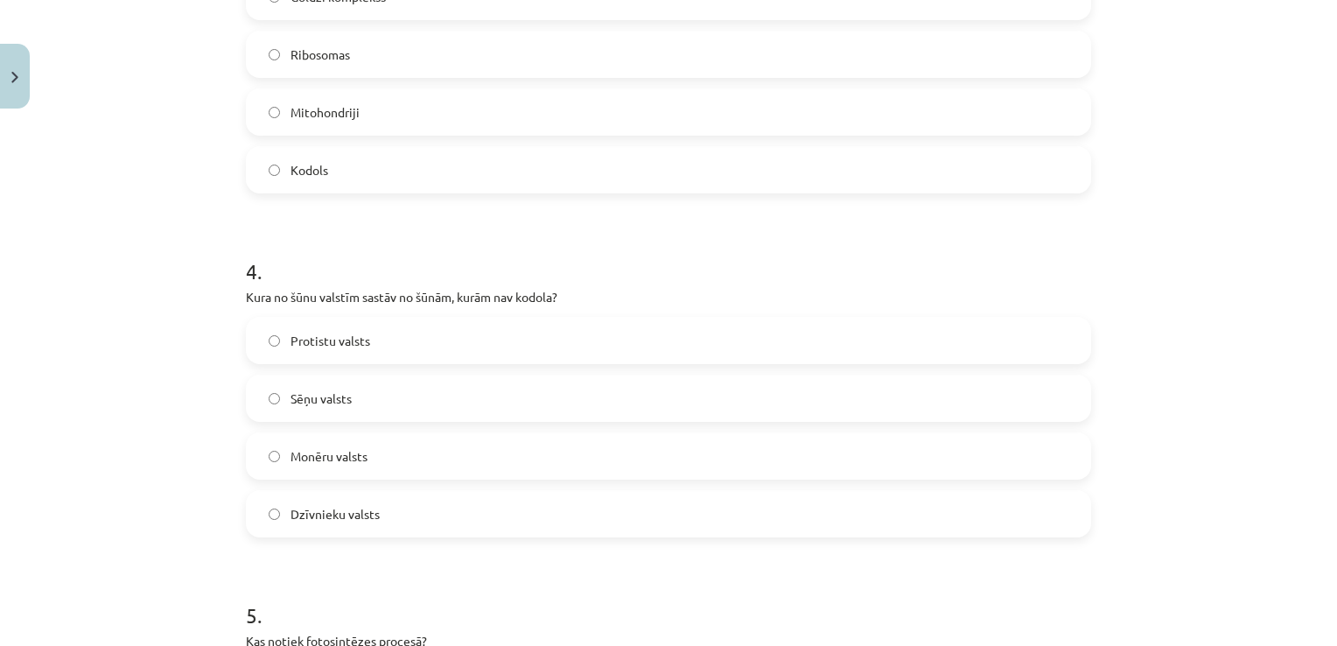
scroll to position [1239, 0]
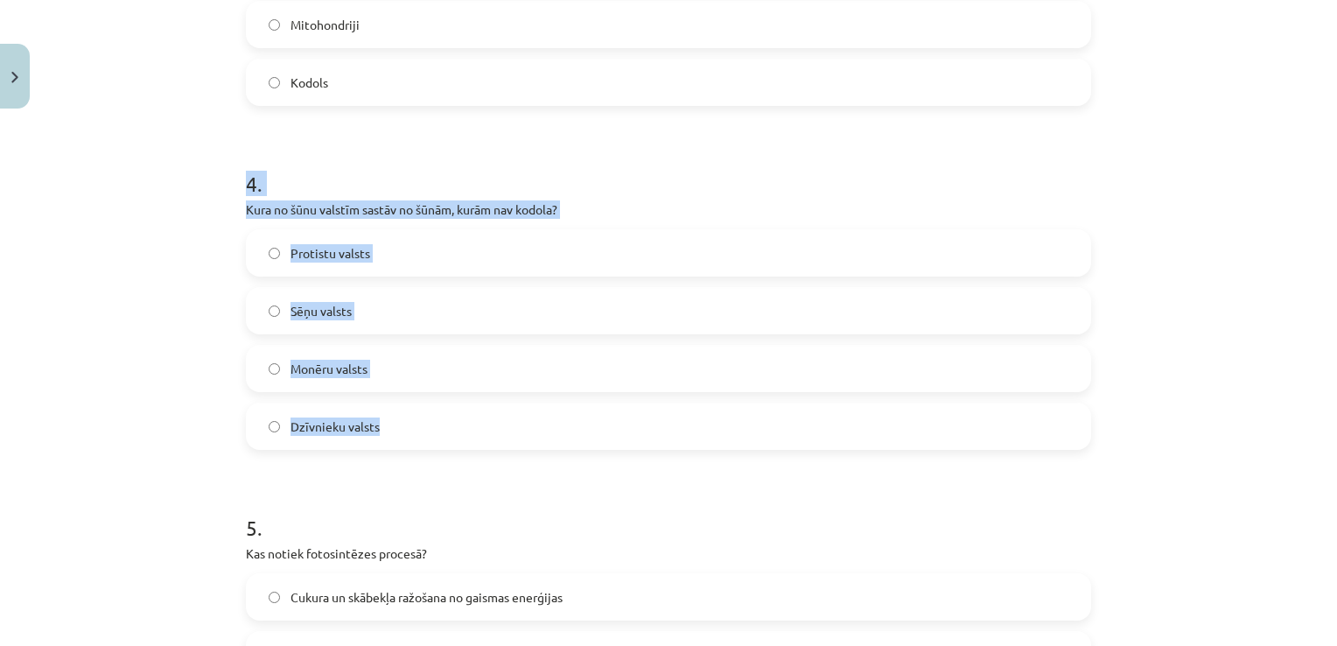
drag, startPoint x: 222, startPoint y: 192, endPoint x: 457, endPoint y: 412, distance: 321.8
click at [457, 412] on div "Mācību tēma: Dabaszinības - 10. klases 1.ieskaites mācību materiāls #5 4. tēma.…" at bounding box center [668, 323] width 1337 height 646
click at [342, 360] on span "Monēru valsts" at bounding box center [328, 369] width 77 height 18
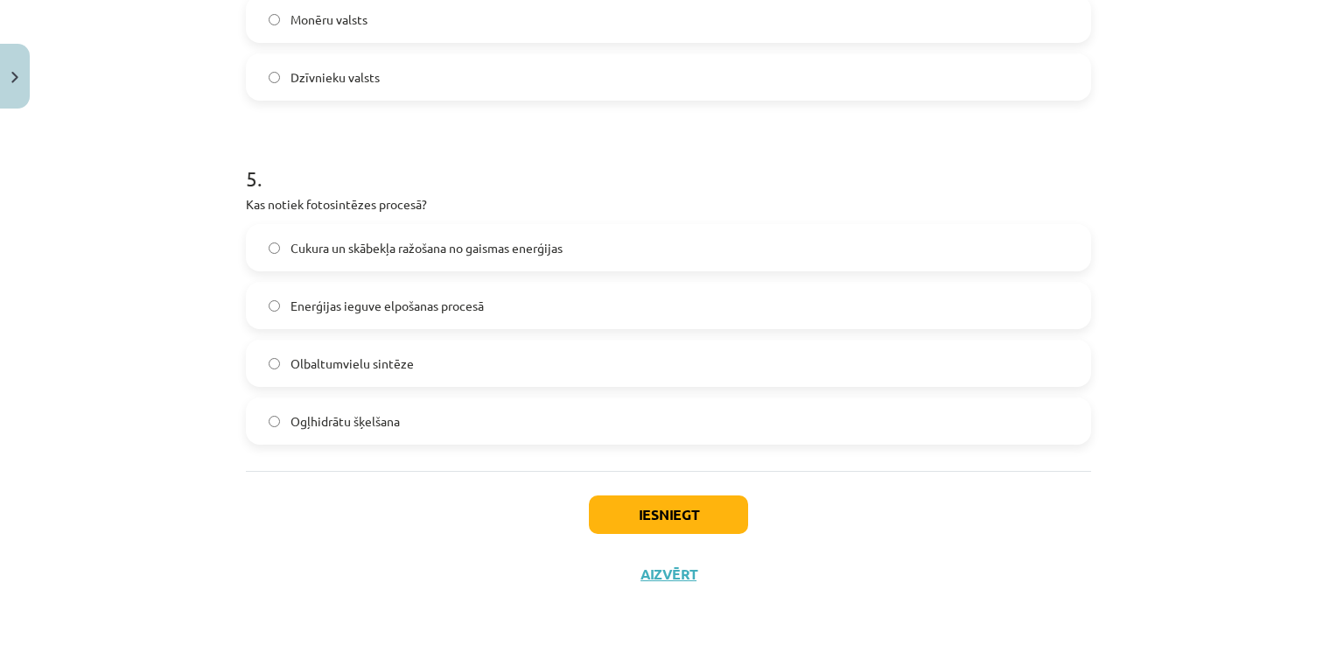
scroll to position [1589, 0]
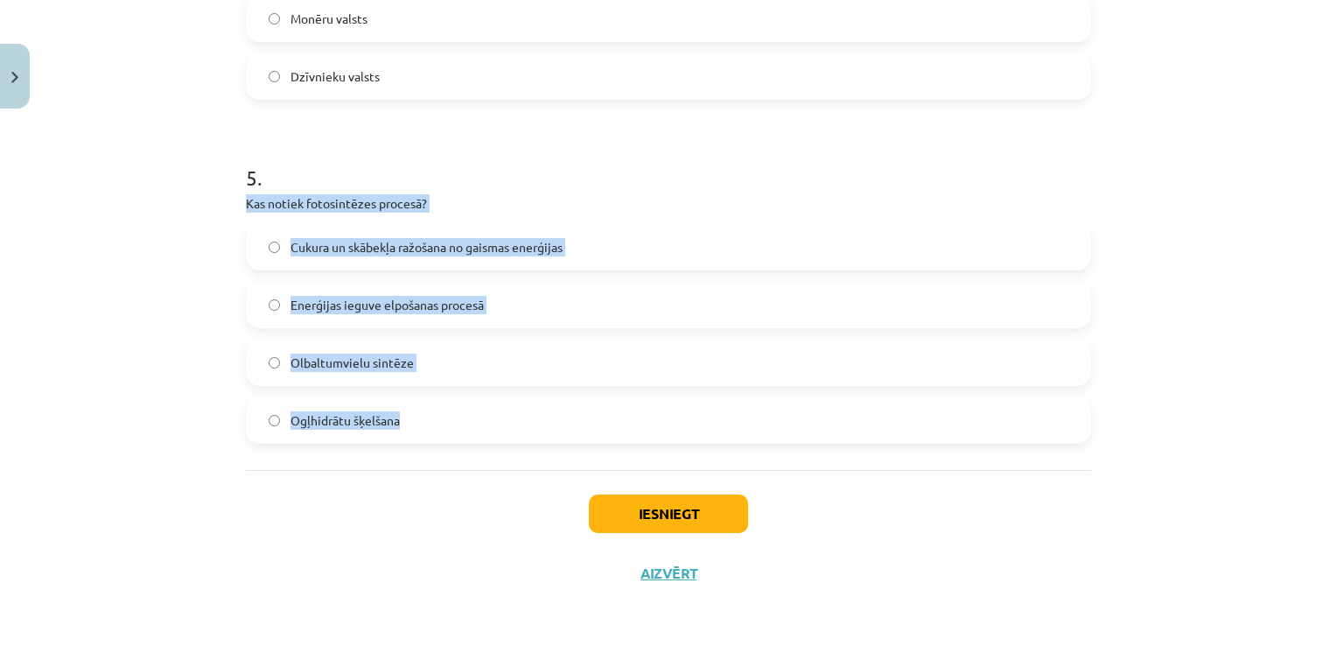
drag, startPoint x: 226, startPoint y: 207, endPoint x: 495, endPoint y: 433, distance: 351.5
click at [495, 433] on div "Mācību tēma: Dabaszinības - 10. klases 1.ieskaites mācību materiāls #5 4. tēma.…" at bounding box center [668, 323] width 1337 height 646
click at [353, 257] on label "Cukura un skābekļa ražošana no gaismas enerģijas" at bounding box center [669, 247] width 842 height 44
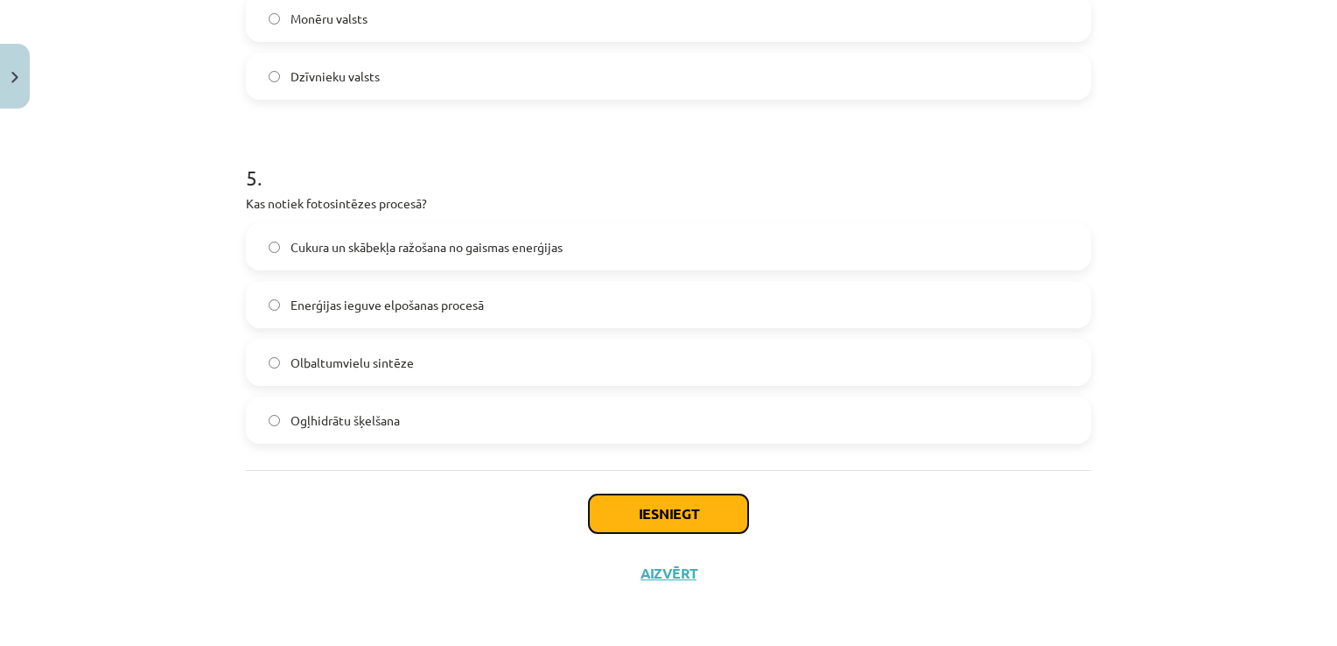
click at [619, 514] on button "Iesniegt" at bounding box center [668, 513] width 159 height 38
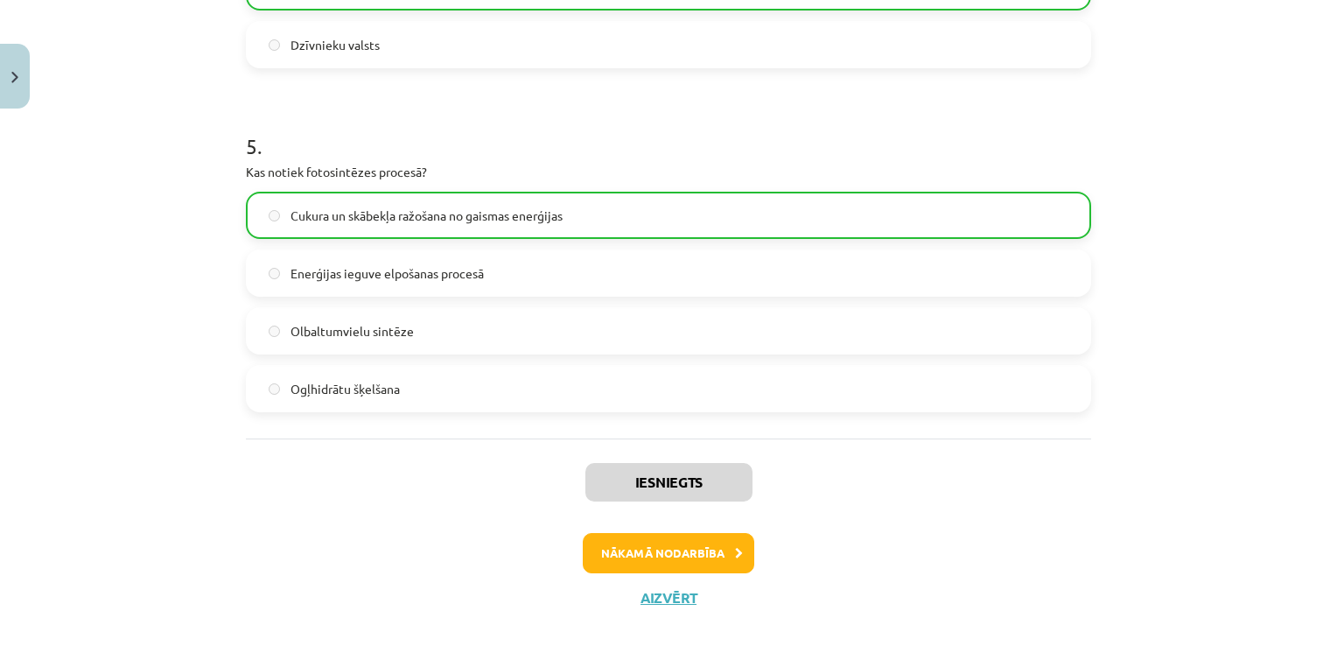
scroll to position [1644, 0]
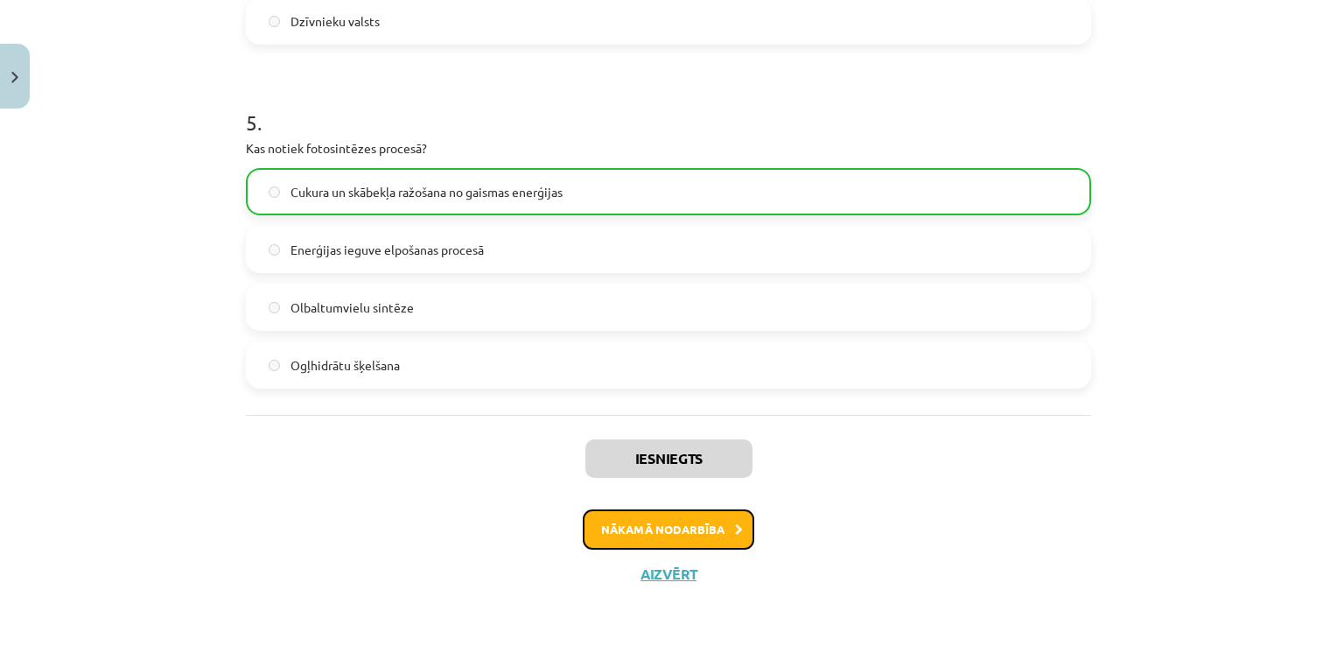
click at [709, 534] on button "Nākamā nodarbība" at bounding box center [668, 529] width 171 height 40
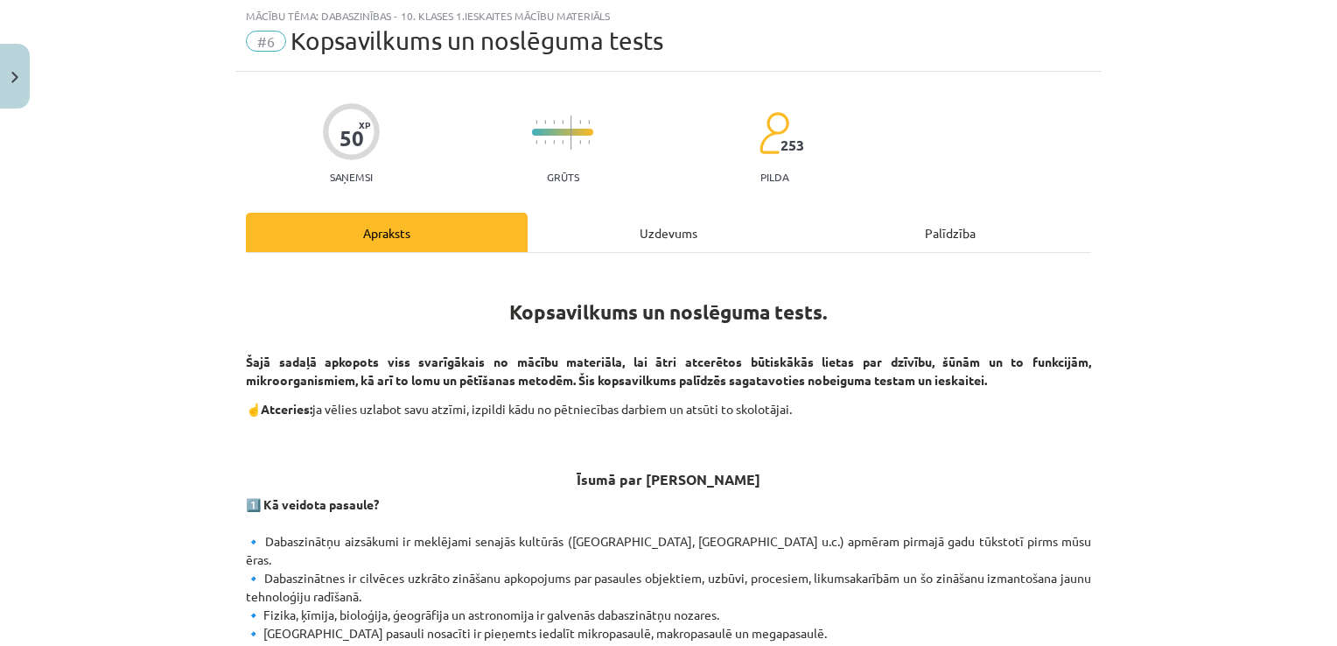
scroll to position [44, 0]
click at [644, 251] on div "Uzdevums" at bounding box center [669, 232] width 282 height 39
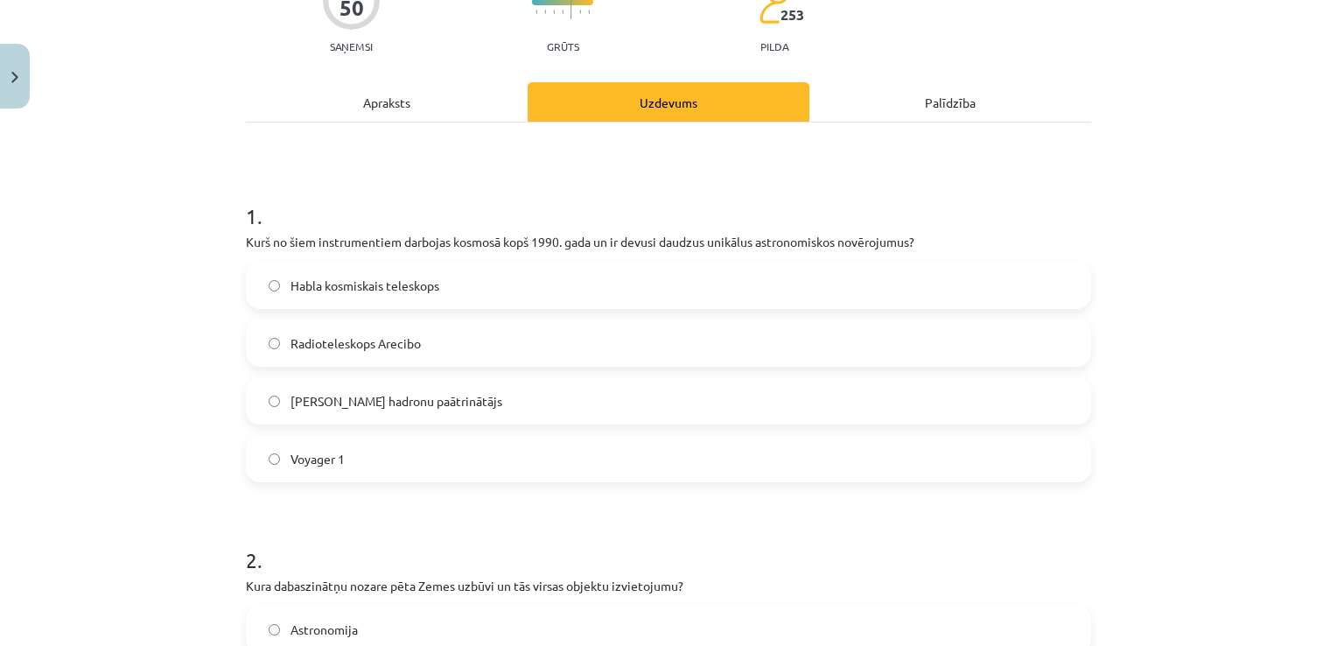
scroll to position [219, 0]
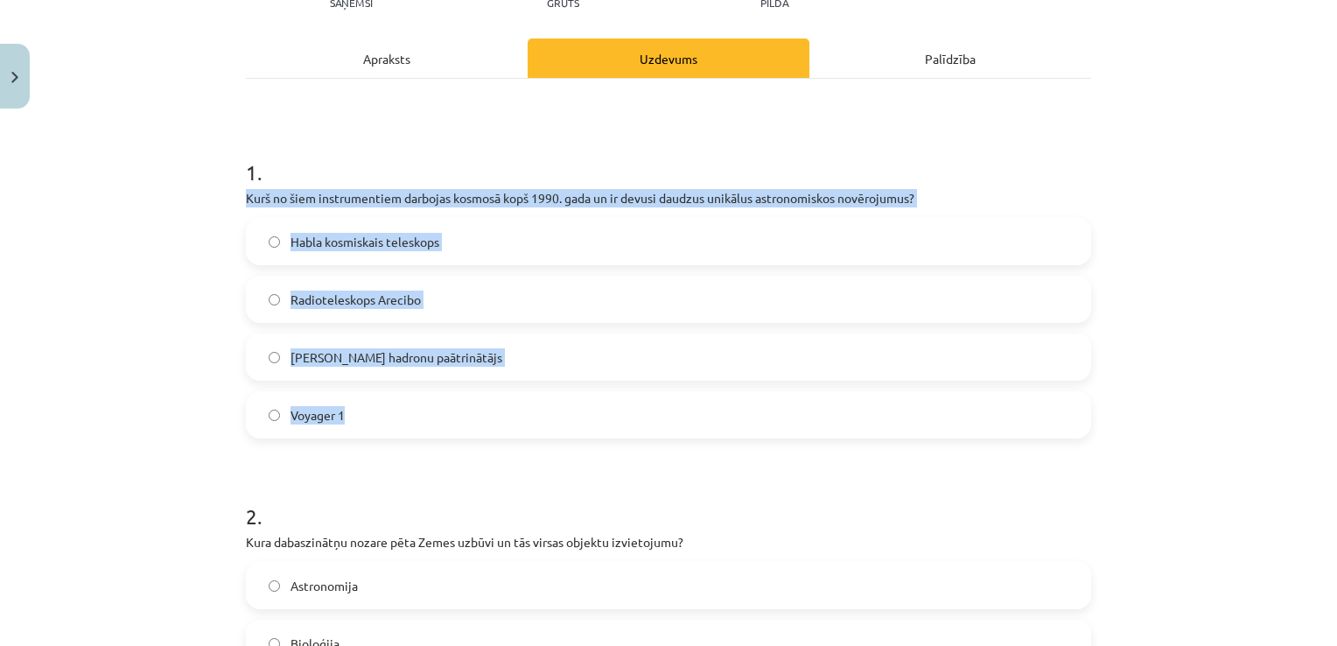
drag, startPoint x: 234, startPoint y: 192, endPoint x: 420, endPoint y: 395, distance: 276.2
click at [318, 227] on label "Habla kosmiskais teleskops" at bounding box center [669, 242] width 842 height 44
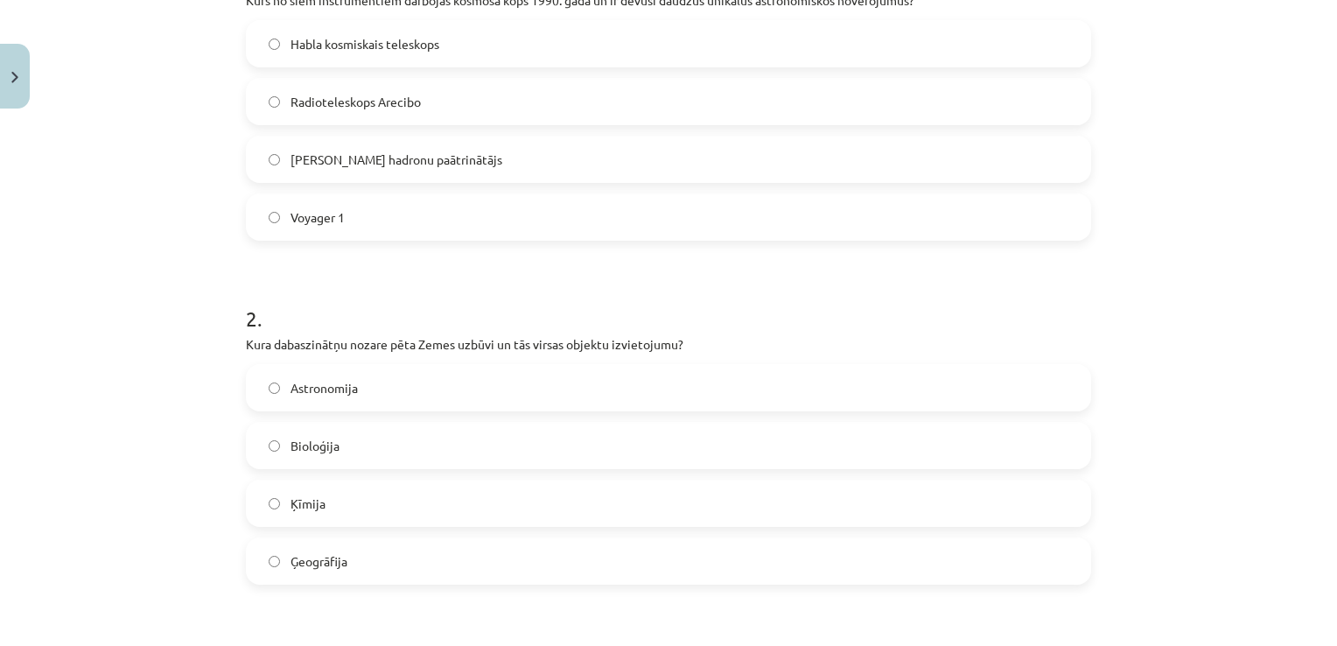
scroll to position [481, 0]
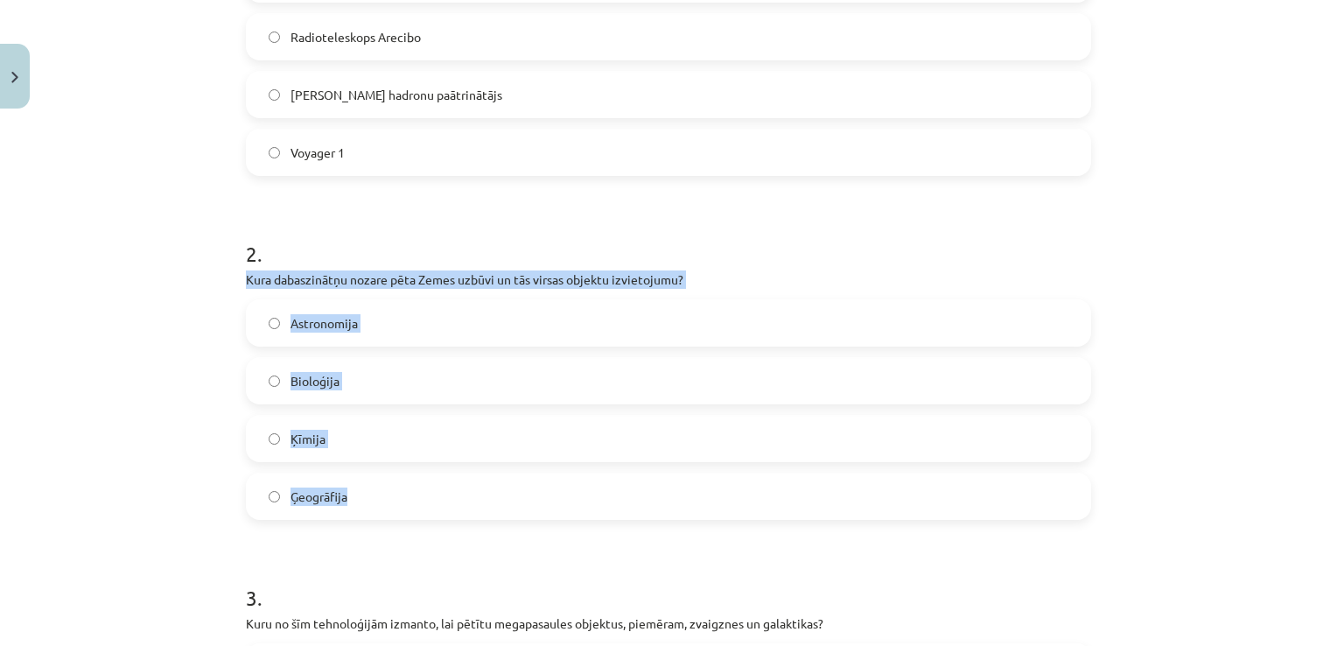
drag, startPoint x: 231, startPoint y: 279, endPoint x: 406, endPoint y: 490, distance: 274.0
click at [372, 499] on label "Ģeogrāfija" at bounding box center [669, 496] width 842 height 44
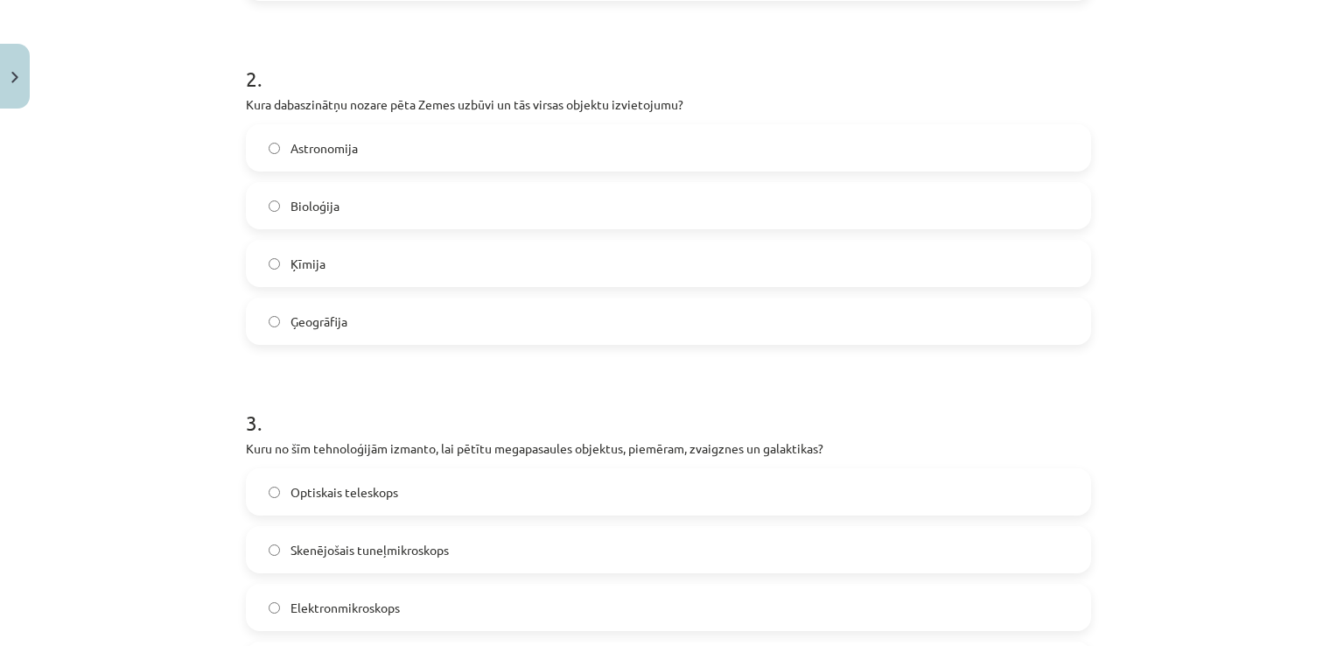
scroll to position [831, 0]
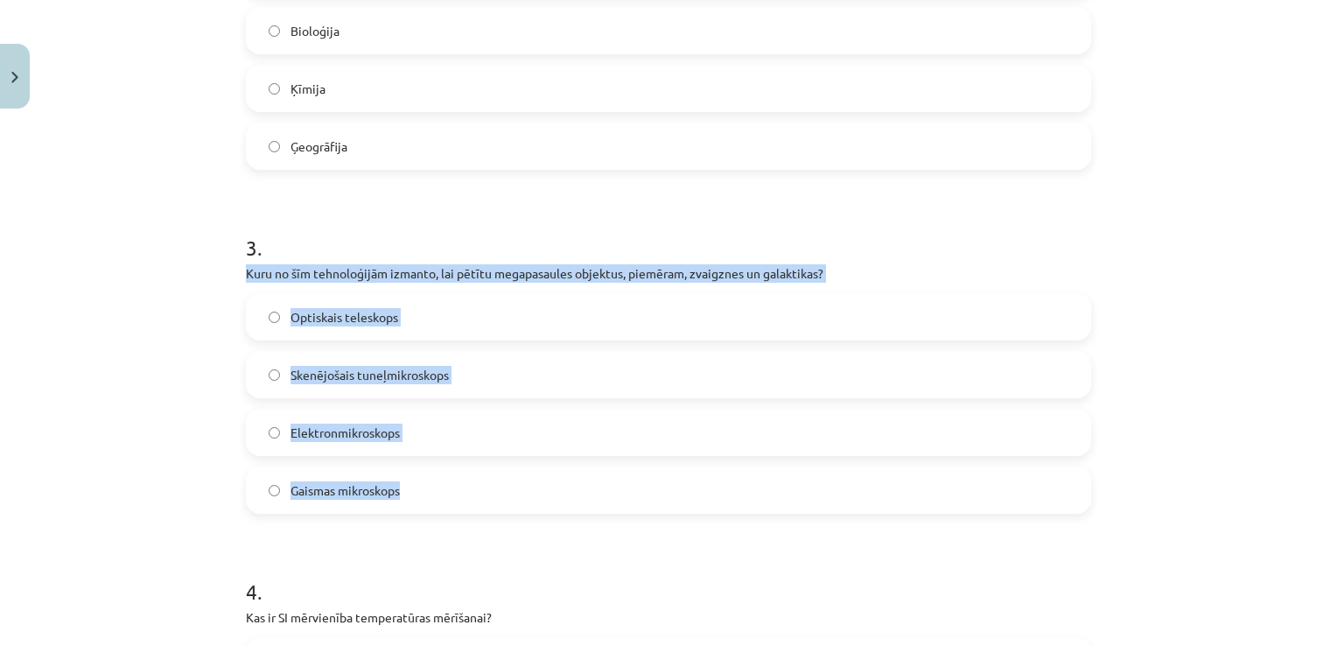
drag, startPoint x: 227, startPoint y: 261, endPoint x: 427, endPoint y: 481, distance: 297.9
click at [427, 481] on div "Mācību tēma: Dabaszinības - 10. klases 1.ieskaites mācību materiāls #6 Kopsavil…" at bounding box center [668, 323] width 1337 height 646
click at [290, 324] on span "Optiskais teleskops" at bounding box center [344, 317] width 108 height 18
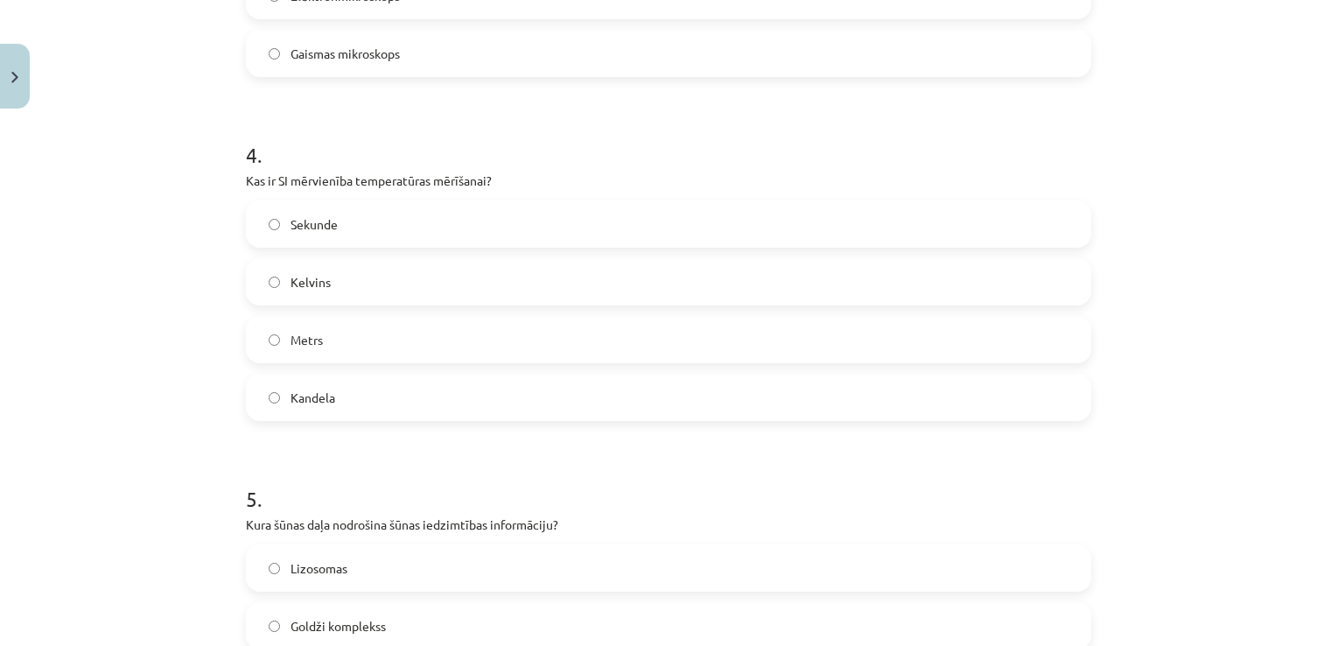
scroll to position [1269, 0]
drag, startPoint x: 219, startPoint y: 187, endPoint x: 378, endPoint y: 385, distance: 253.9
click at [378, 385] on div "Mācību tēma: Dabaszinības - 10. klases 1.ieskaites mācību materiāls #6 Kopsavil…" at bounding box center [668, 323] width 1337 height 646
click at [343, 284] on label "Kelvins" at bounding box center [669, 281] width 842 height 44
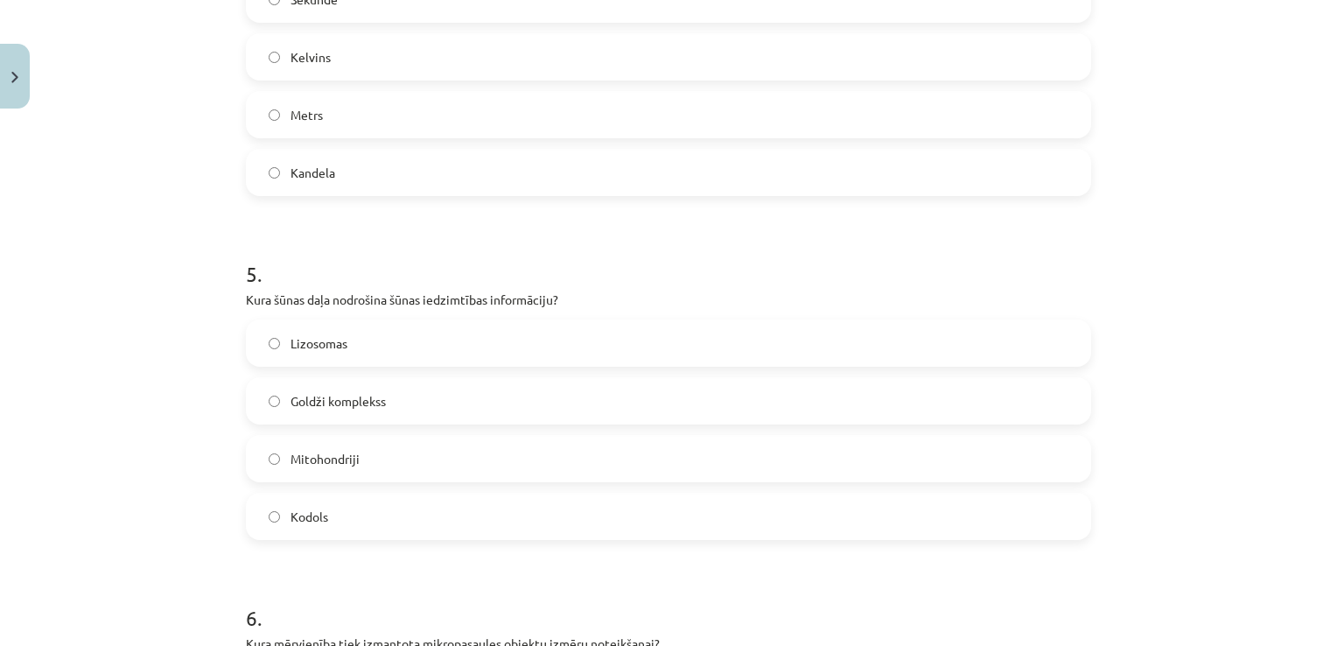
scroll to position [1531, 0]
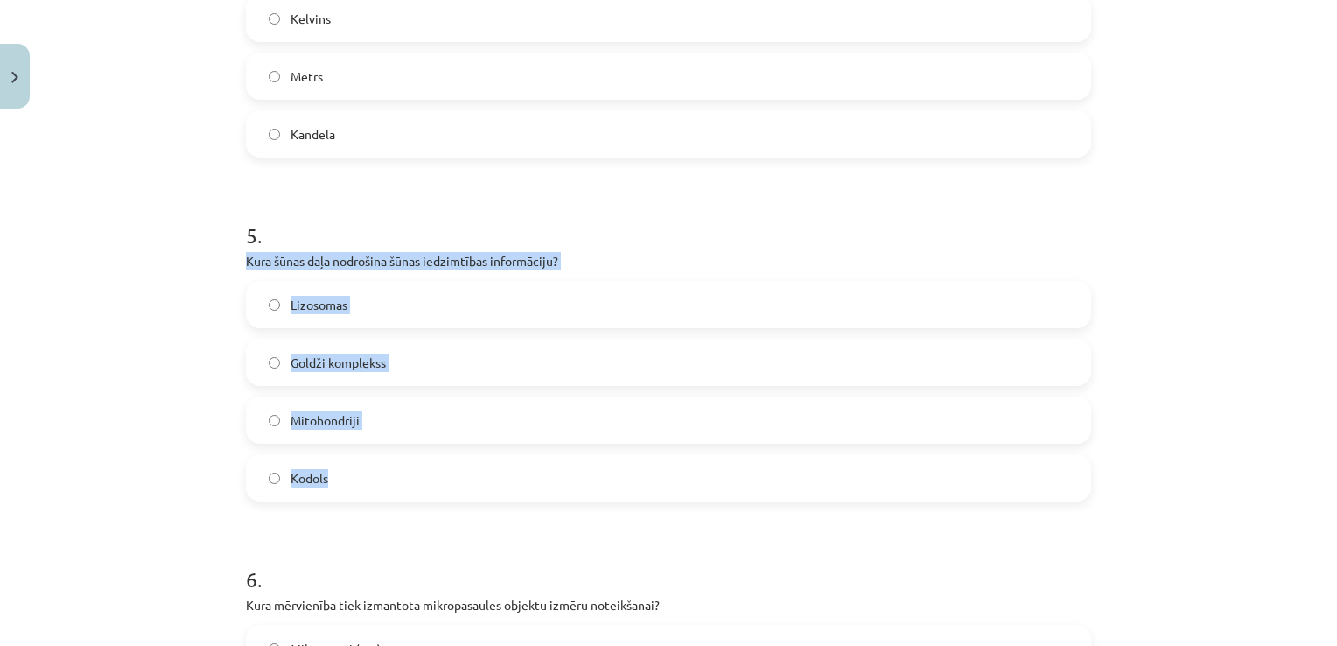
drag, startPoint x: 223, startPoint y: 248, endPoint x: 490, endPoint y: 474, distance: 350.1
click at [490, 474] on div "Mācību tēma: Dabaszinības - 10. klases 1.ieskaites mācību materiāls #6 Kopsavil…" at bounding box center [668, 323] width 1337 height 646
click at [354, 468] on label "Kodols" at bounding box center [669, 478] width 842 height 44
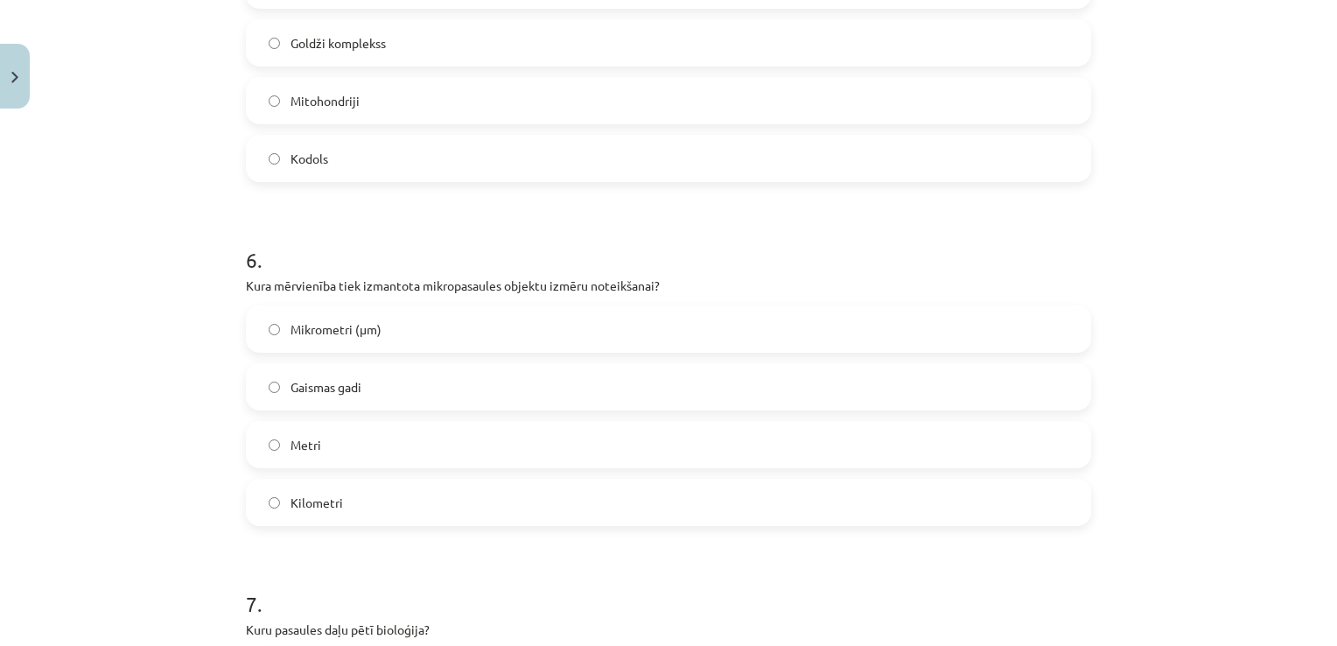
scroll to position [1881, 0]
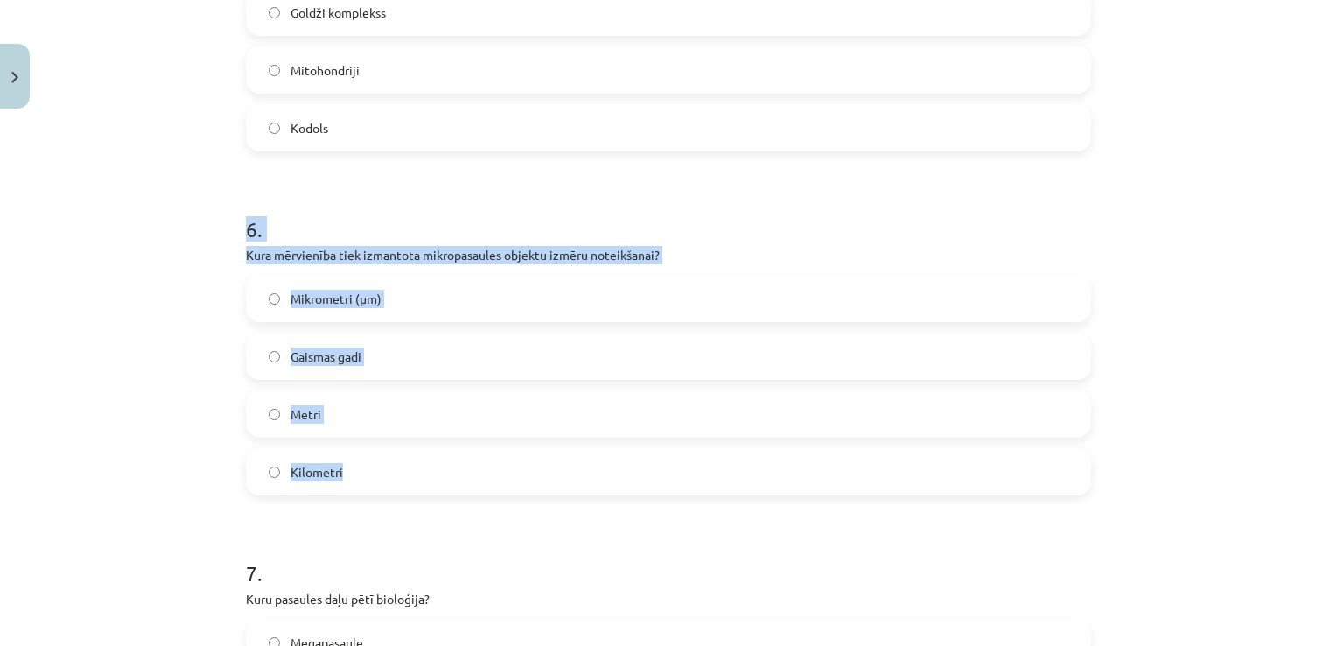
drag, startPoint x: 238, startPoint y: 242, endPoint x: 417, endPoint y: 460, distance: 282.2
click at [417, 460] on div "Mācību tēma: Dabaszinības - 10. klases 1.ieskaites mācību materiāls #6 Kopsavil…" at bounding box center [668, 323] width 1337 height 646
click at [349, 308] on label "Mikrometri (μm)" at bounding box center [669, 298] width 842 height 44
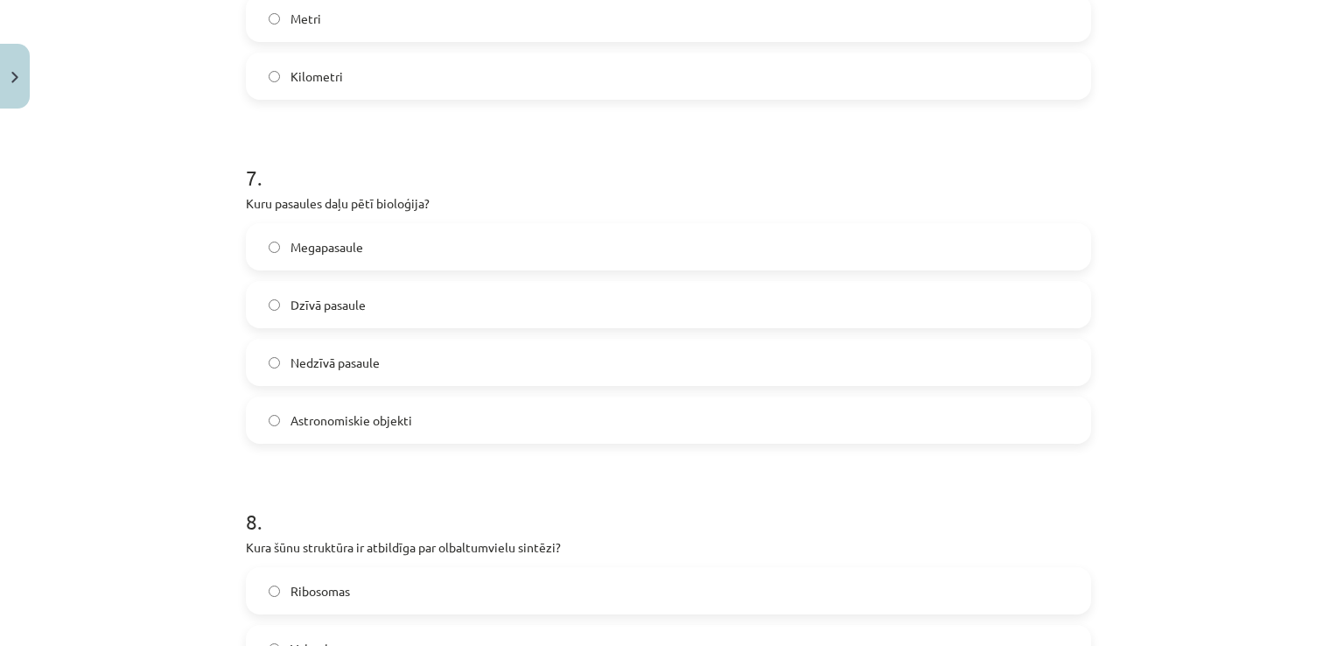
scroll to position [2318, 0]
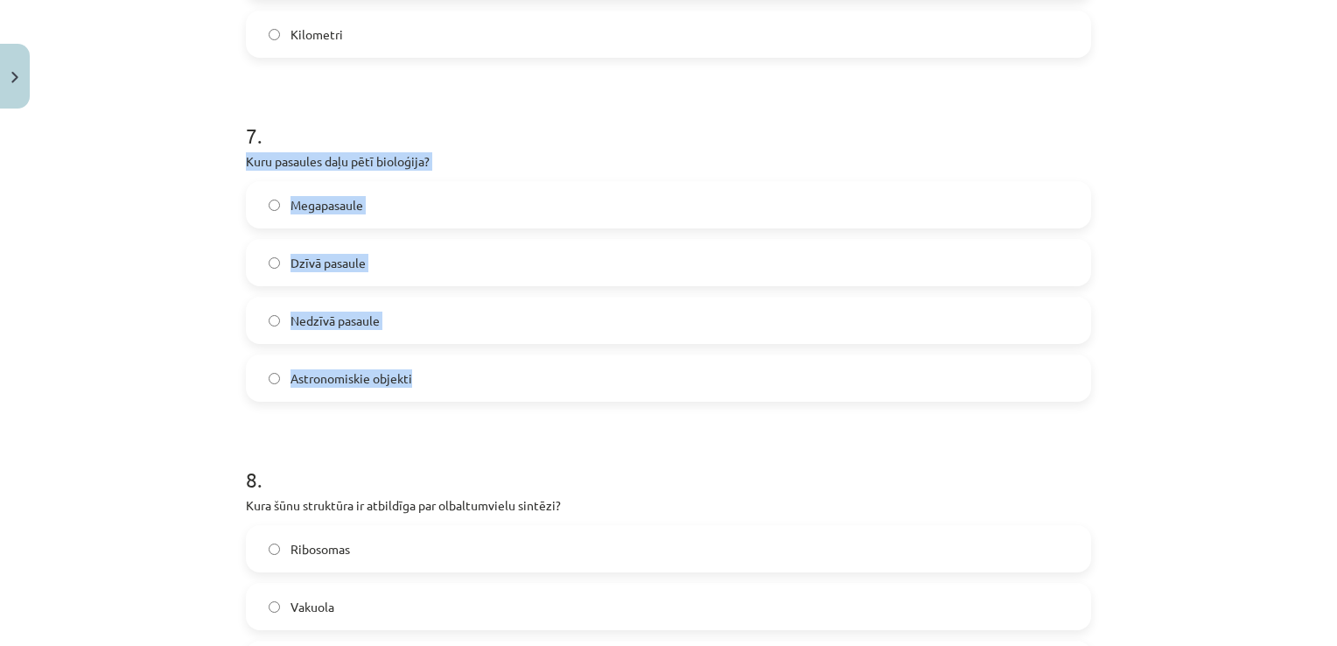
drag, startPoint x: 227, startPoint y: 150, endPoint x: 447, endPoint y: 373, distance: 313.0
click at [447, 373] on div "Mācību tēma: Dabaszinības - 10. klases 1.ieskaites mācību materiāls #6 Kopsavil…" at bounding box center [668, 323] width 1337 height 646
click at [325, 269] on span "Dzīvā pasaule" at bounding box center [327, 263] width 75 height 18
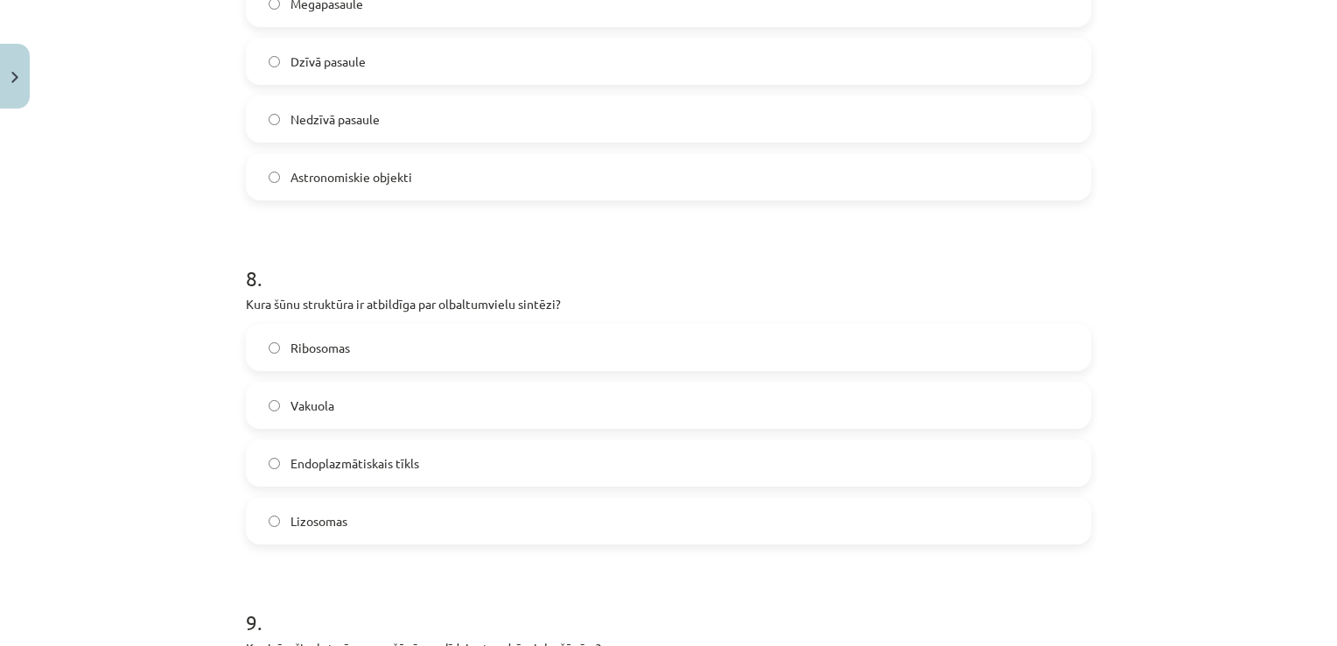
scroll to position [2607, 0]
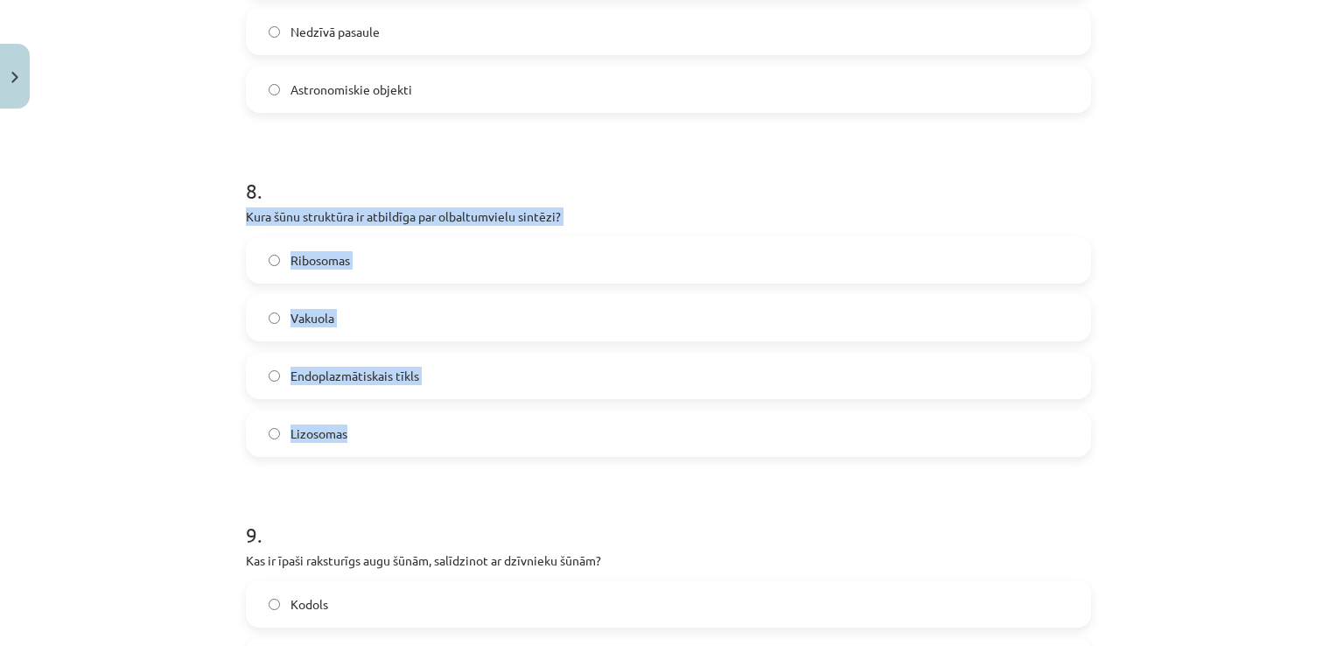
drag, startPoint x: 228, startPoint y: 213, endPoint x: 453, endPoint y: 416, distance: 302.9
click at [298, 247] on label "Ribosomas" at bounding box center [669, 260] width 842 height 44
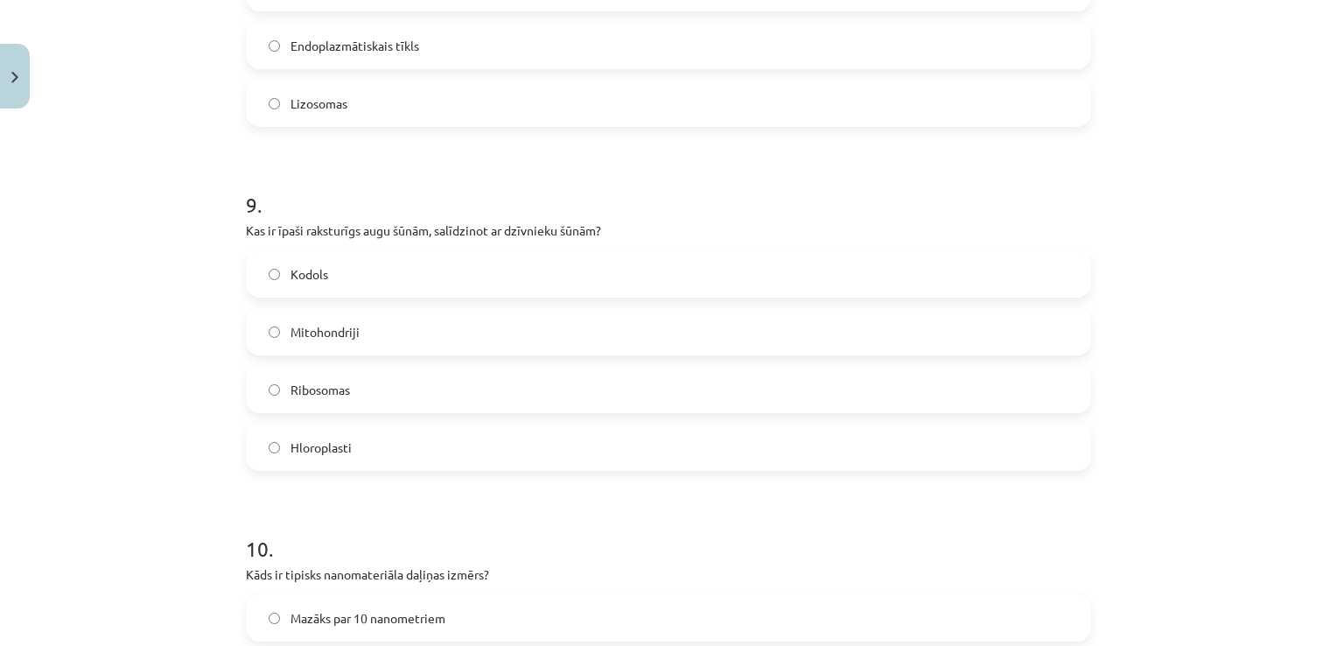
scroll to position [2957, 0]
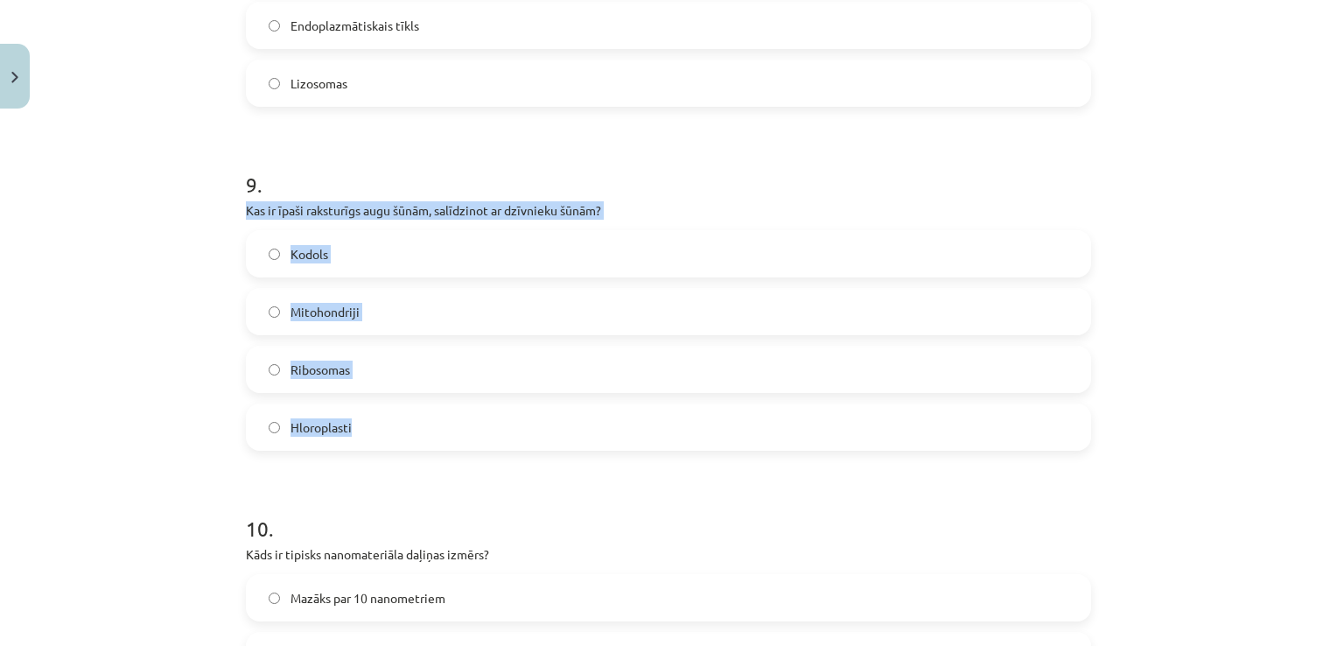
drag, startPoint x: 235, startPoint y: 198, endPoint x: 409, endPoint y: 419, distance: 281.1
click at [365, 421] on label "Hloroplasti" at bounding box center [669, 427] width 842 height 44
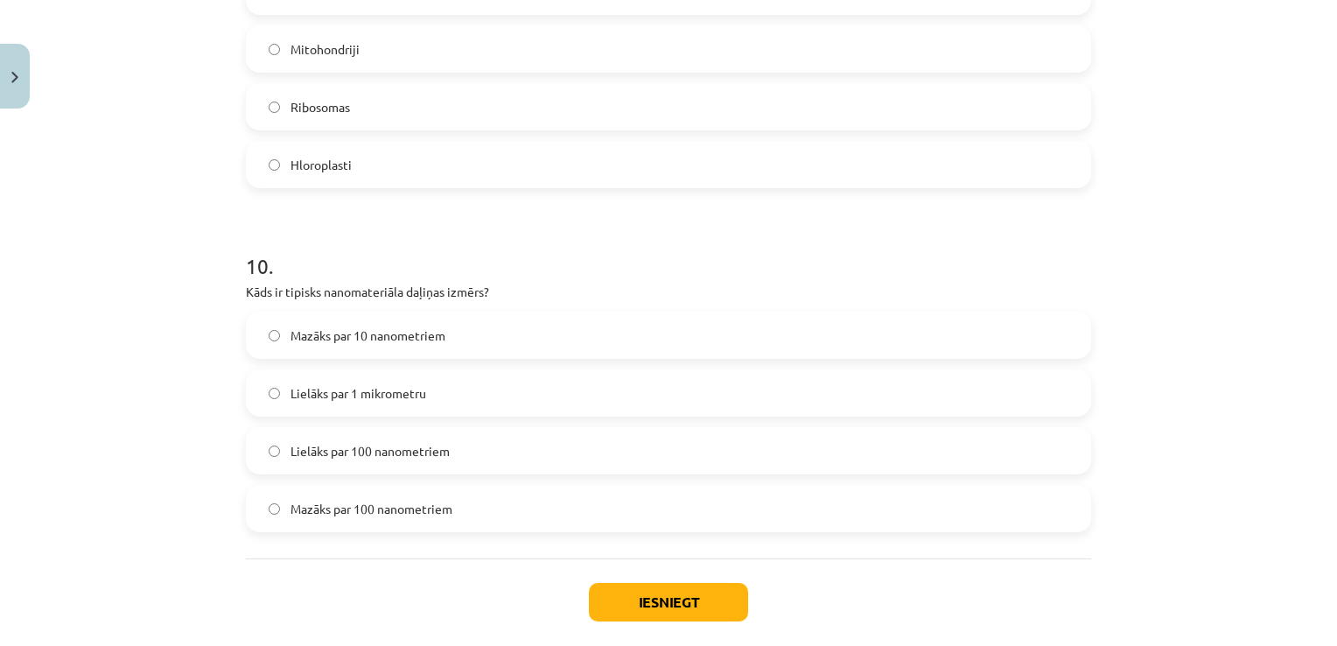
scroll to position [3307, 0]
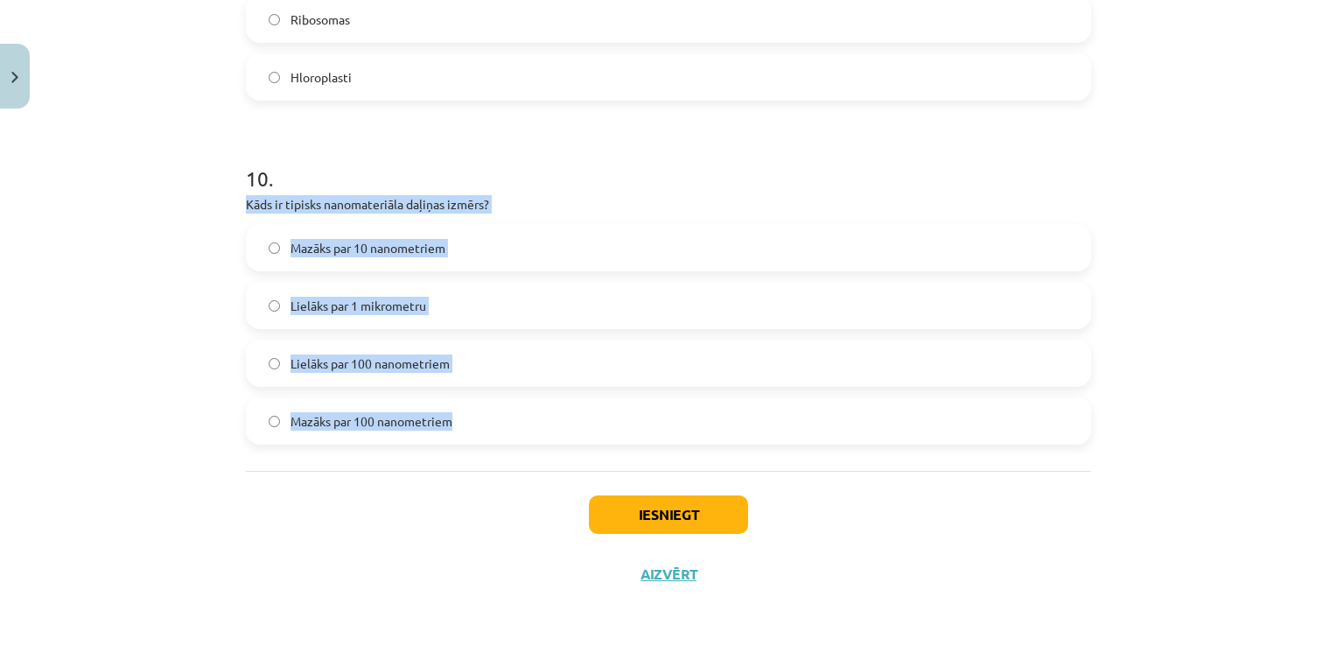
drag, startPoint x: 241, startPoint y: 198, endPoint x: 469, endPoint y: 417, distance: 316.2
click at [469, 417] on div "10 . Kāds ir tipisks nanomateriāla daļiņas izmērs? Mazāks par 10 nanometriem Li…" at bounding box center [668, 290] width 845 height 309
click at [392, 423] on span "Mazāks par 100 nanometriem" at bounding box center [371, 421] width 162 height 18
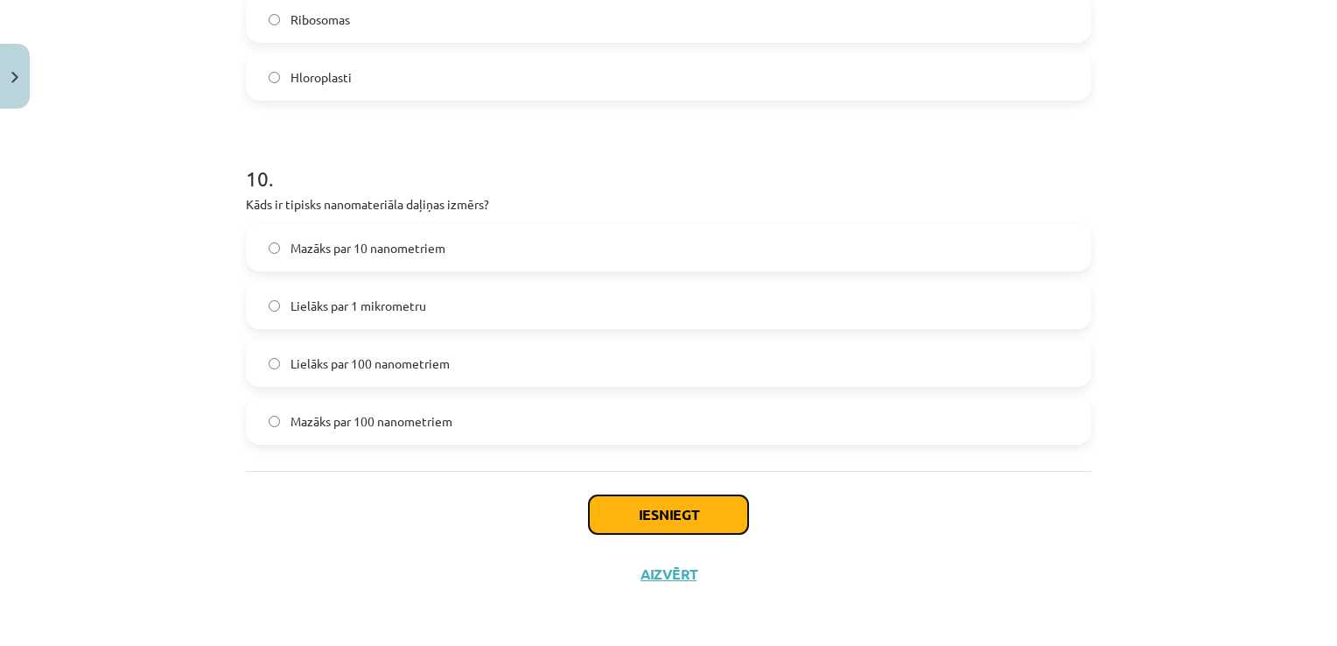
click at [619, 509] on button "Iesniegt" at bounding box center [668, 514] width 159 height 38
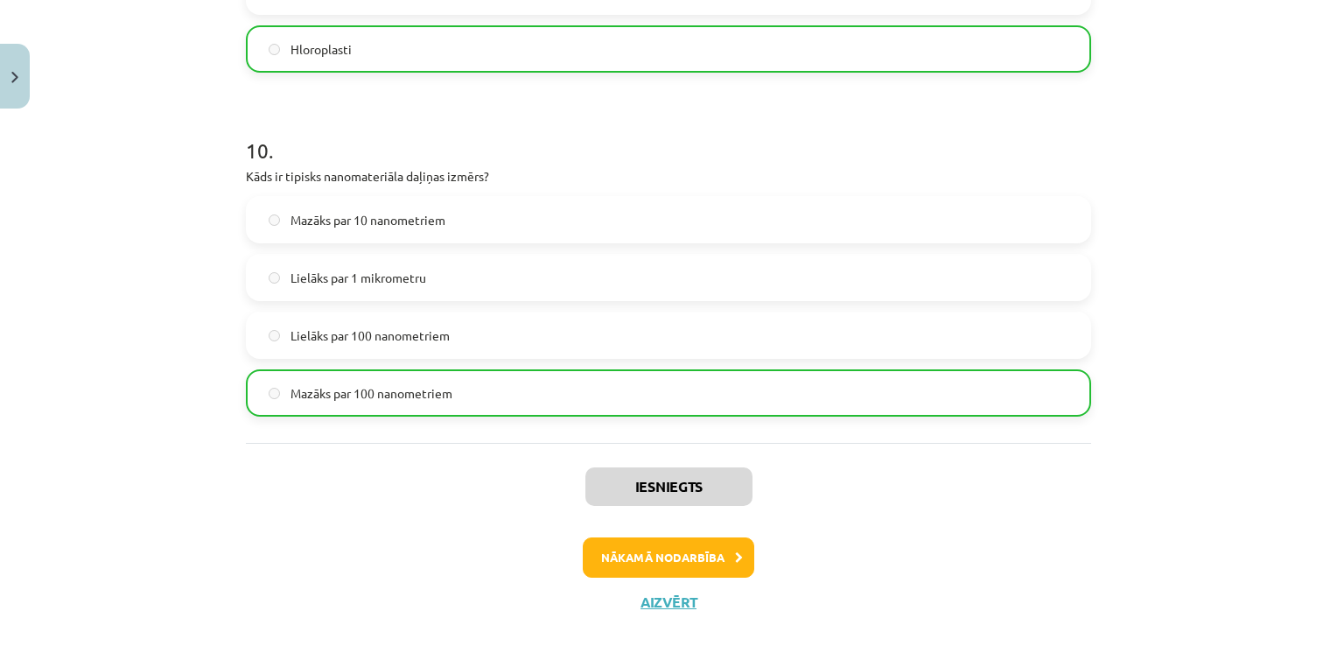
scroll to position [3363, 0]
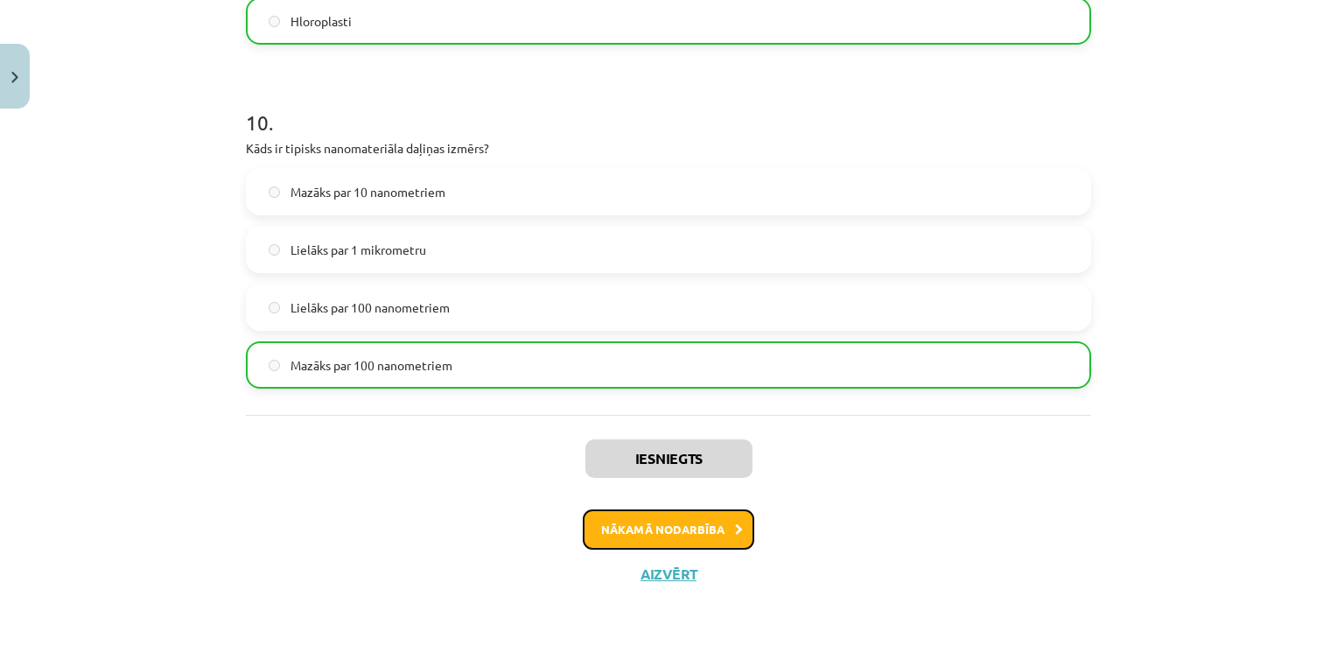
click at [710, 528] on button "Nākamā nodarbība" at bounding box center [668, 529] width 171 height 40
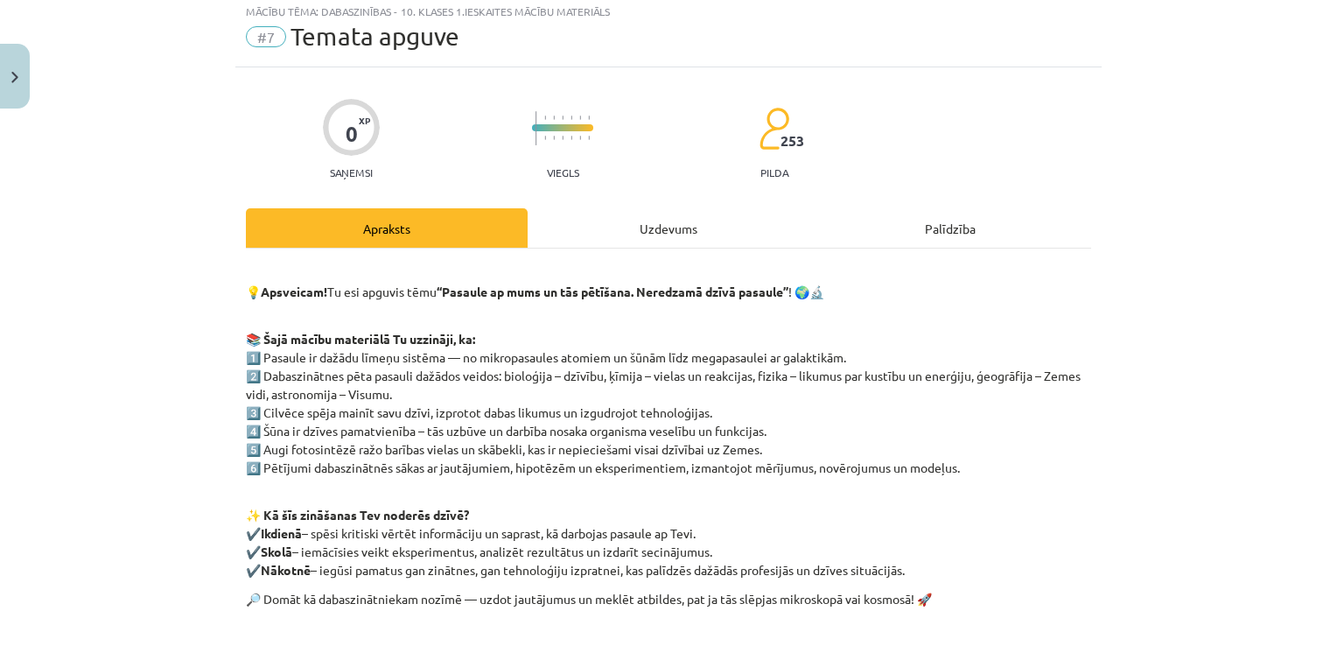
scroll to position [44, 0]
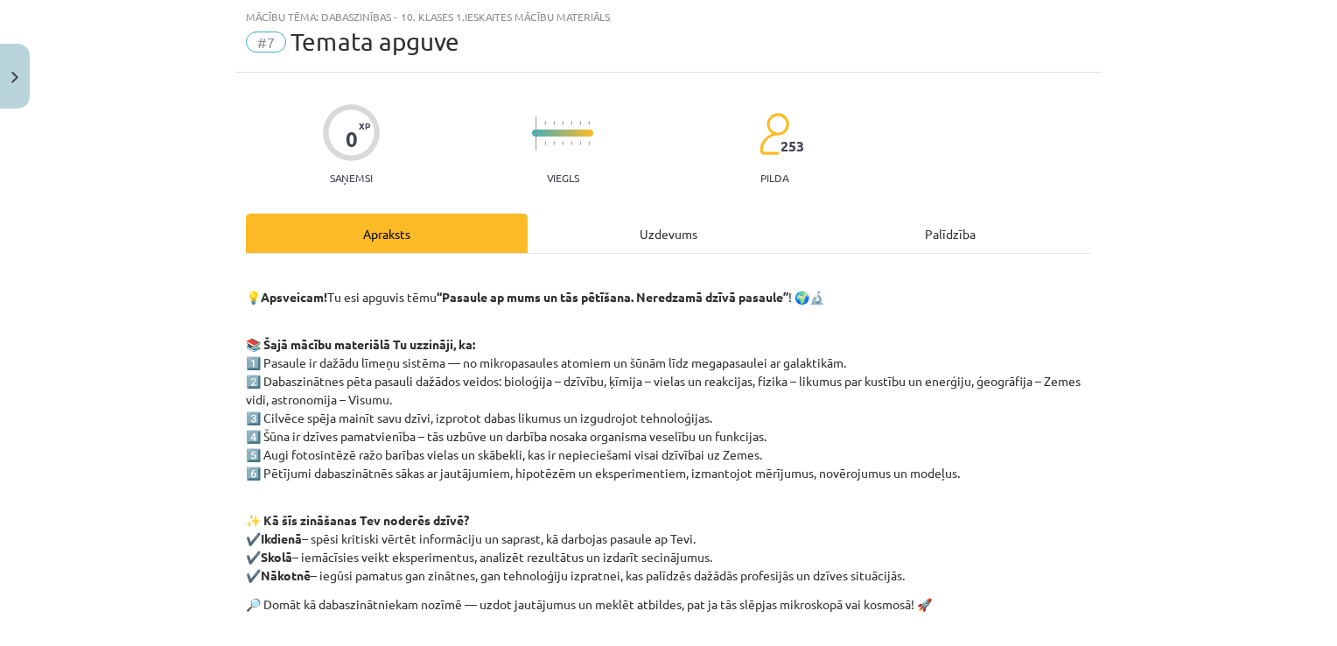
drag, startPoint x: 628, startPoint y: 242, endPoint x: 644, endPoint y: 242, distance: 15.7
click at [632, 242] on div "Uzdevums" at bounding box center [669, 232] width 282 height 39
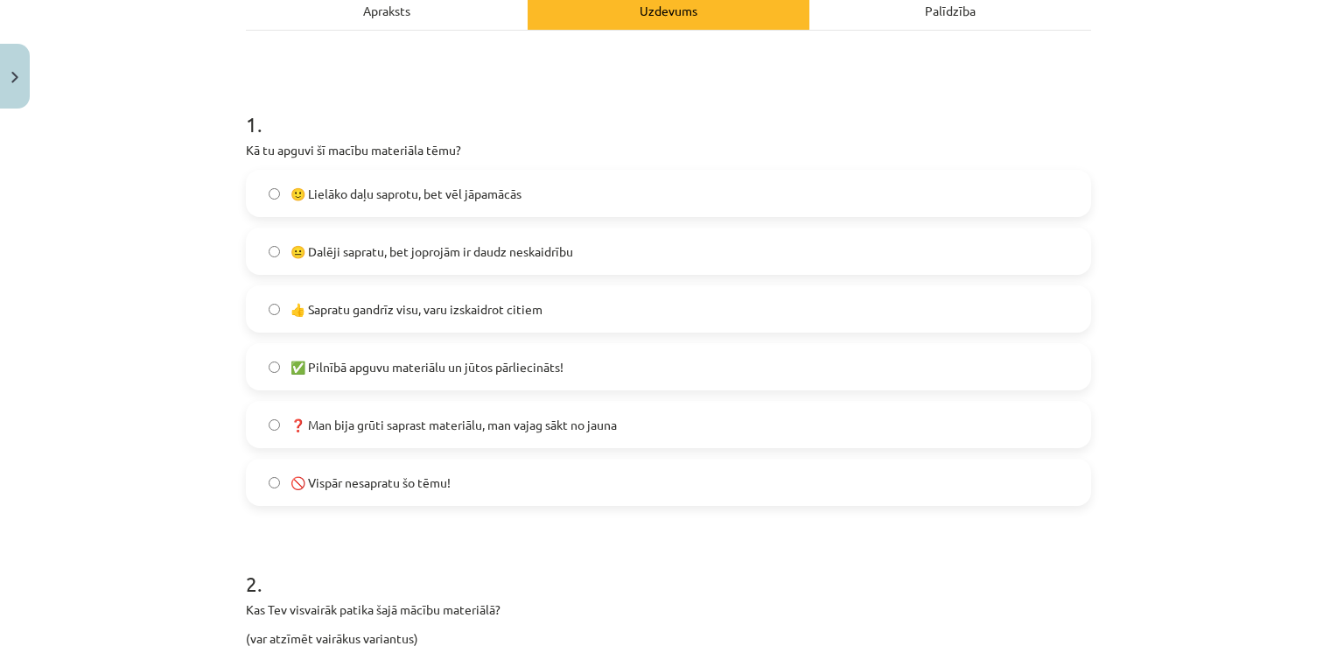
scroll to position [306, 0]
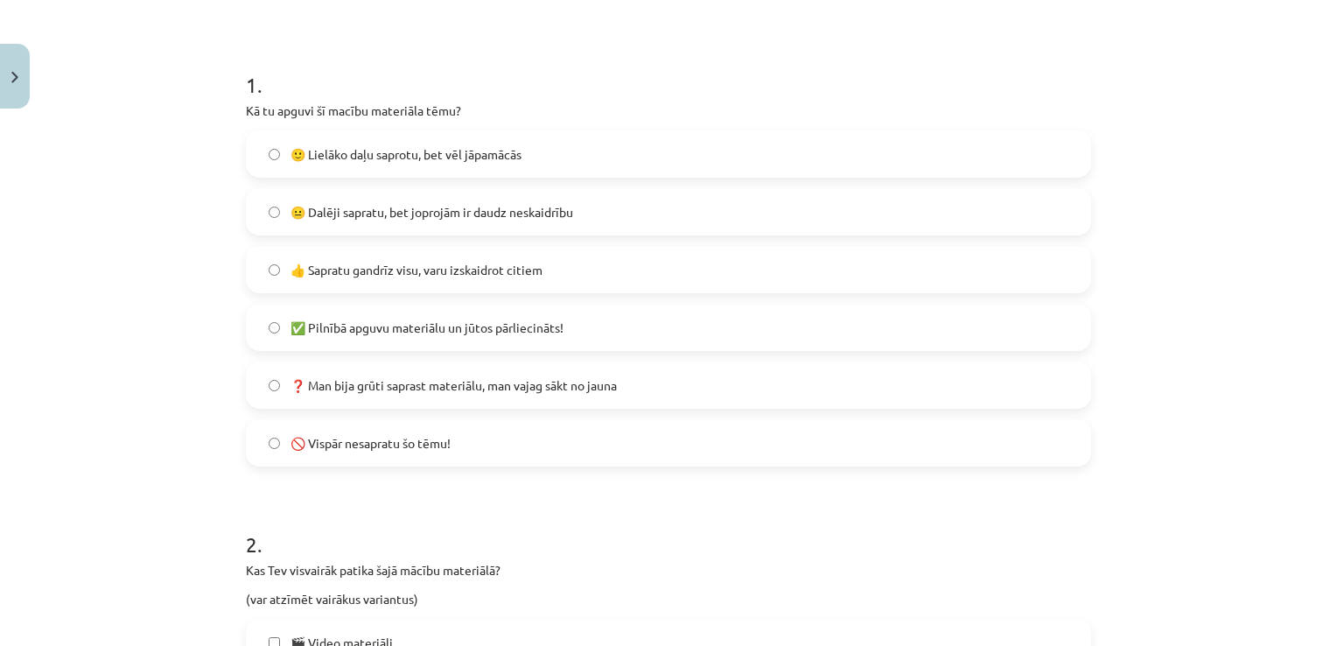
click at [581, 141] on label "🙂 Lielāko daļu saprotu, bet vēl jāpamācās" at bounding box center [669, 154] width 842 height 44
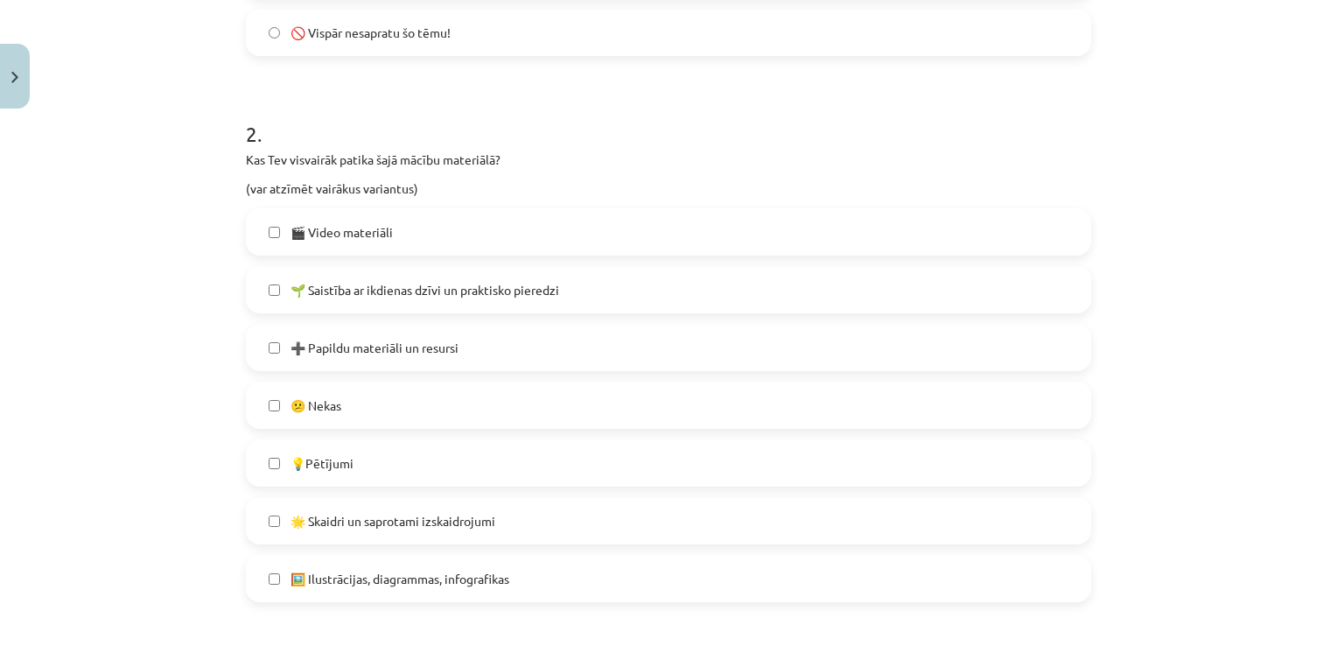
scroll to position [744, 0]
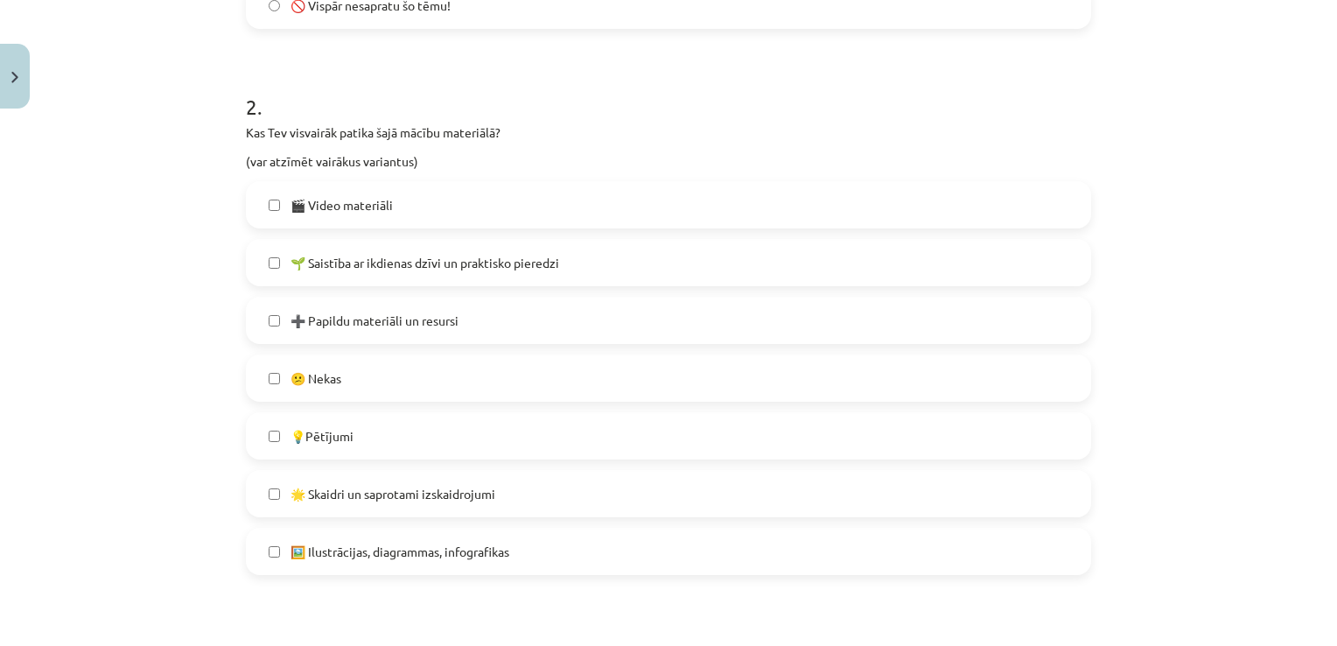
click at [500, 318] on label "➕ Papildu materiāli un resursi" at bounding box center [669, 320] width 842 height 44
click at [542, 555] on label "🖼️ Ilustrācijas, diagrammas, infografikas" at bounding box center [669, 551] width 842 height 44
click at [536, 213] on label "🎬 Video materiāli" at bounding box center [669, 205] width 842 height 44
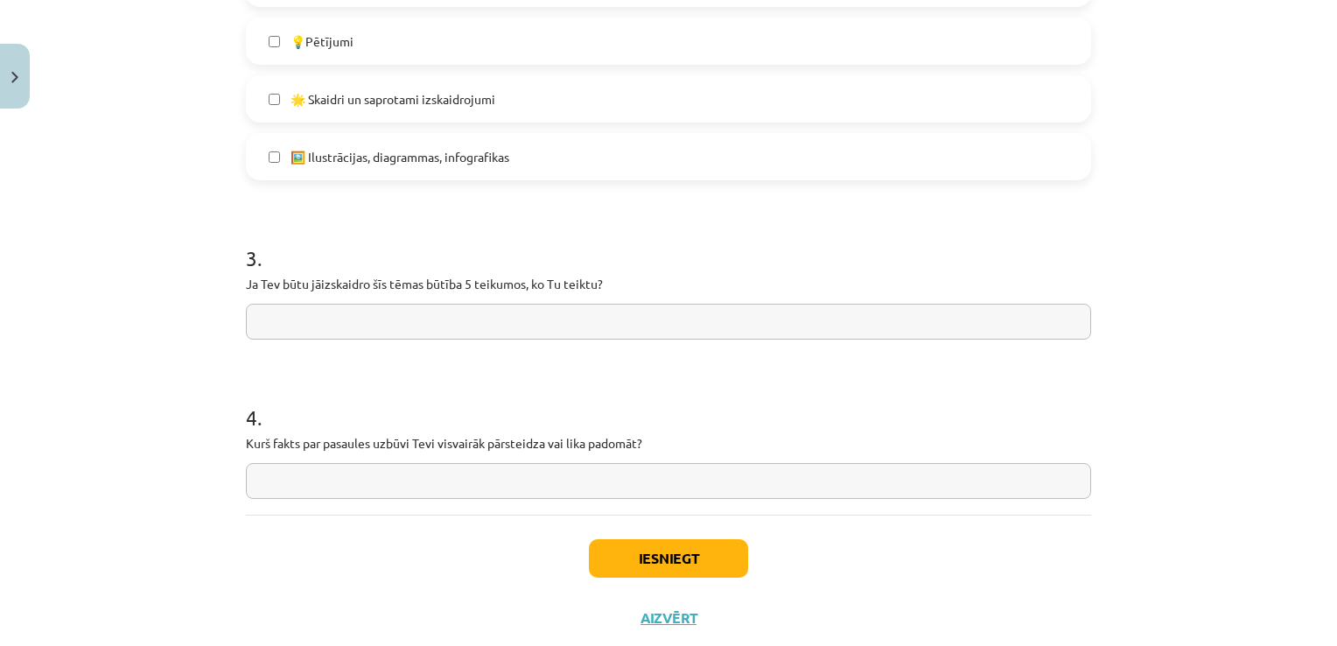
scroll to position [1181, 0]
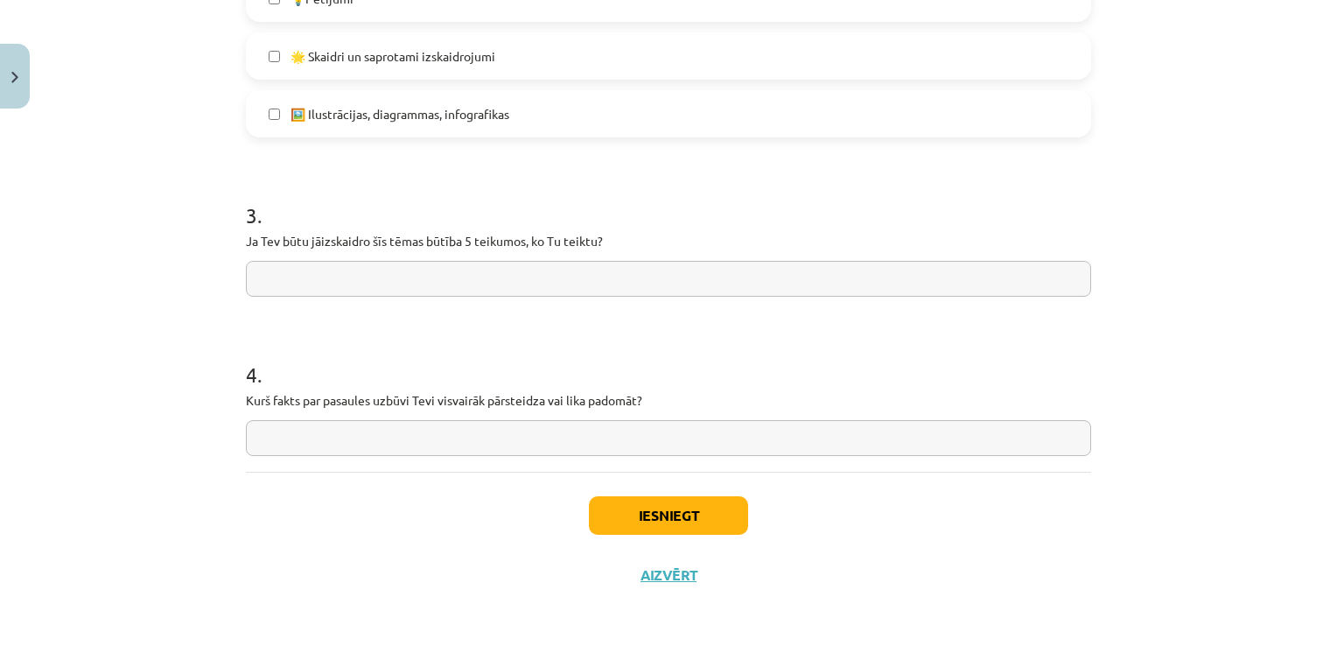
drag, startPoint x: 227, startPoint y: 248, endPoint x: 526, endPoint y: 278, distance: 299.9
click at [526, 278] on div "Mācību tēma: Dabaszinības - 10. klases 1.ieskaites mācību materiāls #7 Temata a…" at bounding box center [668, 323] width 1337 height 646
click at [325, 288] on input "text" at bounding box center [668, 279] width 845 height 36
click at [318, 261] on input "text" at bounding box center [668, 279] width 845 height 36
paste input "**********"
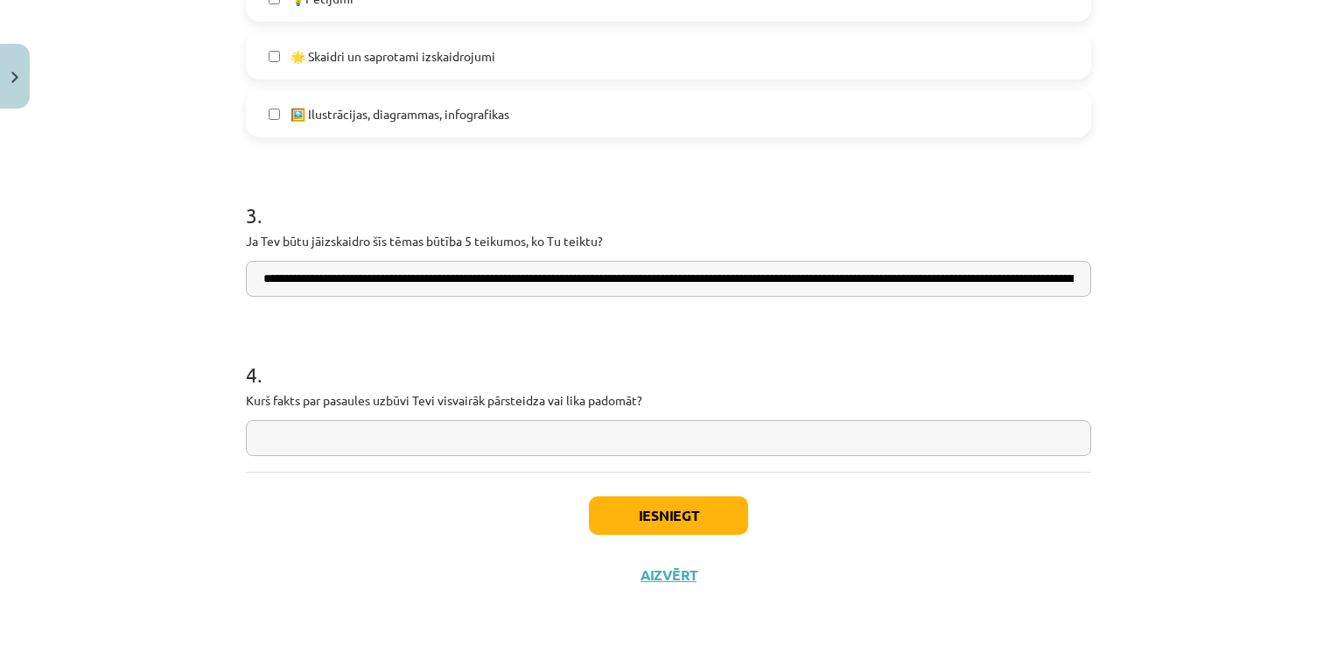
scroll to position [0, 1645]
type input "**********"
drag, startPoint x: 238, startPoint y: 395, endPoint x: 493, endPoint y: 415, distance: 256.3
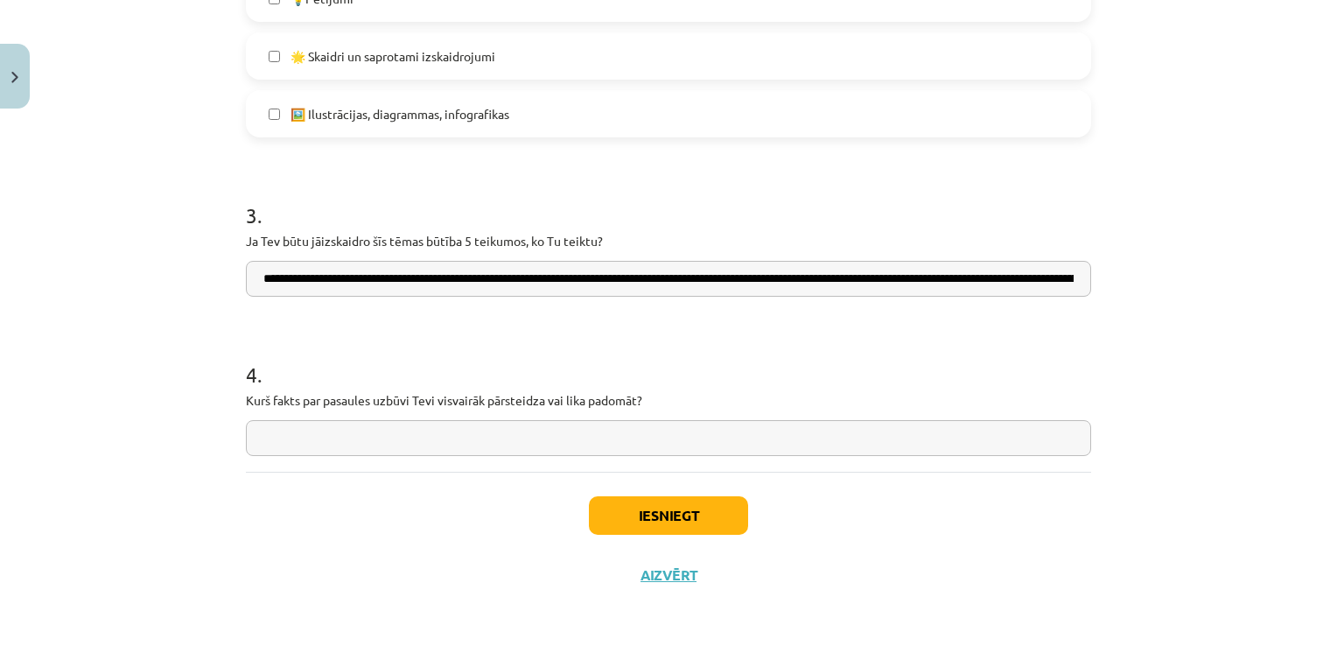
click at [253, 412] on div "4 . Kurš fakts par pasaules uzbūvi Tevi visvairāk pārsteidza vai lika padomāt?" at bounding box center [668, 394] width 845 height 124
click at [271, 415] on div "4 . Kurš fakts par pasaules uzbūvi Tevi visvairāk pārsteidza vai lika padomāt?" at bounding box center [668, 394] width 845 height 124
click at [283, 440] on input "text" at bounding box center [668, 438] width 845 height 36
paste input "**********"
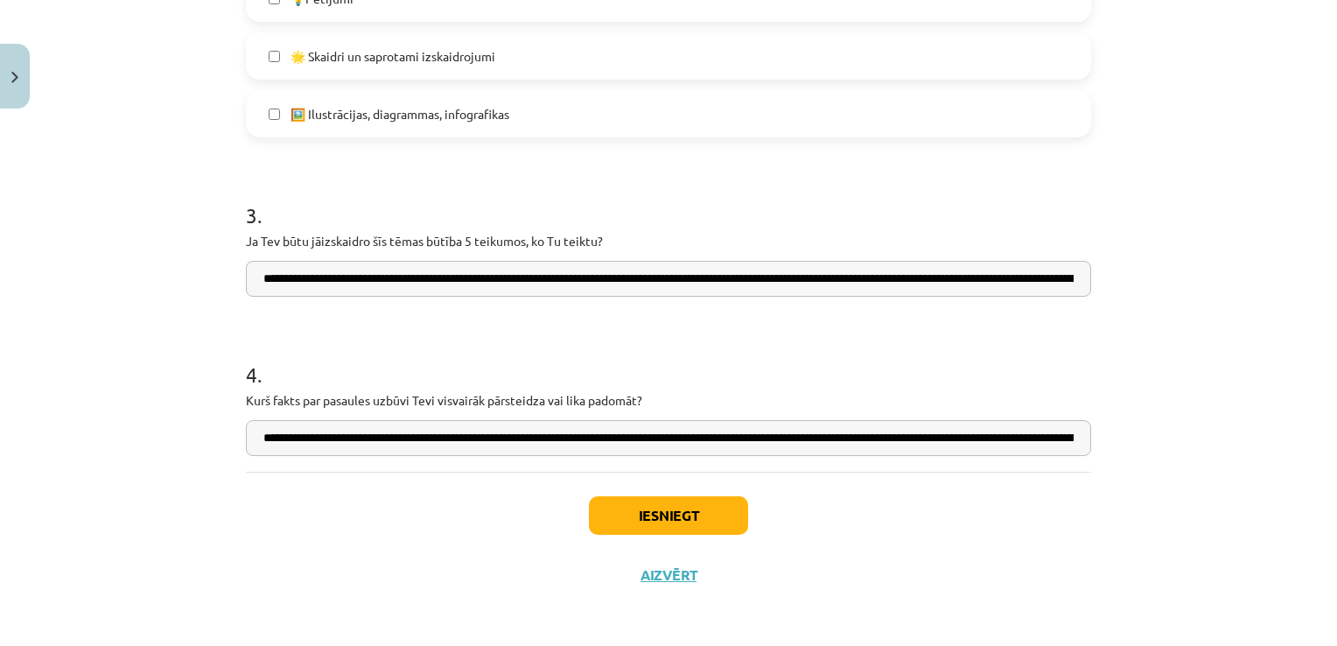
scroll to position [0, 952]
type input "**********"
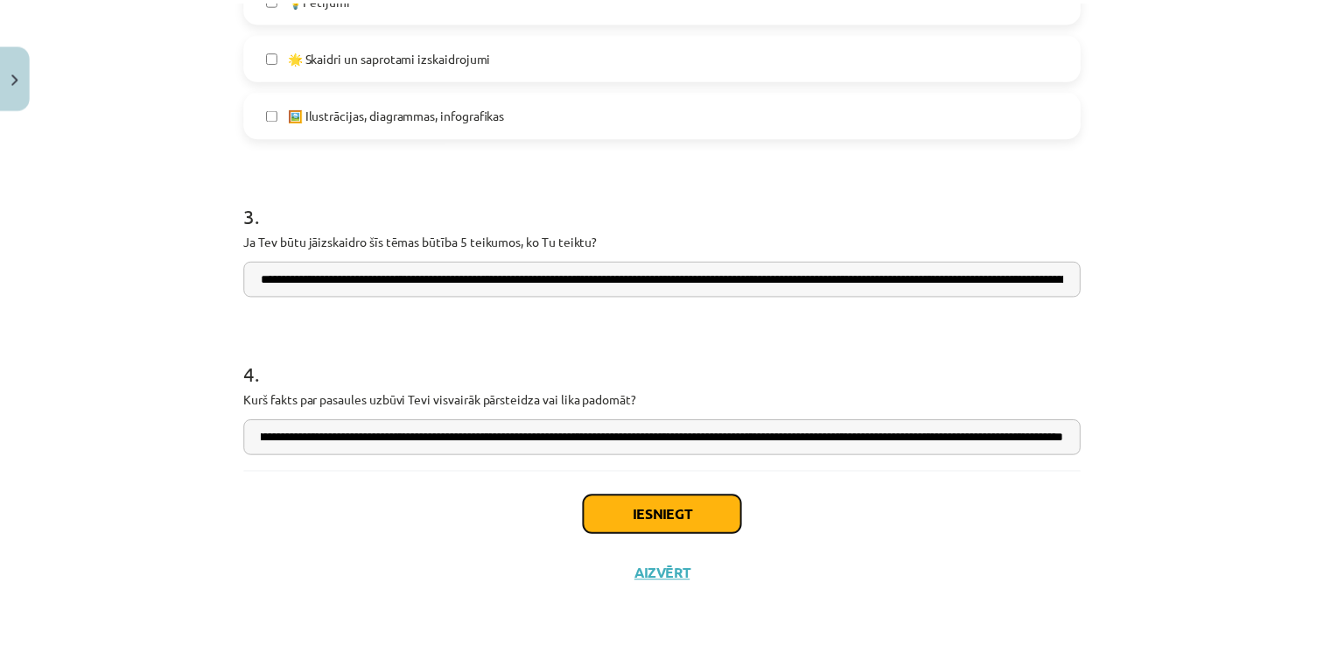
scroll to position [0, 0]
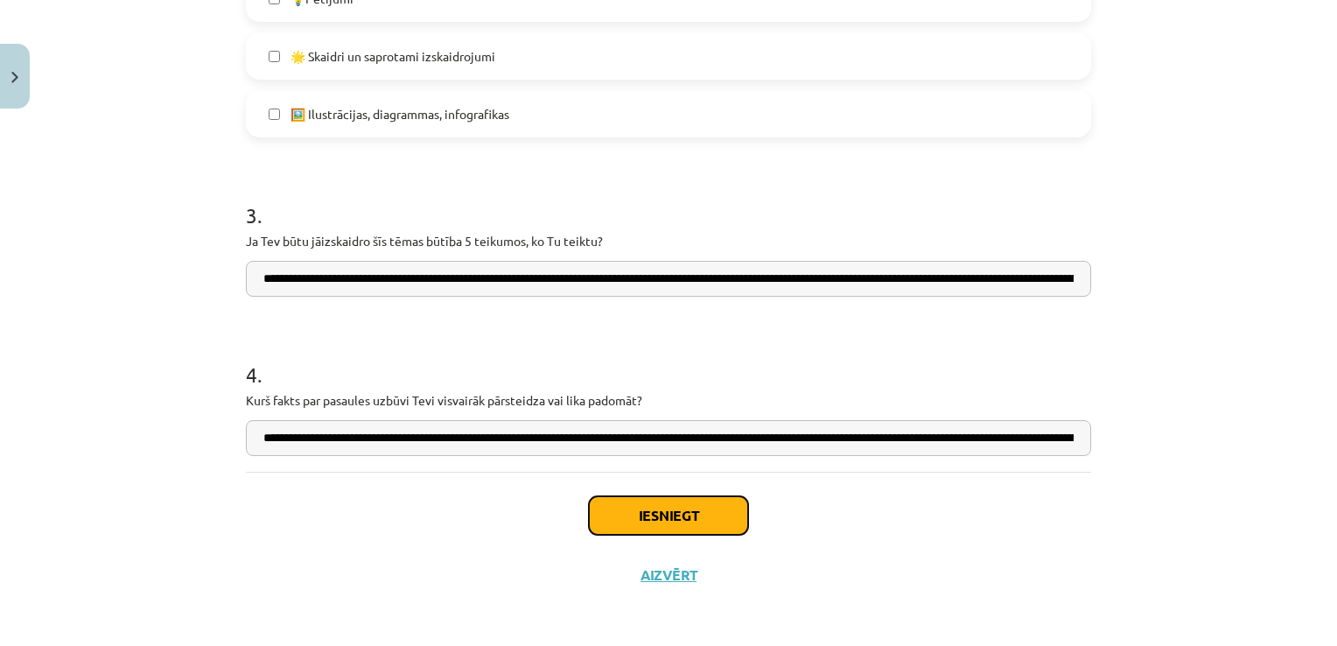
click at [590, 511] on button "Iesniegt" at bounding box center [668, 515] width 159 height 38
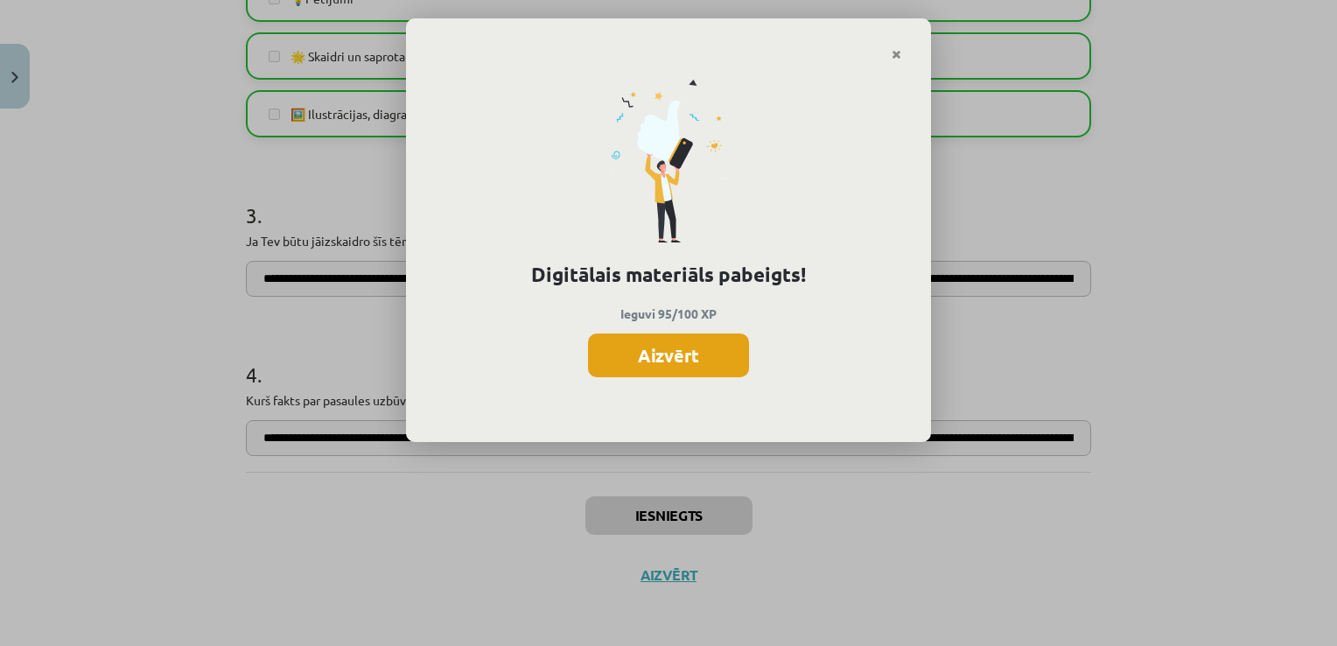
click at [619, 355] on button "Aizvērt" at bounding box center [668, 355] width 161 height 44
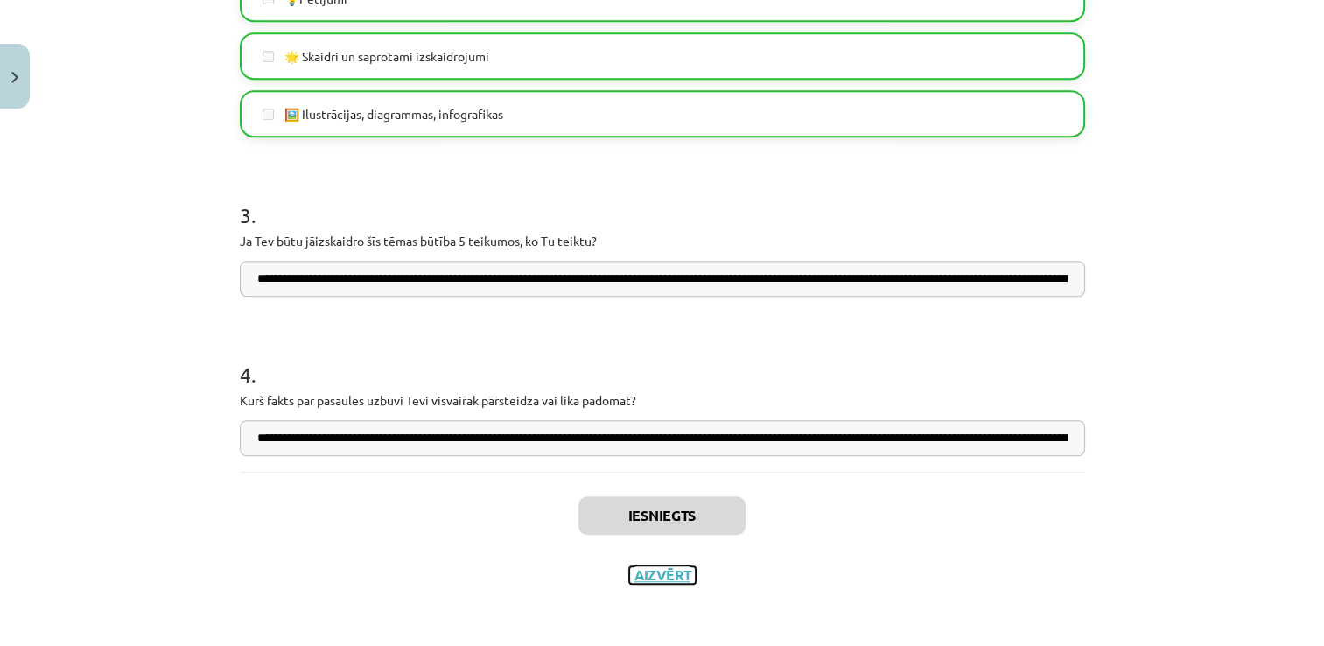
click at [651, 581] on button "Aizvērt" at bounding box center [662, 574] width 66 height 17
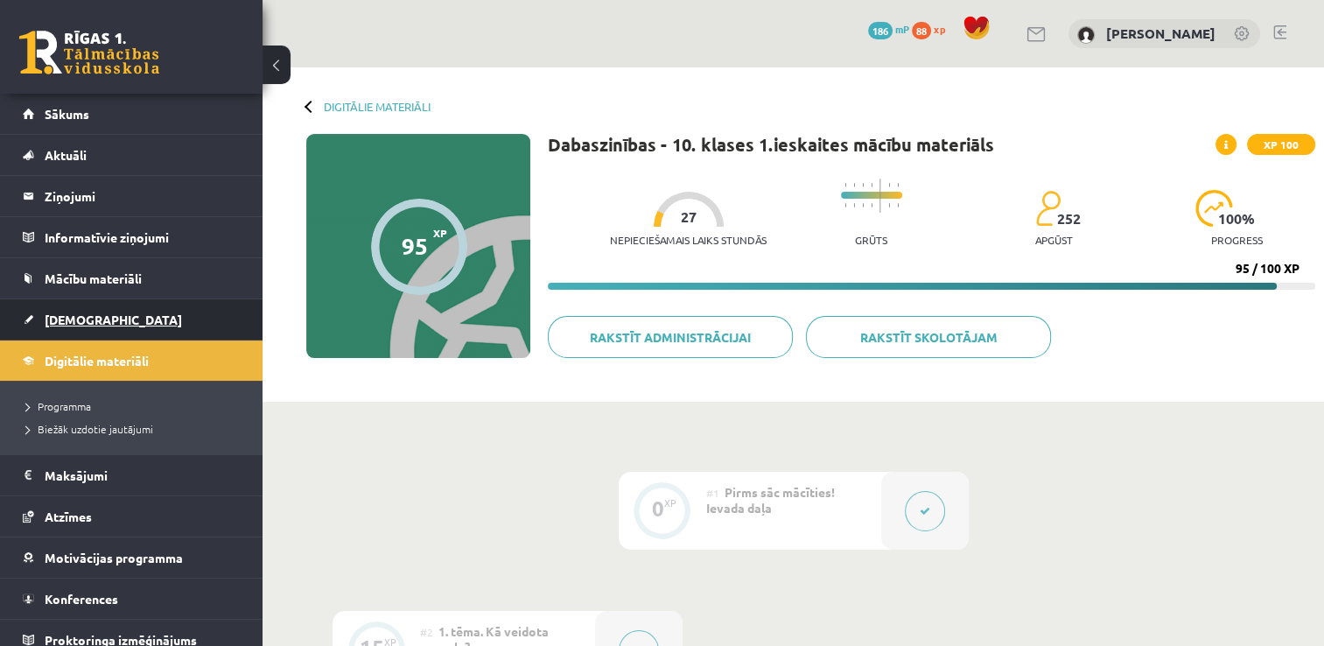
click at [98, 324] on link "[DEMOGRAPHIC_DATA]" at bounding box center [132, 319] width 218 height 40
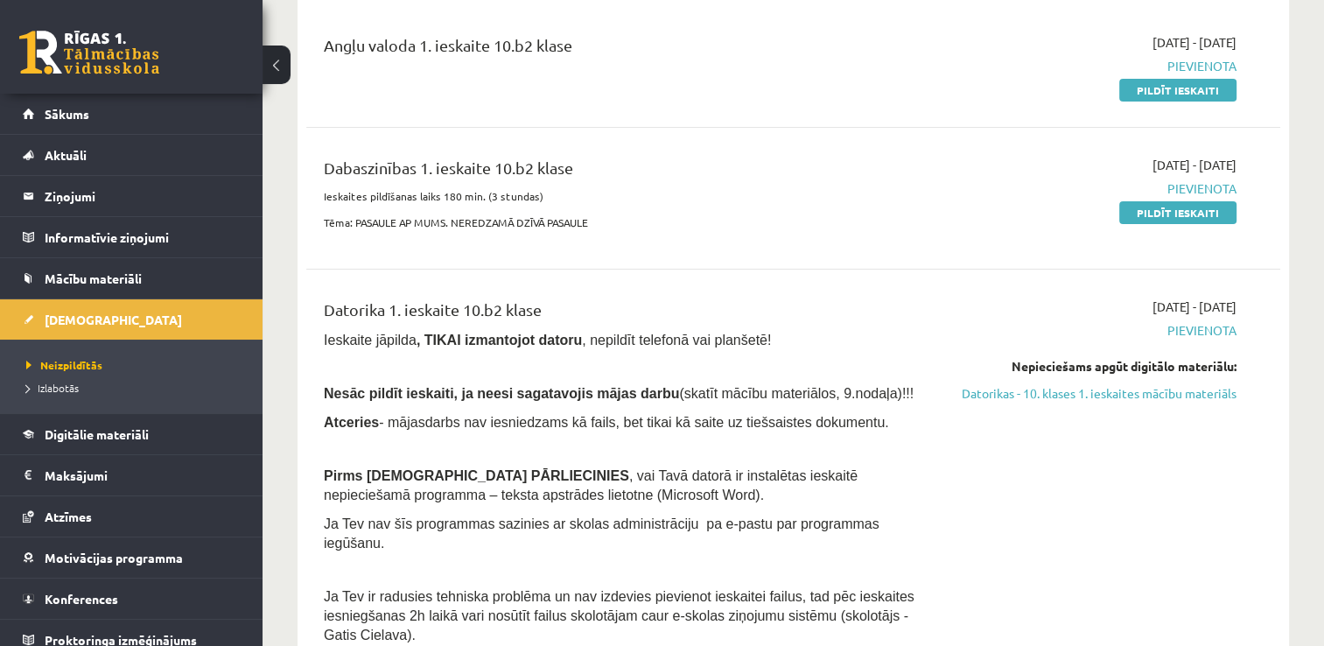
scroll to position [262, 0]
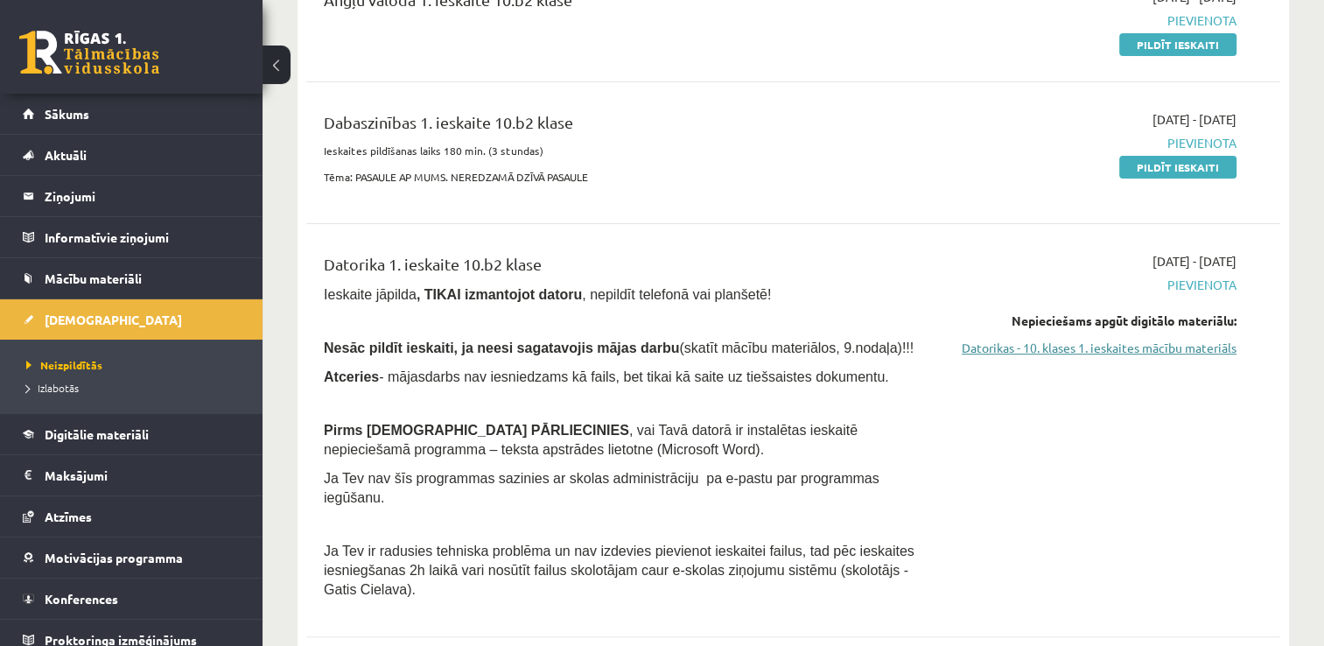
click at [1177, 345] on link "Datorikas - 10. klases 1. ieskaites mācību materiāls" at bounding box center [1092, 348] width 287 height 18
click at [1044, 350] on link "Datorikas - 10. klases 1. ieskaites mācību materiāls" at bounding box center [1092, 348] width 287 height 18
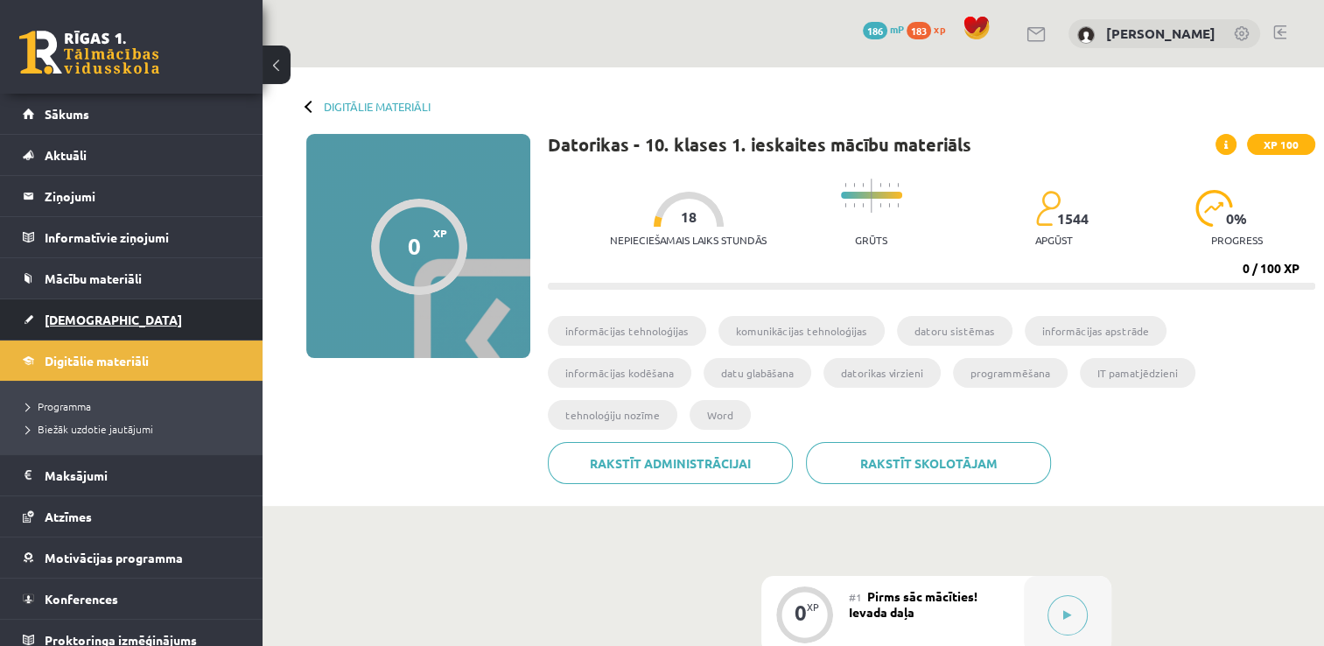
click at [94, 311] on span "[DEMOGRAPHIC_DATA]" at bounding box center [113, 319] width 137 height 16
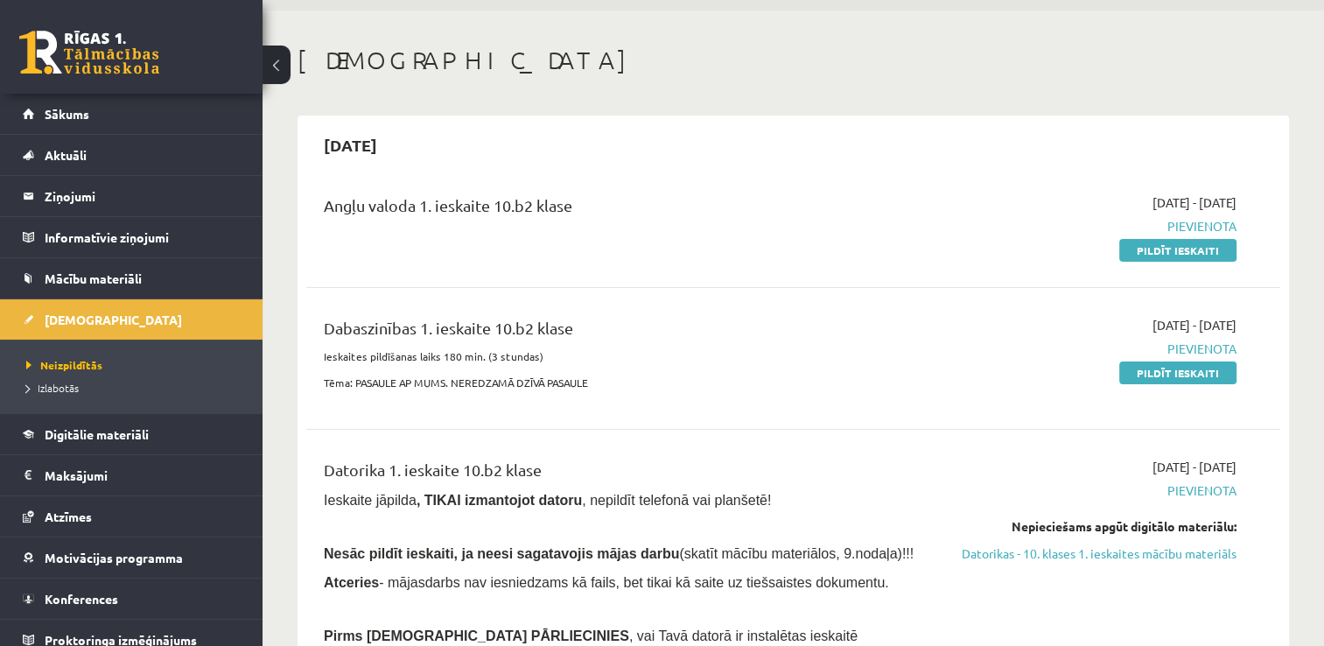
scroll to position [87, 0]
